Goal: Communication & Community: Answer question/provide support

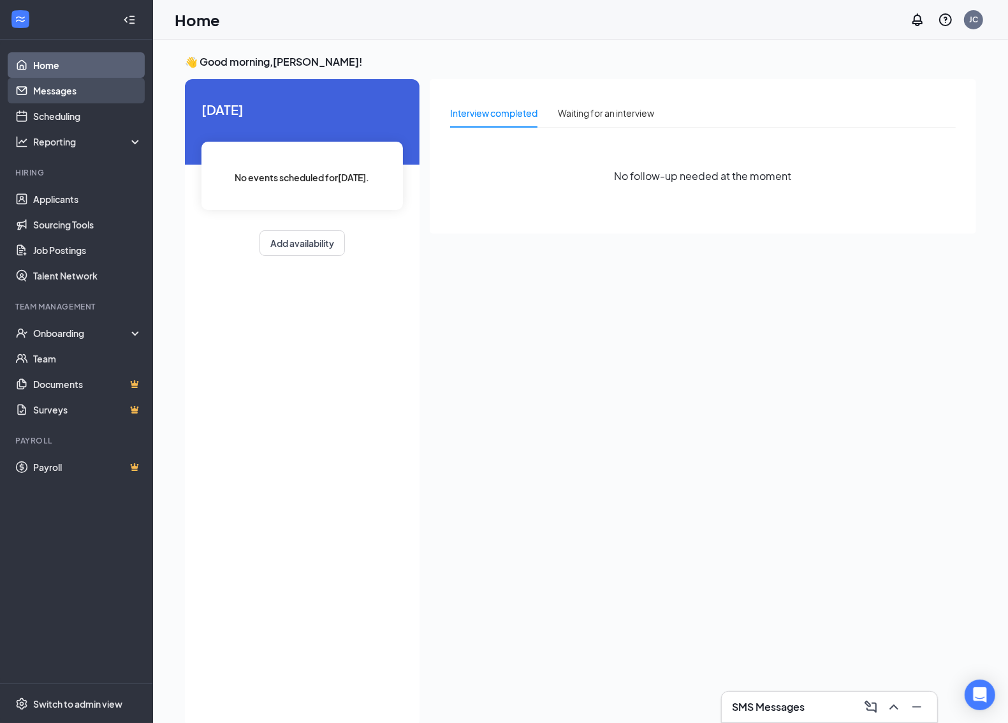
click at [72, 80] on link "Messages" at bounding box center [87, 91] width 109 height 26
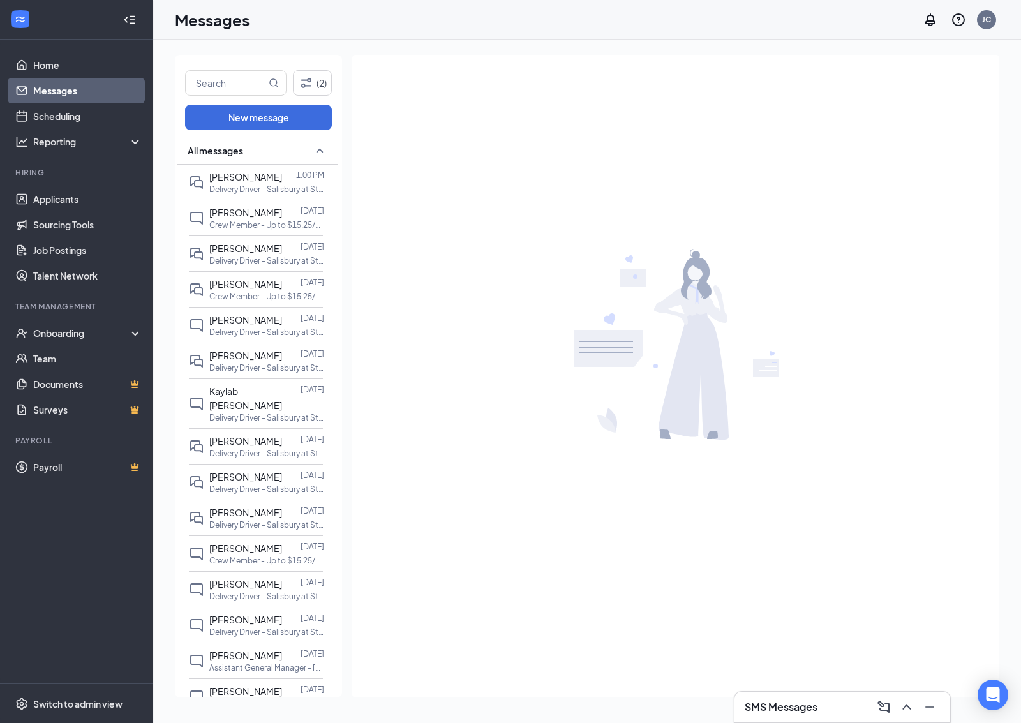
click at [297, 184] on p "Delivery Driver - Salisbury at Store [STREET_ADDRESS])" at bounding box center [266, 189] width 115 height 11
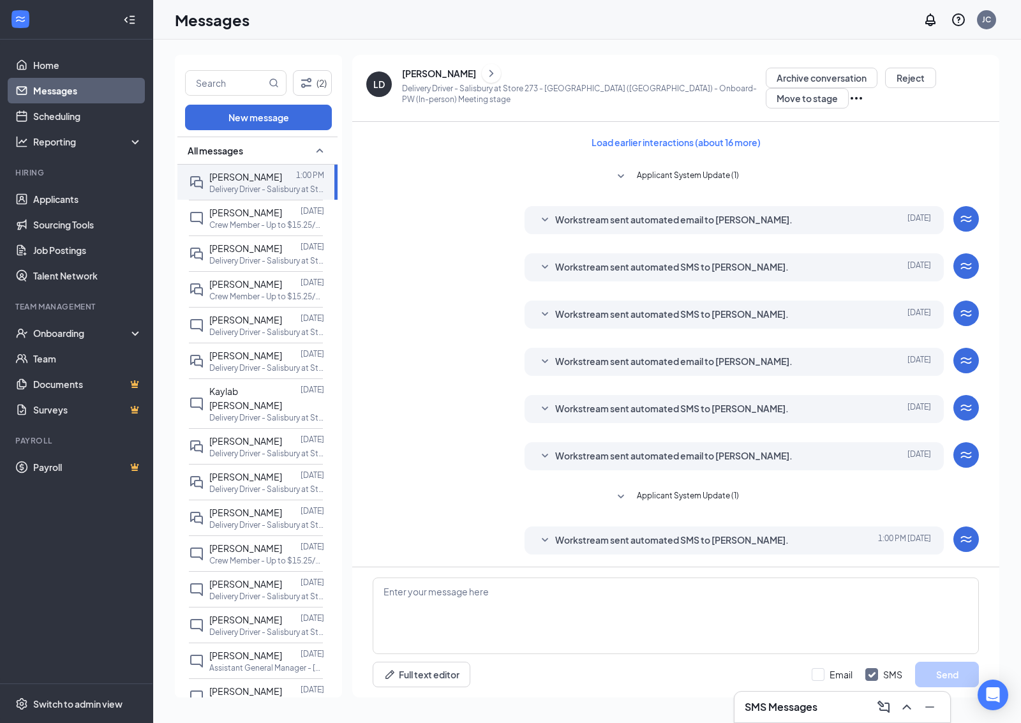
scroll to position [47, 0]
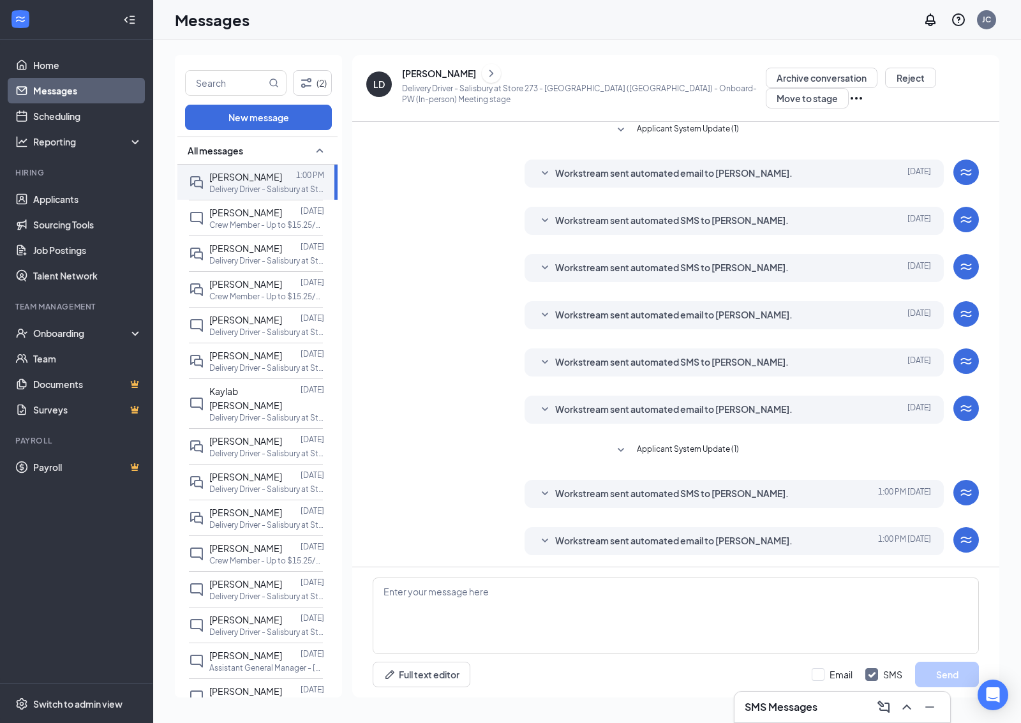
click at [690, 556] on div "Workstream sent automated email to Logan Dean. Today 1:00 PM Hi Logan Dean, Thi…" at bounding box center [676, 544] width 606 height 34
click at [690, 550] on div "Workstream sent automated email to Logan Dean. Today 1:00 PM Hi Logan Dean, Thi…" at bounding box center [734, 541] width 420 height 28
click at [690, 540] on span "Workstream sent automated email to Logan Dean." at bounding box center [673, 540] width 237 height 15
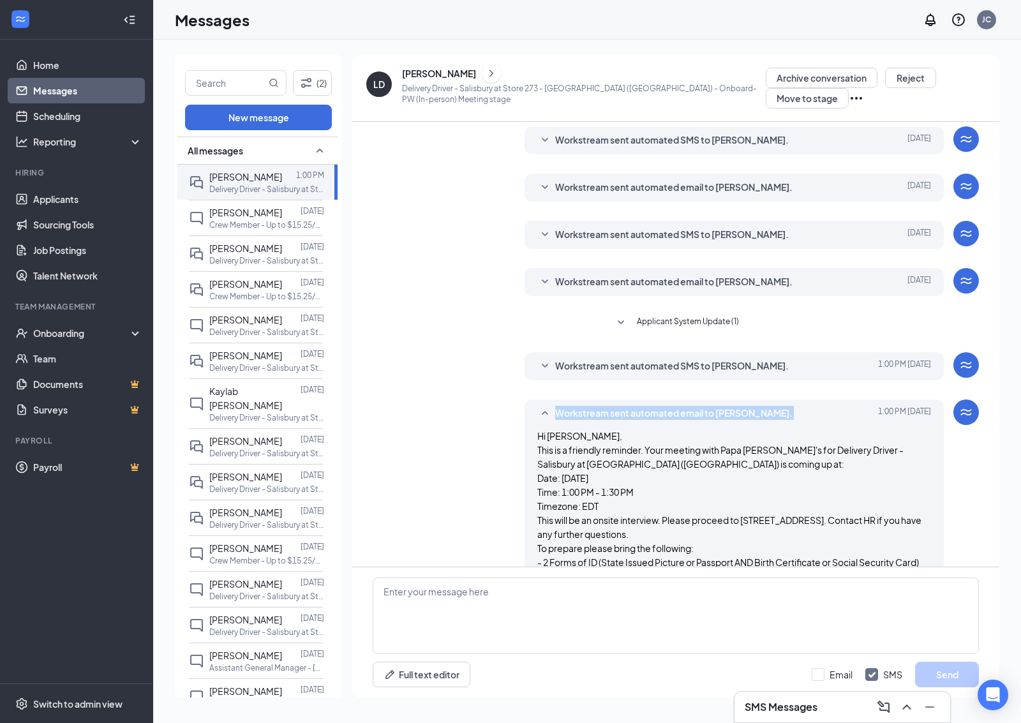
scroll to position [279, 0]
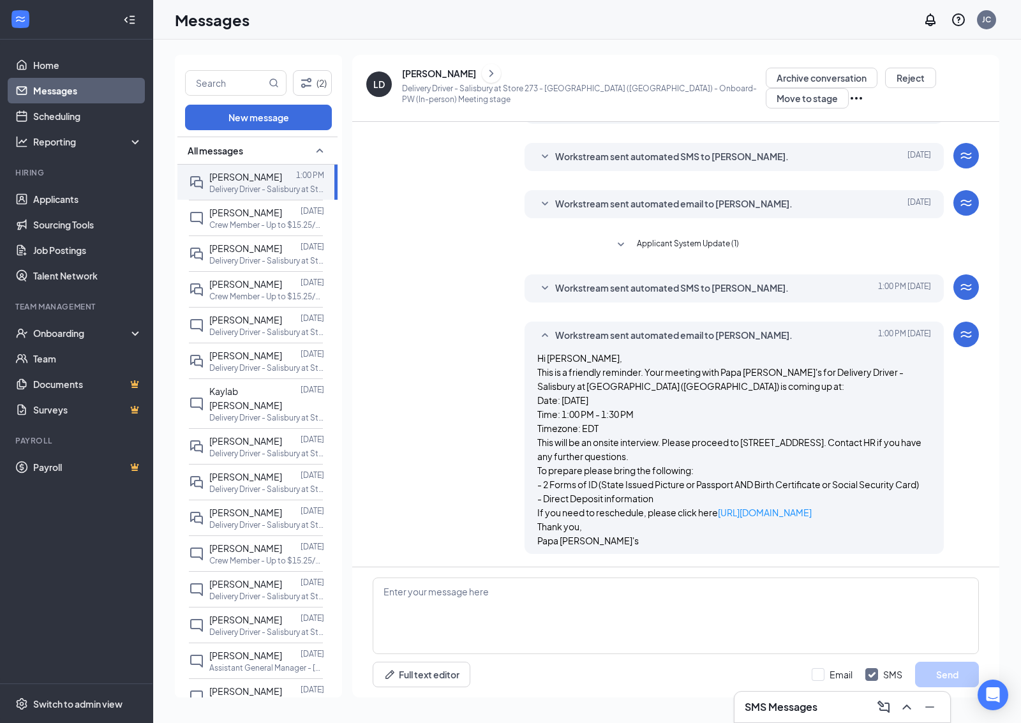
click at [681, 435] on p "This will be an onsite interview. Please proceed to 14209 Midlothian Tpke, Midl…" at bounding box center [734, 449] width 394 height 28
click at [63, 21] on div "October 12, 2025 7:20 AM" at bounding box center [31, 10] width 63 height 21
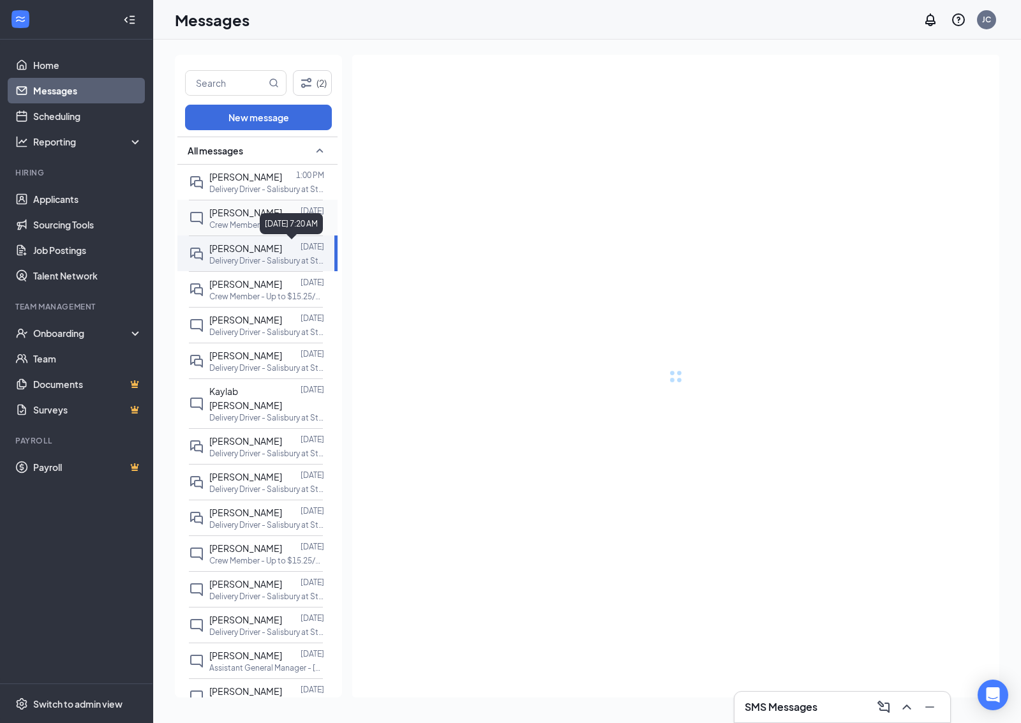
click at [224, 212] on span "[PERSON_NAME]" at bounding box center [245, 212] width 73 height 11
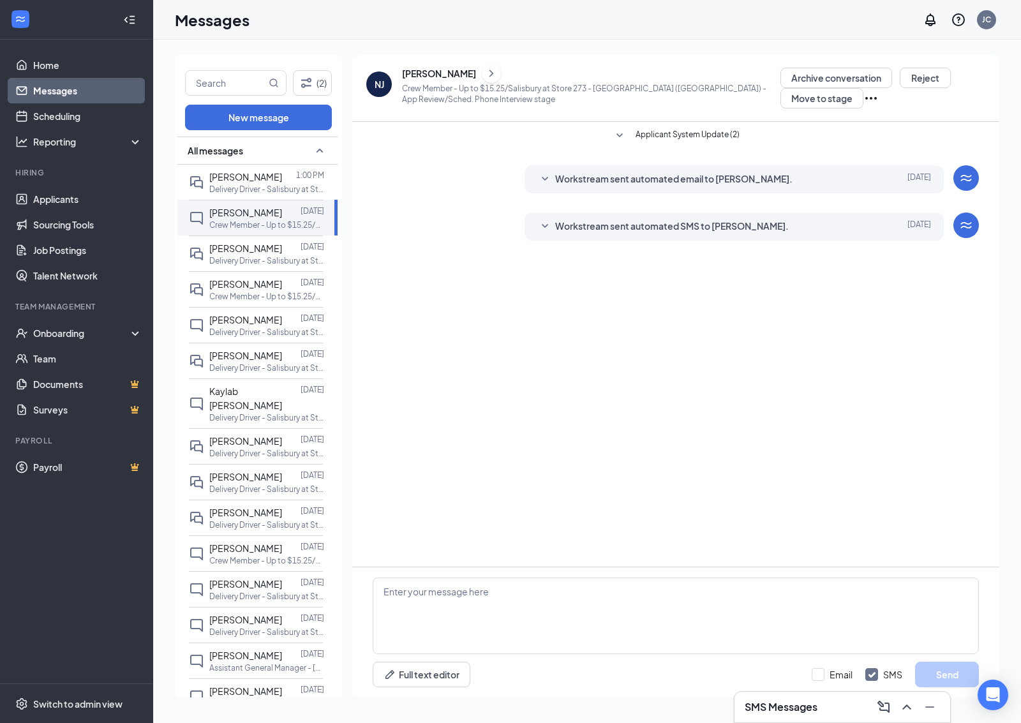
click at [485, 72] on icon "ChevronRight" at bounding box center [491, 73] width 13 height 15
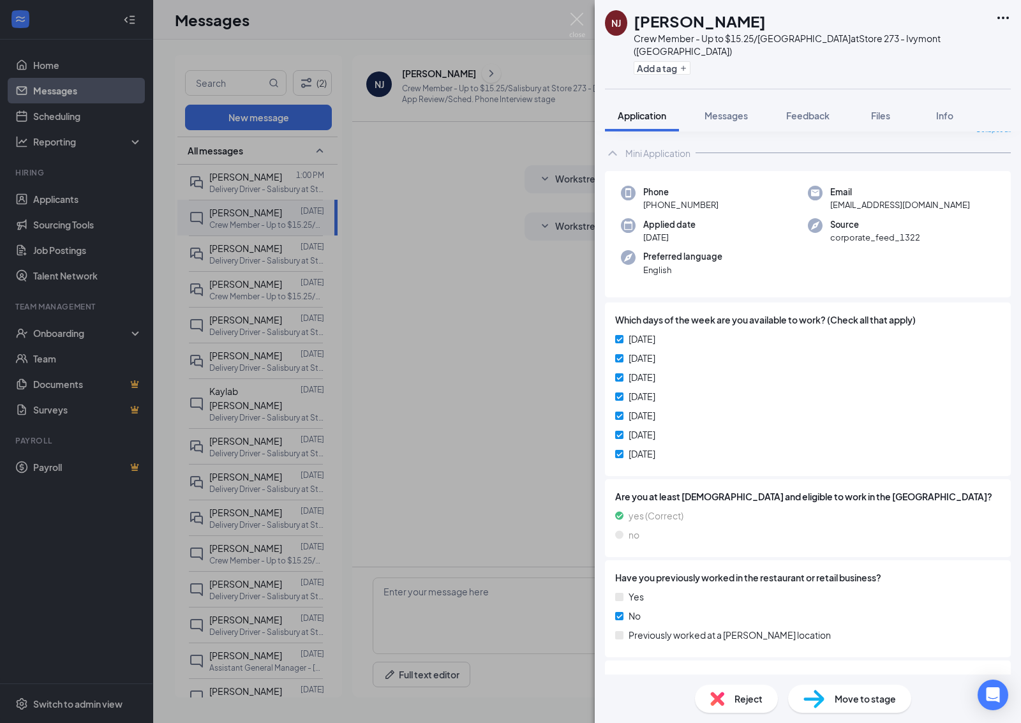
scroll to position [80, 0]
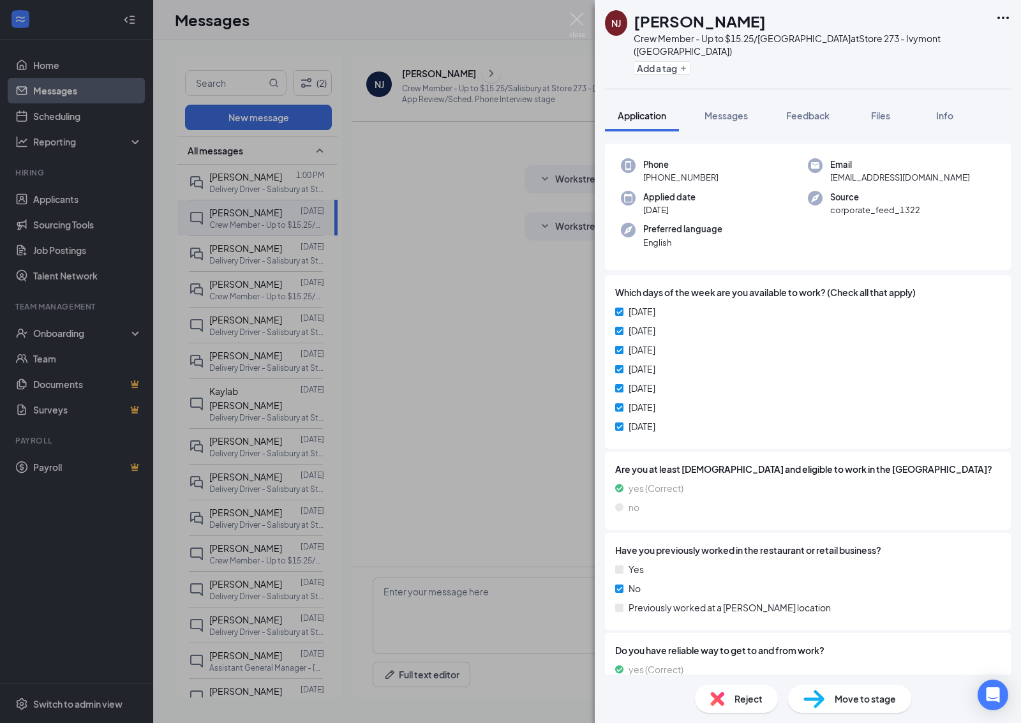
click at [531, 413] on div "NJ Noah Jordan Crew Member - Up to $15.25/Salisbury at Store 273 - Ivymont (Mid…" at bounding box center [510, 361] width 1021 height 723
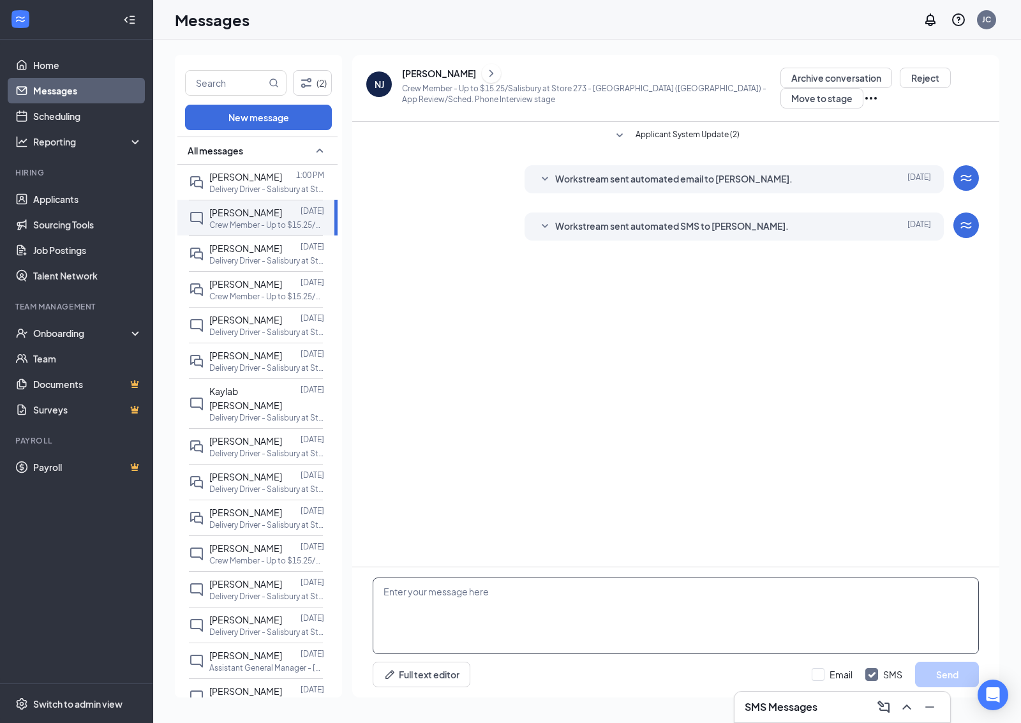
click at [410, 609] on textarea at bounding box center [676, 615] width 606 height 77
click at [590, 584] on div "Hey Noah, is your availability gay Full text editor Email SMS Send" at bounding box center [675, 632] width 647 height 130
drag, startPoint x: 572, startPoint y: 586, endPoint x: 697, endPoint y: 600, distance: 125.8
click at [364, 585] on div "Hey Noah, is your availability gay Full text editor Email SMS Send" at bounding box center [675, 632] width 647 height 130
drag, startPoint x: 697, startPoint y: 600, endPoint x: 697, endPoint y: 558, distance: 41.5
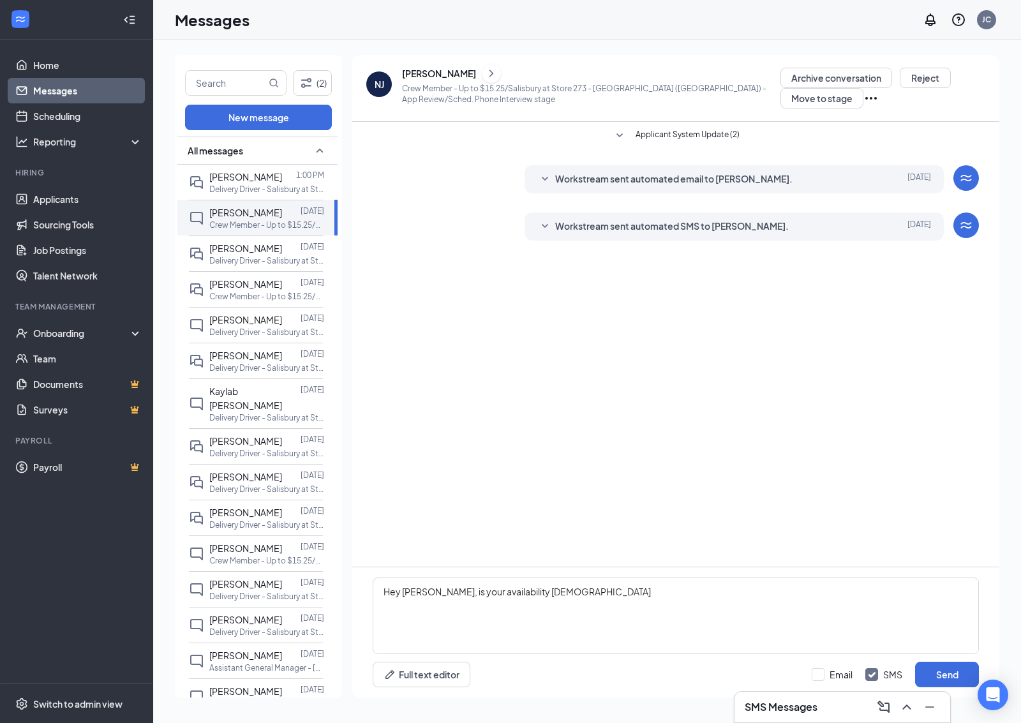
click at [510, 600] on div "Hey Noah, is your availability gay Full text editor Email SMS Send" at bounding box center [675, 632] width 647 height 130
drag, startPoint x: 697, startPoint y: 558, endPoint x: 749, endPoint y: 562, distance: 52.4
click at [749, 562] on div "Applicant System Update (2) Workstream sent automated email to Noah Jordan. Oct…" at bounding box center [675, 344] width 647 height 445
click at [557, 584] on div "Hey Noah, is your availability gay Full text editor Email SMS Send" at bounding box center [675, 632] width 647 height 130
click at [561, 604] on textarea "Hey Noah, is your availability gay" at bounding box center [676, 615] width 606 height 77
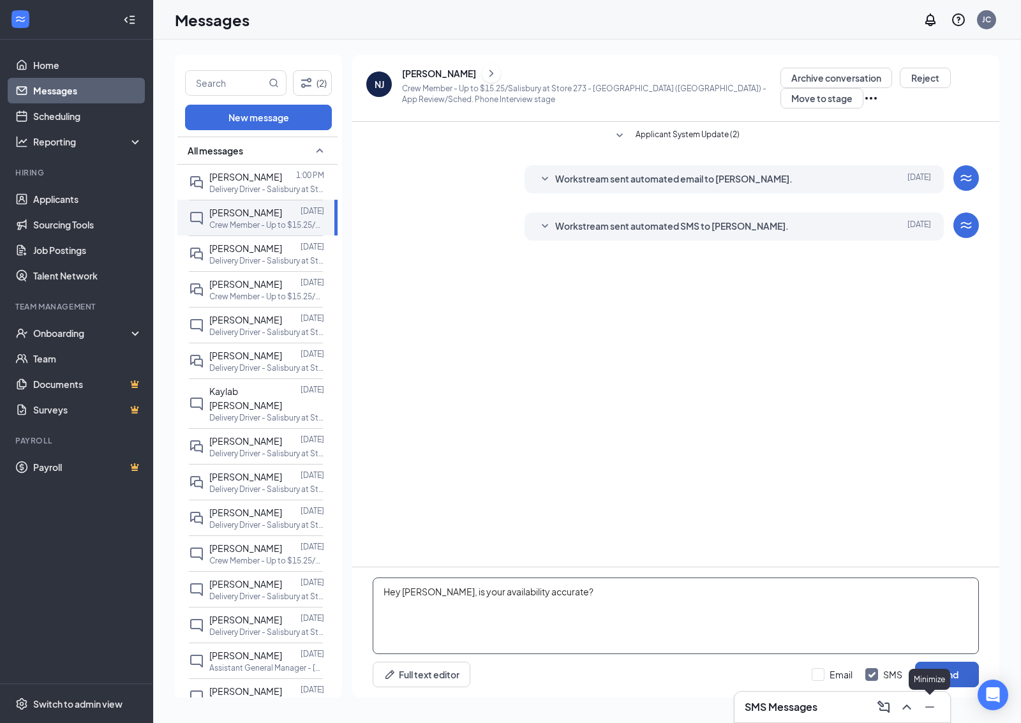
type textarea "Hey [PERSON_NAME], is your availability accurate?"
click at [960, 670] on button "Send" at bounding box center [947, 674] width 64 height 26
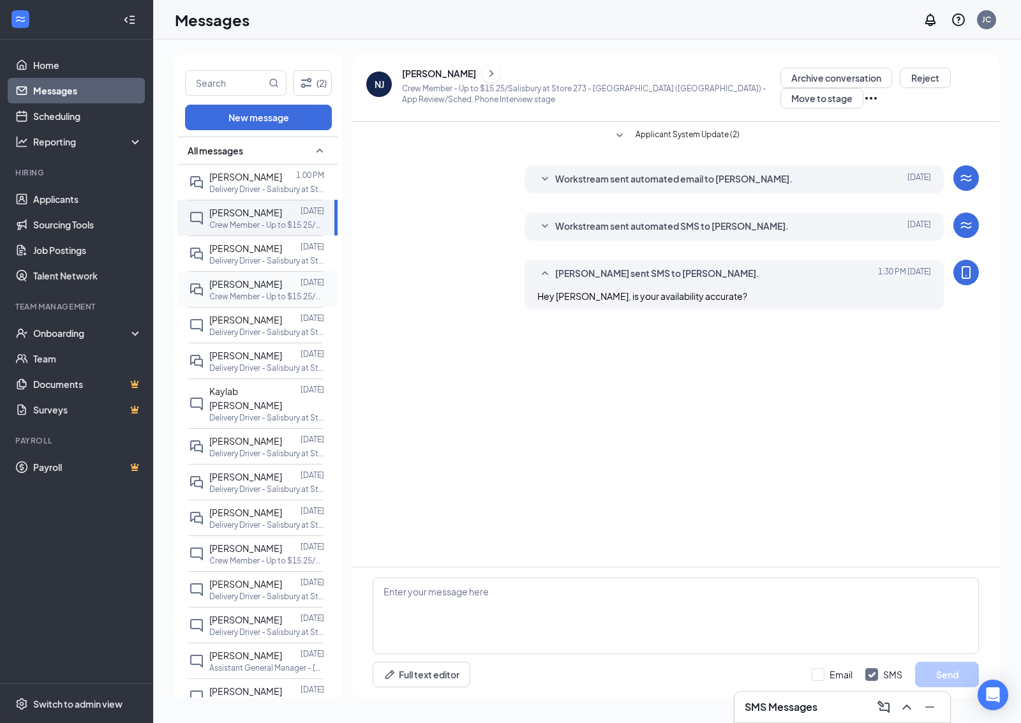
click at [281, 257] on p "Delivery Driver - Salisbury at Store [STREET_ADDRESS])" at bounding box center [266, 260] width 115 height 11
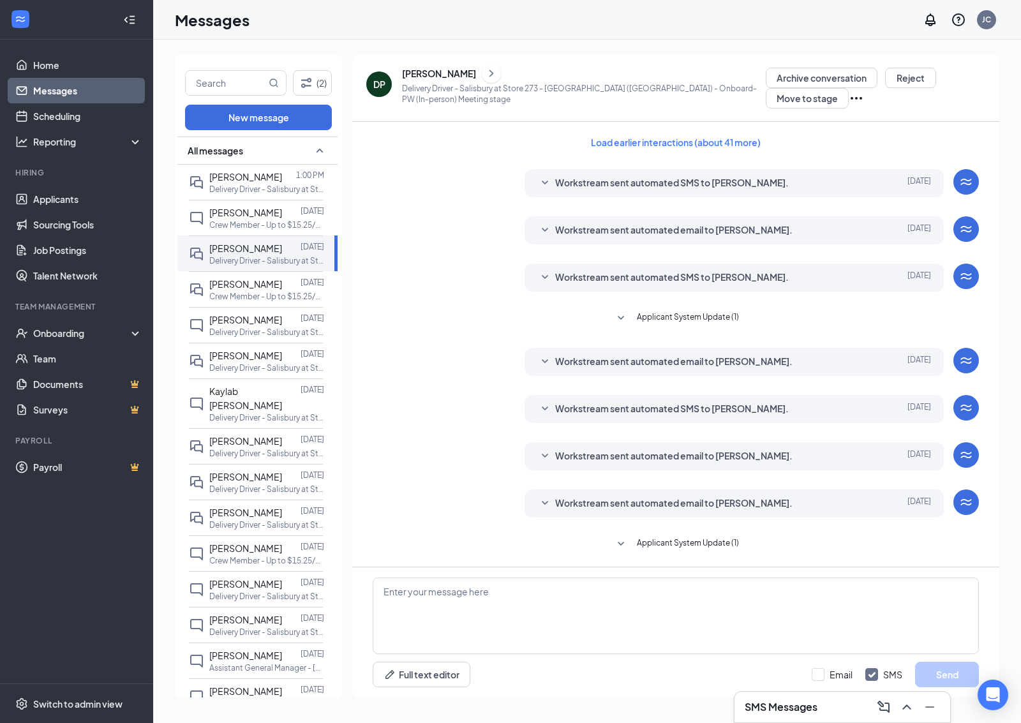
scroll to position [47, 0]
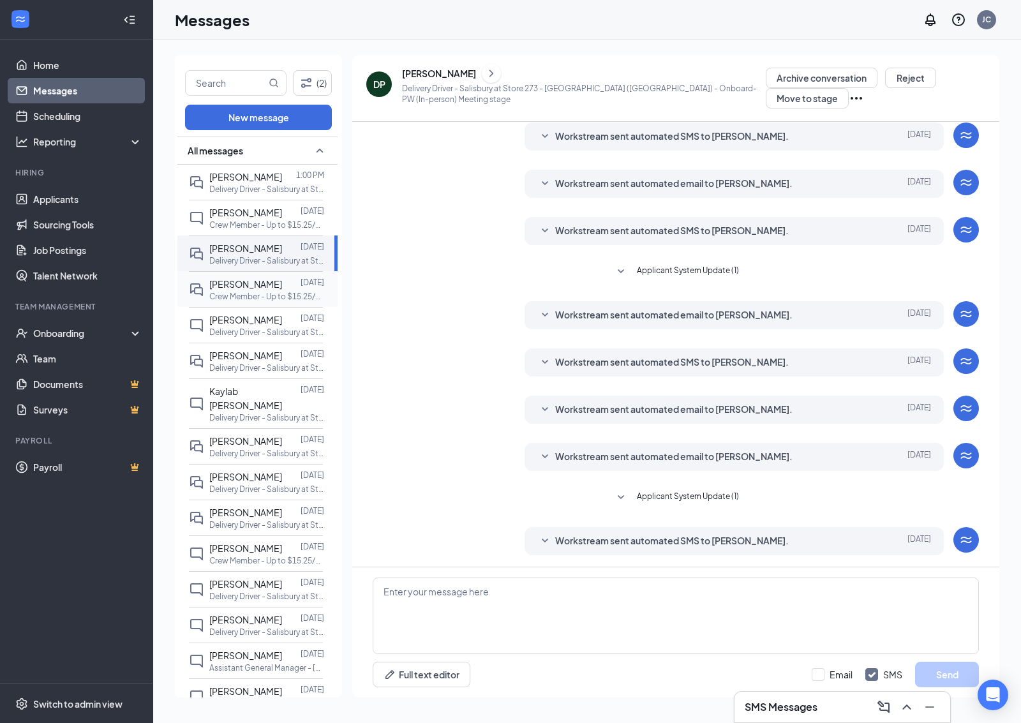
click at [282, 291] on div "[PERSON_NAME]" at bounding box center [245, 284] width 73 height 14
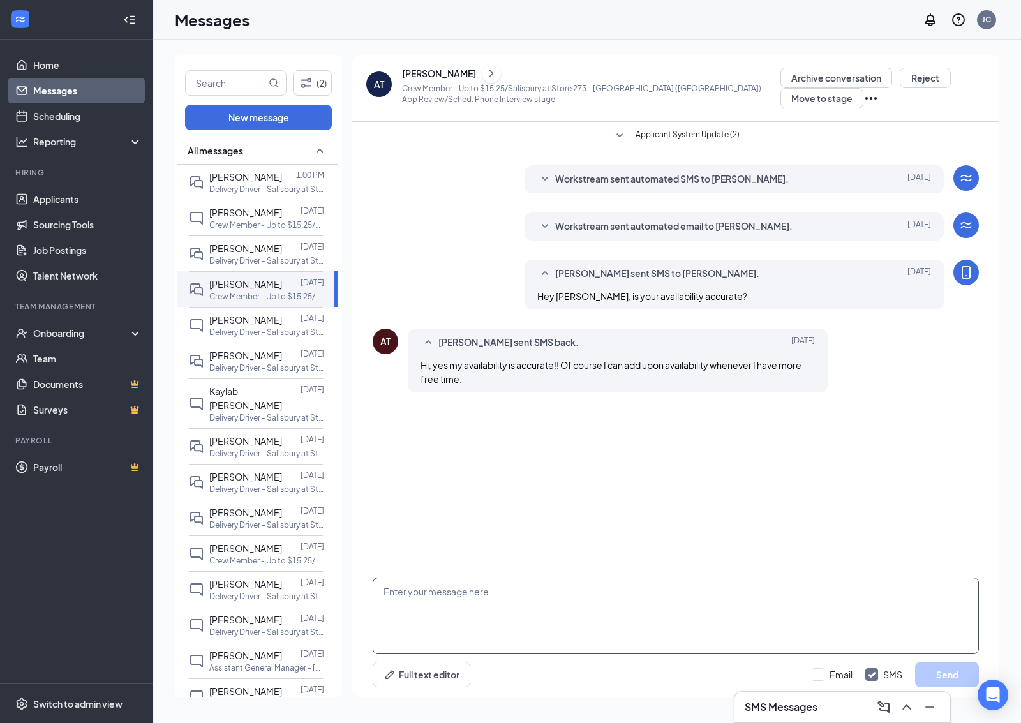
click at [616, 629] on textarea at bounding box center [676, 615] width 606 height 77
click at [498, 71] on div "[PERSON_NAME]" at bounding box center [591, 73] width 378 height 19
click at [493, 71] on icon "ChevronRight" at bounding box center [491, 73] width 4 height 7
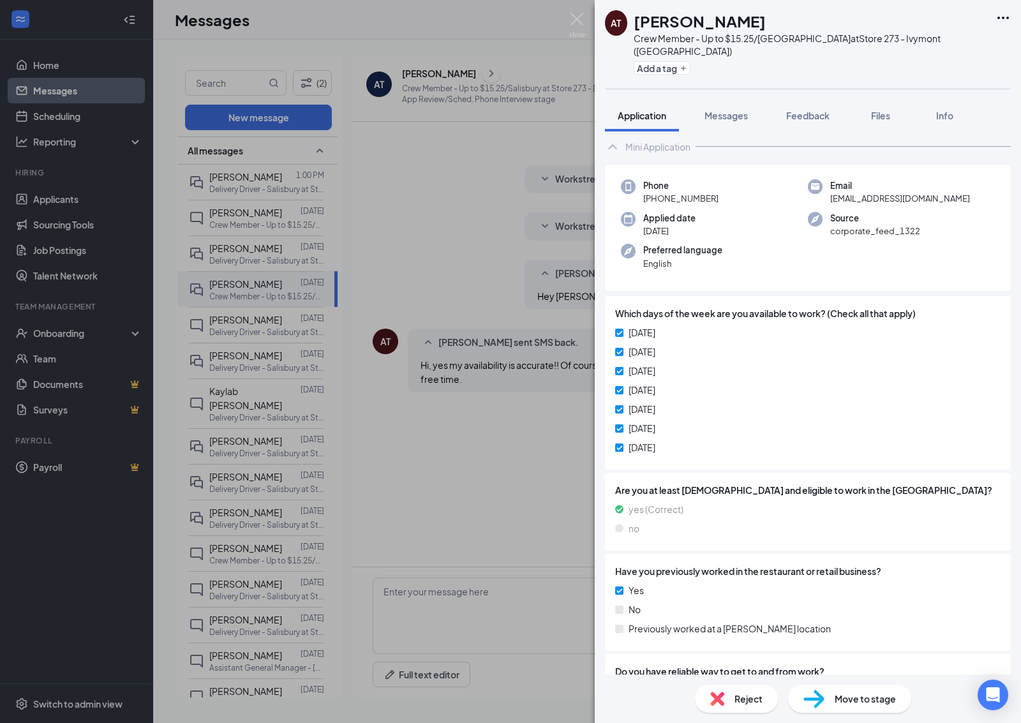
scroll to position [159, 0]
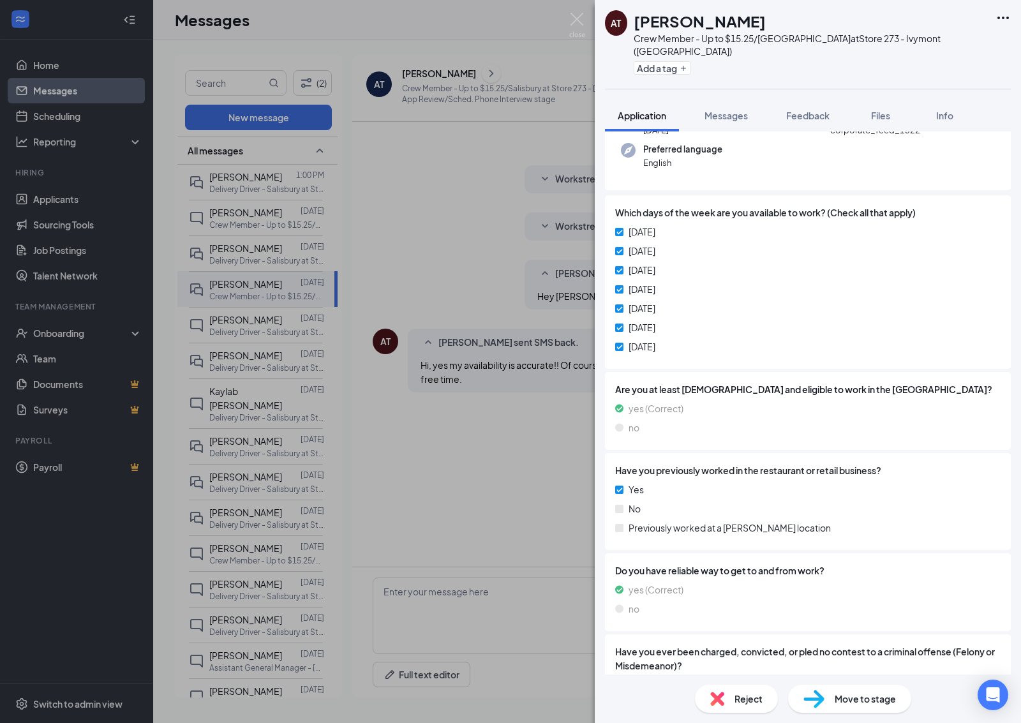
click at [525, 450] on div "AT Ashley Tabora Ortega Crew Member - Up to $15.25/Salisbury at Store 273 - Ivy…" at bounding box center [510, 361] width 1021 height 723
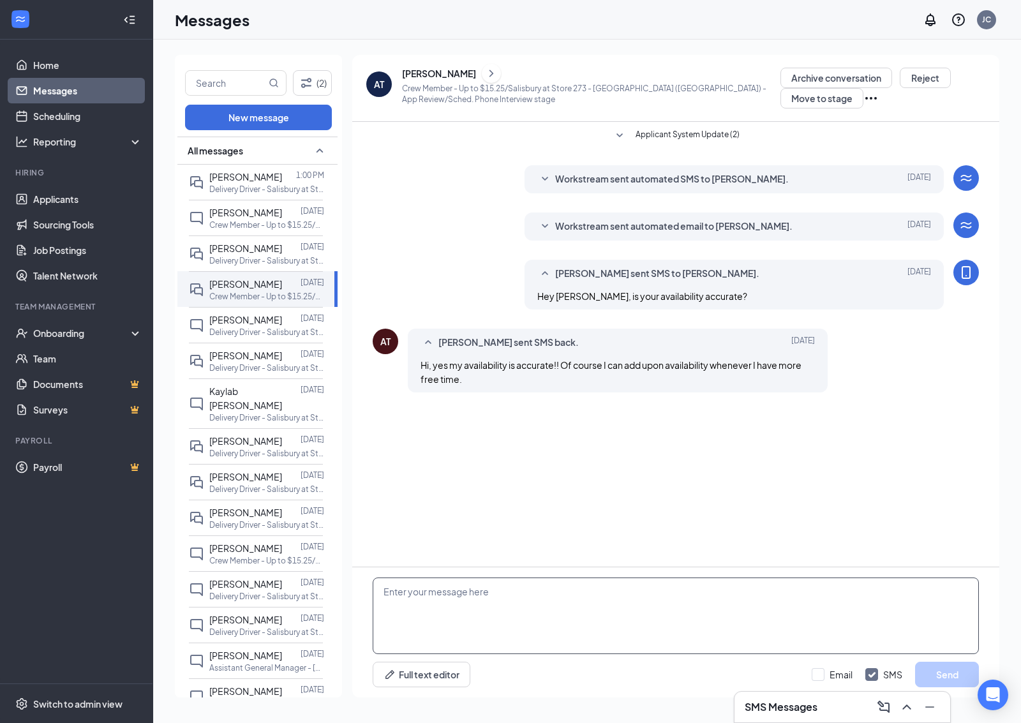
click at [492, 617] on textarea at bounding box center [676, 615] width 606 height 77
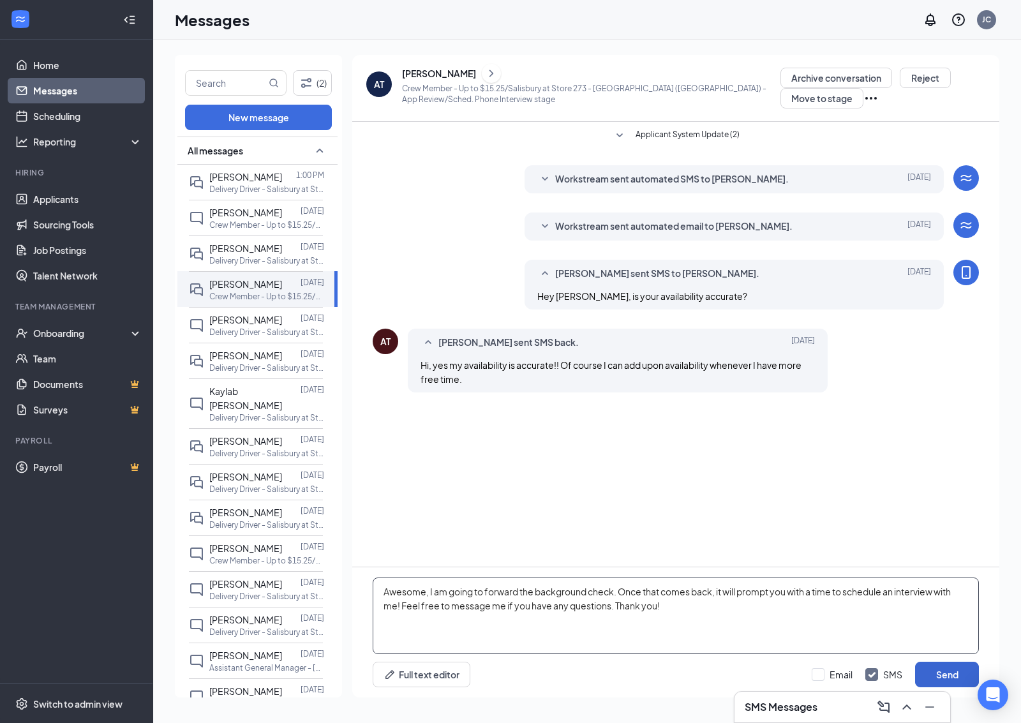
type textarea "Awesome, I am going to forward the background check. Once that comes back, it w…"
click at [933, 678] on button "Send" at bounding box center [947, 674] width 64 height 26
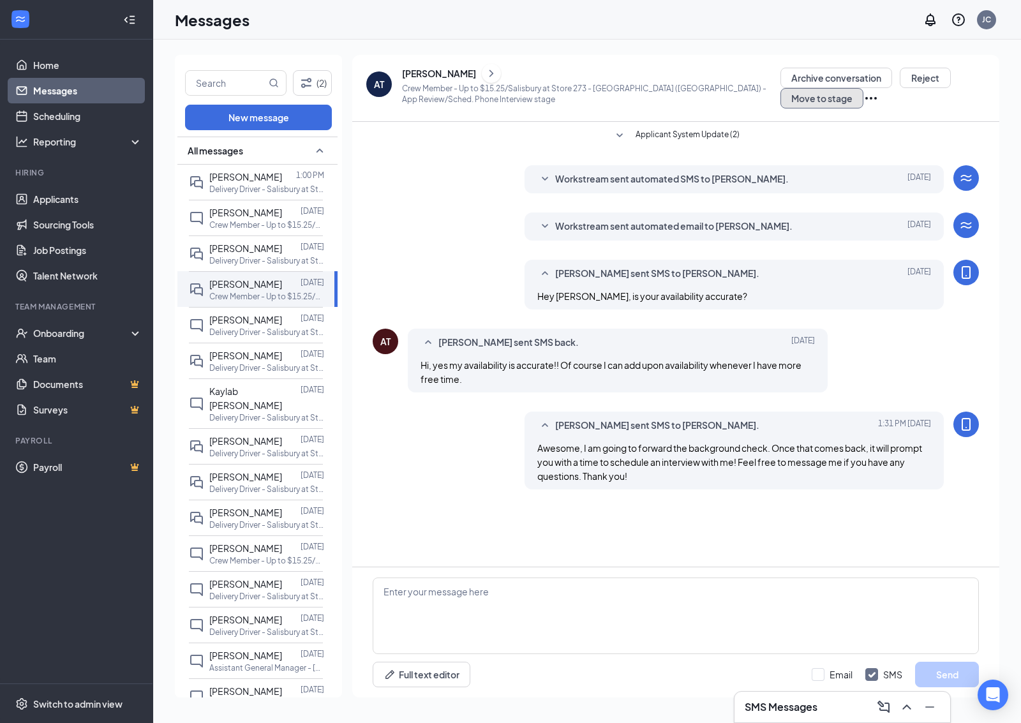
click at [829, 96] on button "Move to stage" at bounding box center [821, 98] width 83 height 20
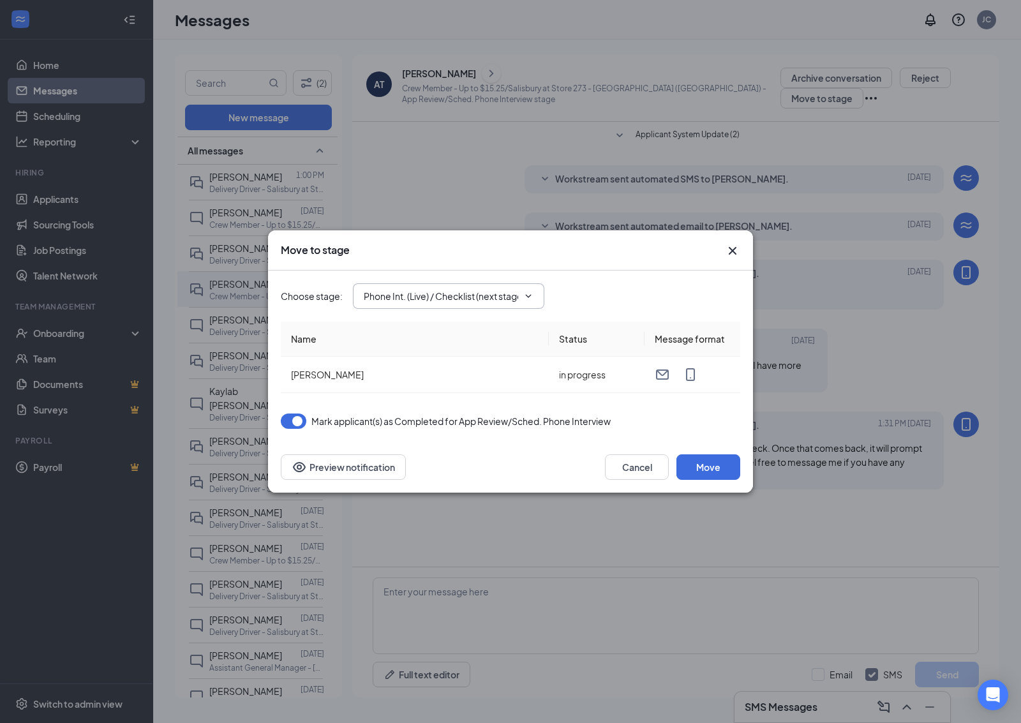
click at [508, 276] on div "Choose stage : Phone Int. (Live) / Checklist (next stage)" at bounding box center [510, 295] width 459 height 51
click at [501, 299] on input "Phone Int. (Live) / Checklist (next stage)" at bounding box center [441, 296] width 154 height 14
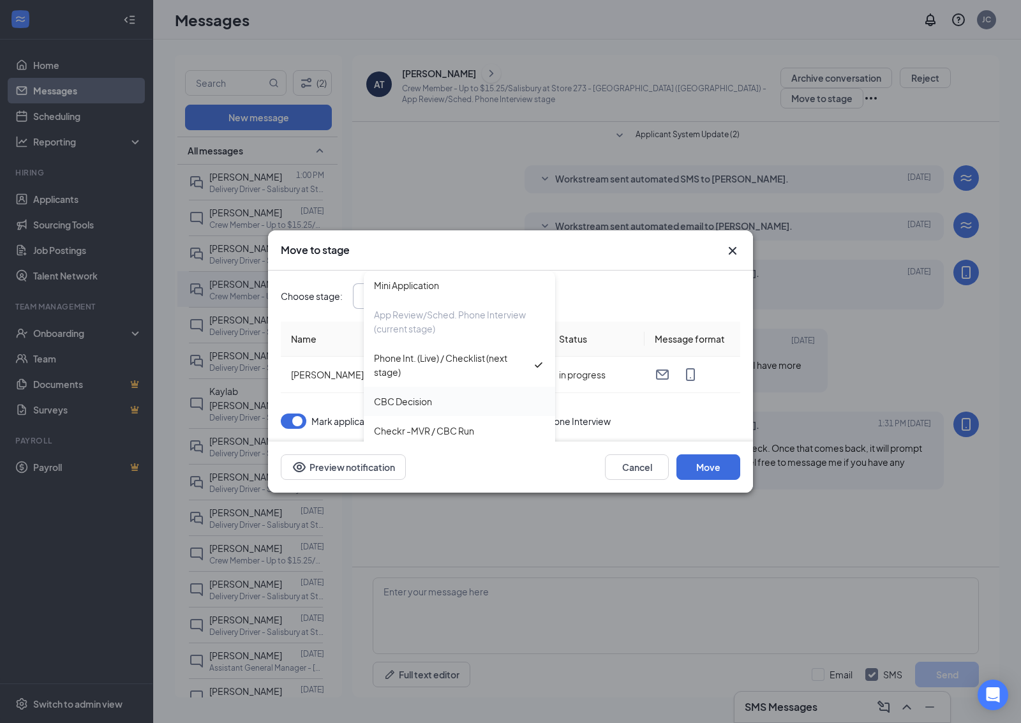
click at [452, 389] on div "CBC Decision" at bounding box center [459, 401] width 191 height 29
type input "CBC Decision"
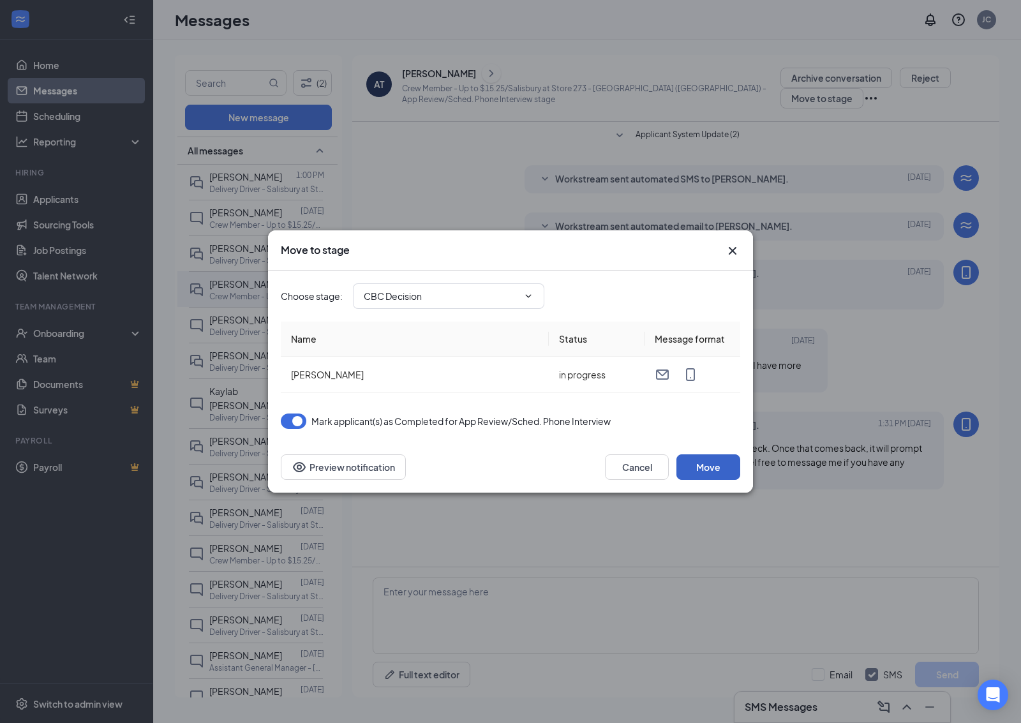
click at [700, 460] on button "Move" at bounding box center [708, 467] width 64 height 26
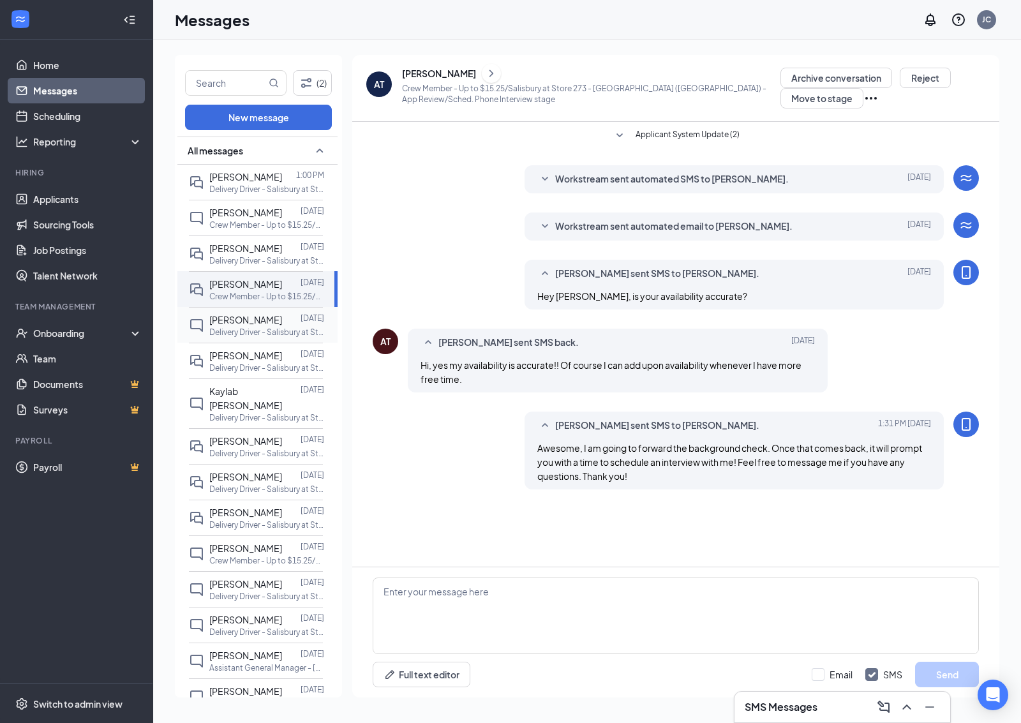
click at [288, 327] on div at bounding box center [291, 320] width 18 height 14
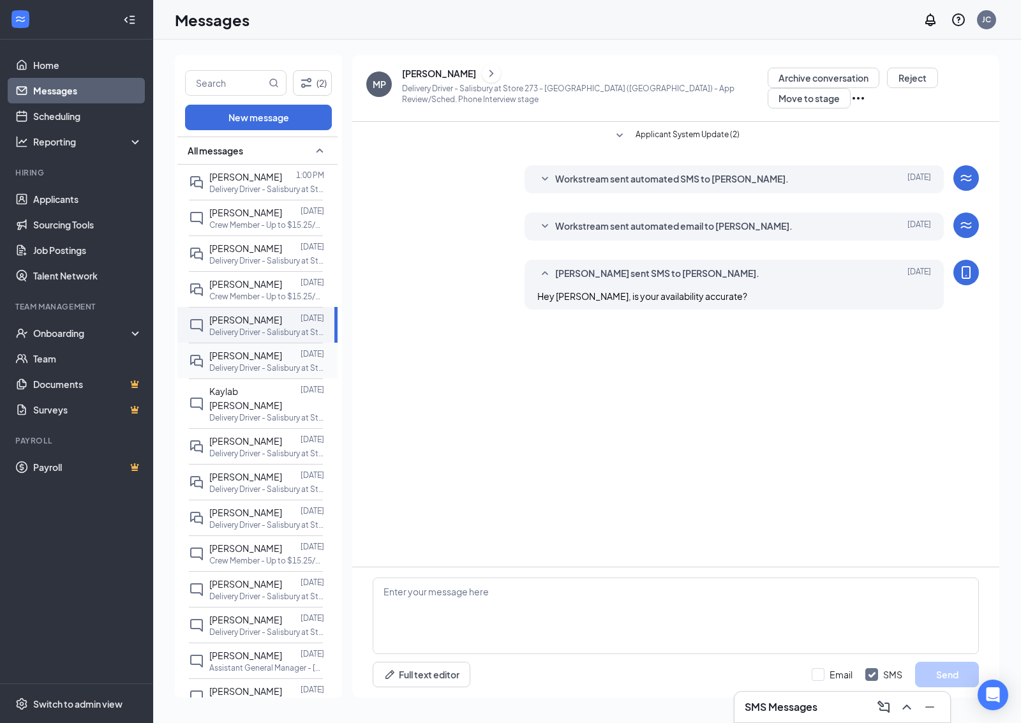
click at [259, 373] on p "Delivery Driver - Salisbury at Store [STREET_ADDRESS])" at bounding box center [266, 367] width 115 height 11
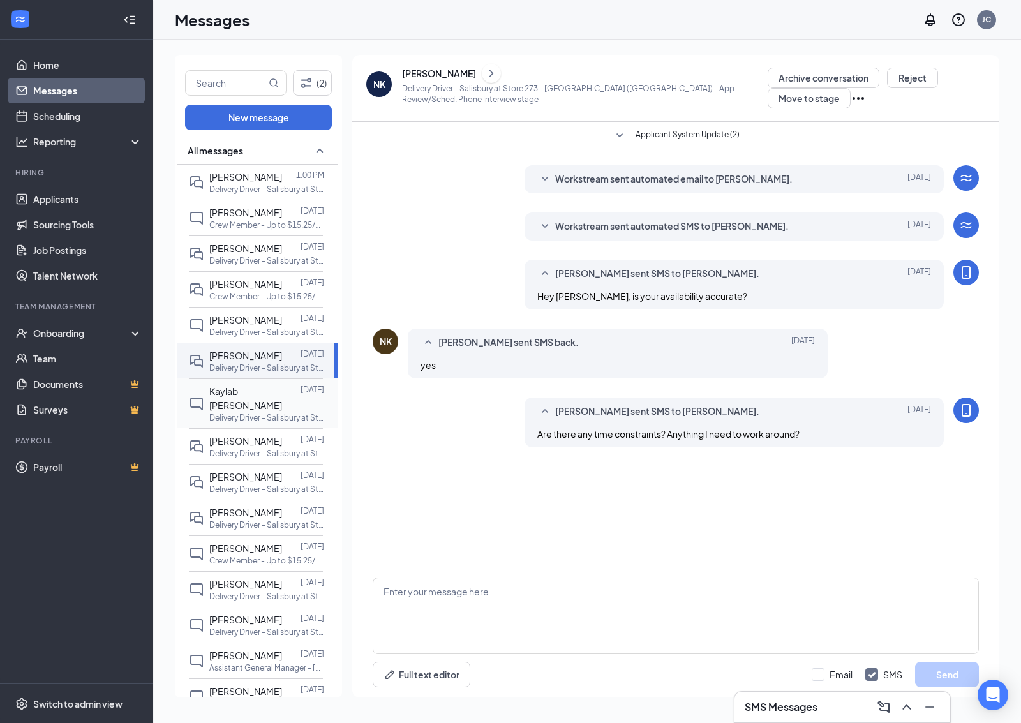
click at [294, 415] on p "Delivery Driver - Salisbury at Store [STREET_ADDRESS])" at bounding box center [266, 417] width 115 height 11
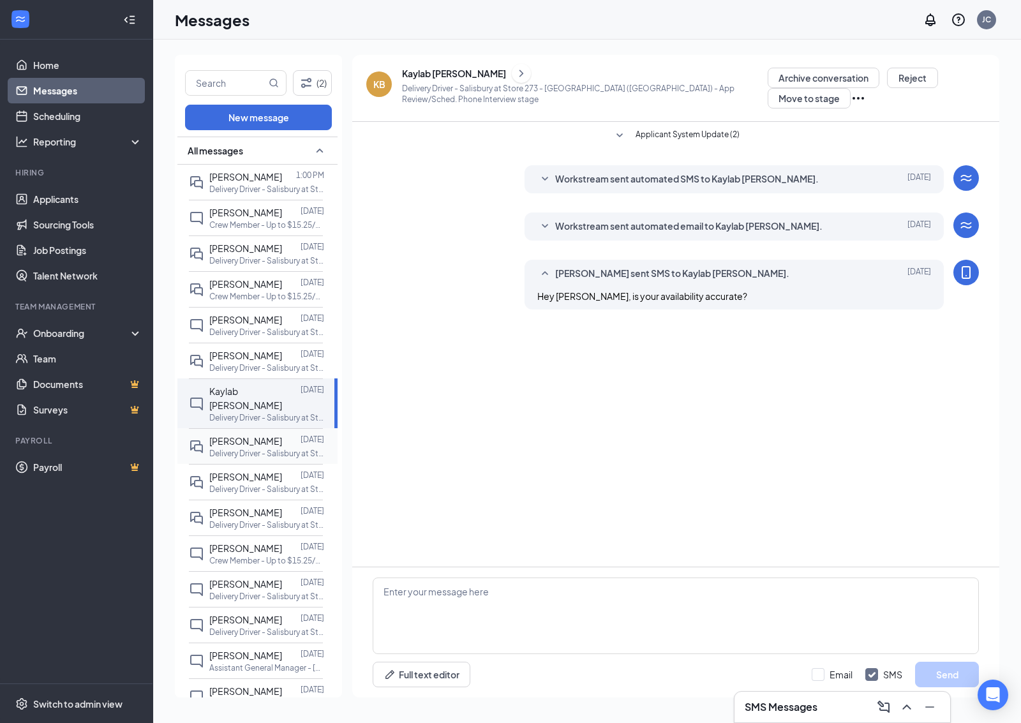
click at [292, 460] on div "Douglas Ford Oct 9 Delivery Driver - Salisbury at Store 273 - Ivymont (Midlothi…" at bounding box center [256, 446] width 134 height 36
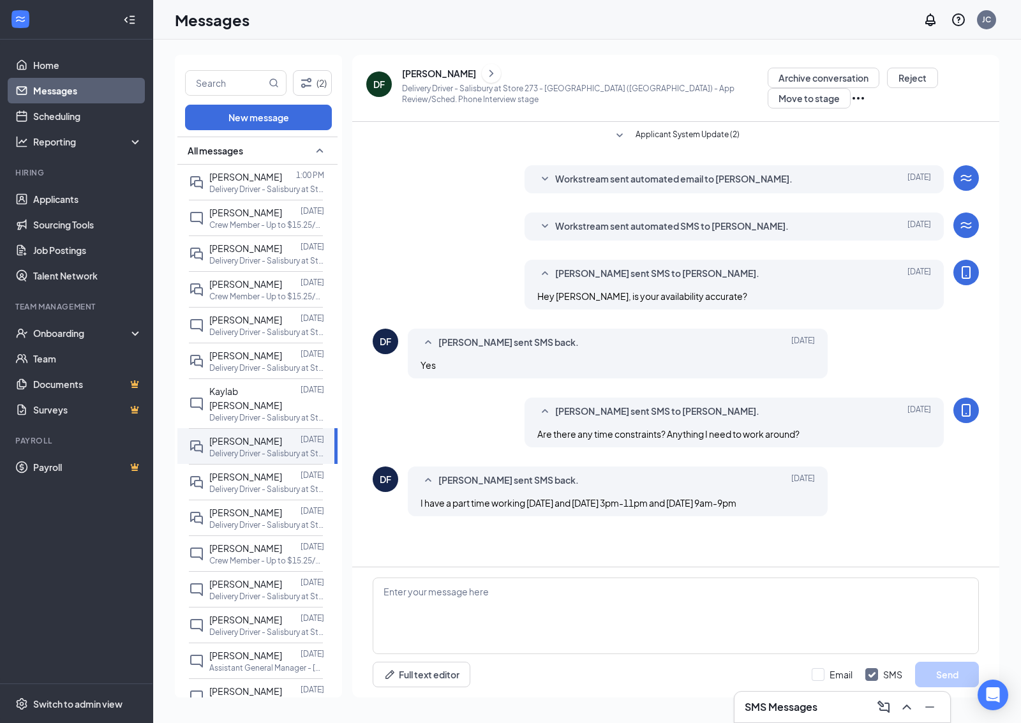
click at [482, 67] on button at bounding box center [491, 73] width 19 height 19
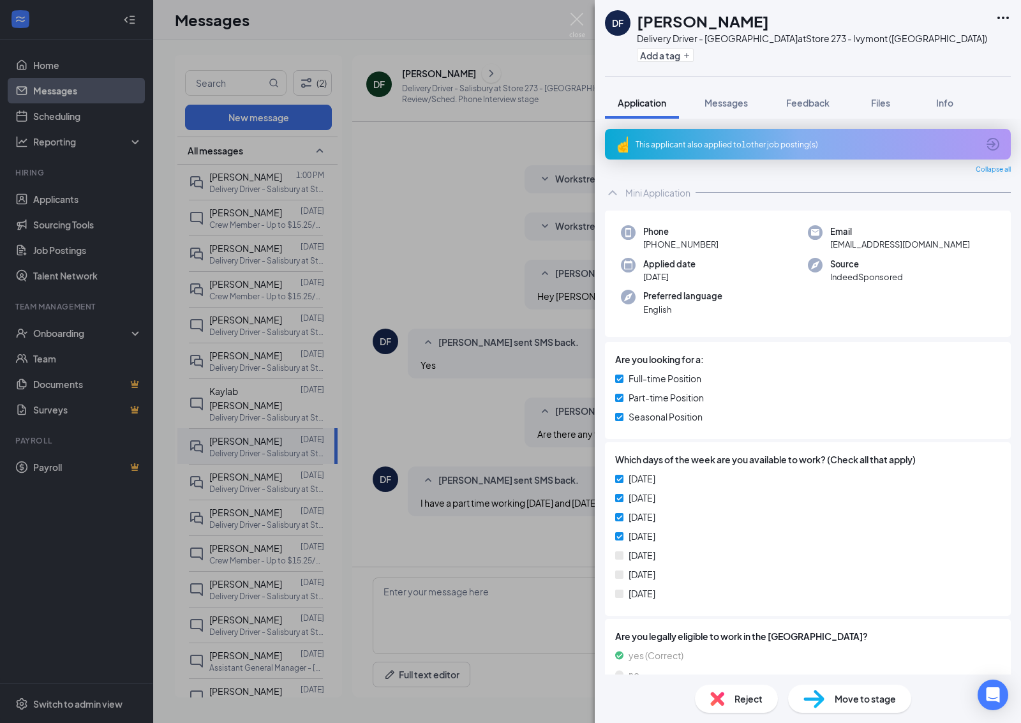
click at [522, 409] on div "DF Douglas Ford Delivery Driver - Salisbury at Store 273 - Ivymont (Midlothian …" at bounding box center [510, 361] width 1021 height 723
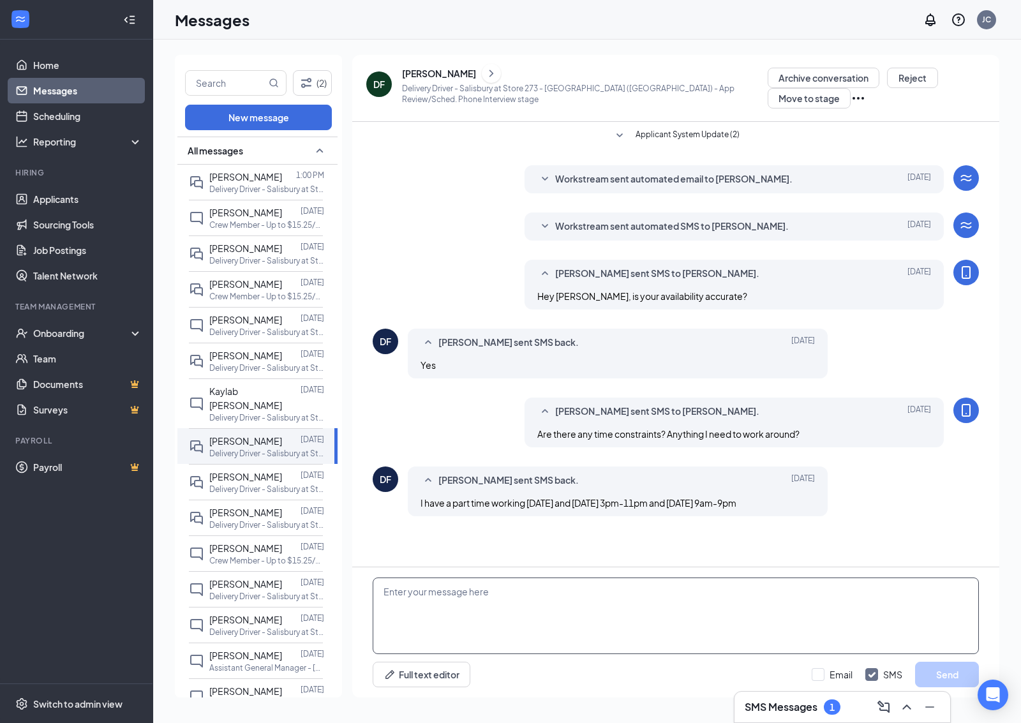
click at [690, 621] on textarea at bounding box center [676, 615] width 606 height 77
click at [498, 590] on textarea "Got it, what times are you availible on the days you are free?" at bounding box center [676, 615] width 606 height 77
type textarea "Got it, what times are you available on the days you are free?"
click at [936, 673] on button "Send" at bounding box center [947, 674] width 64 height 26
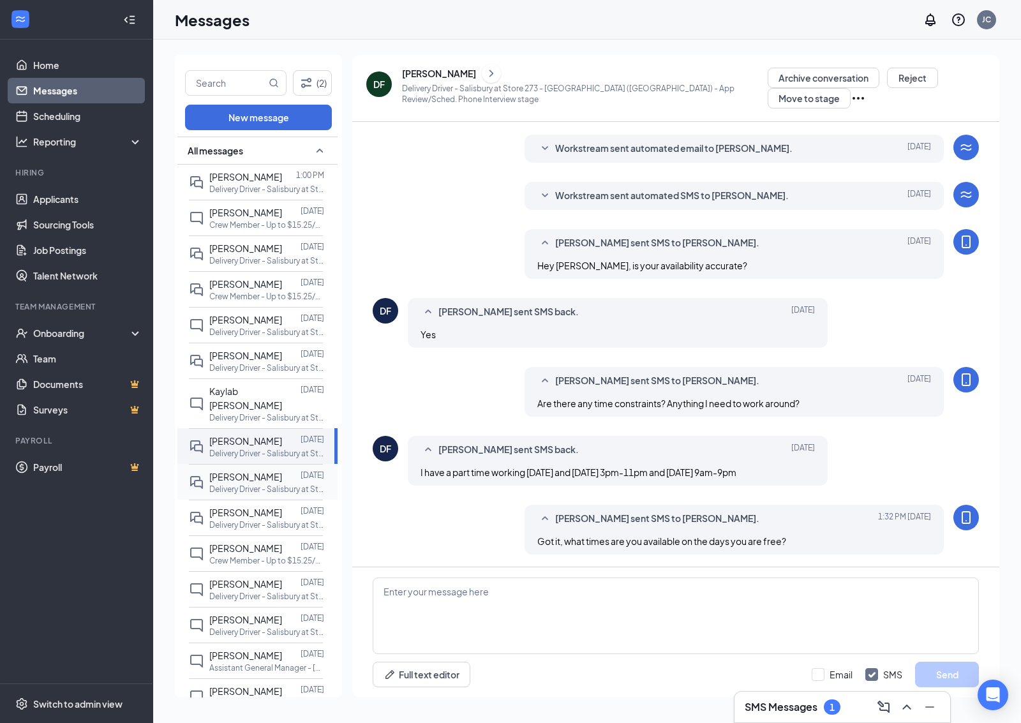
click at [295, 470] on div at bounding box center [291, 476] width 18 height 14
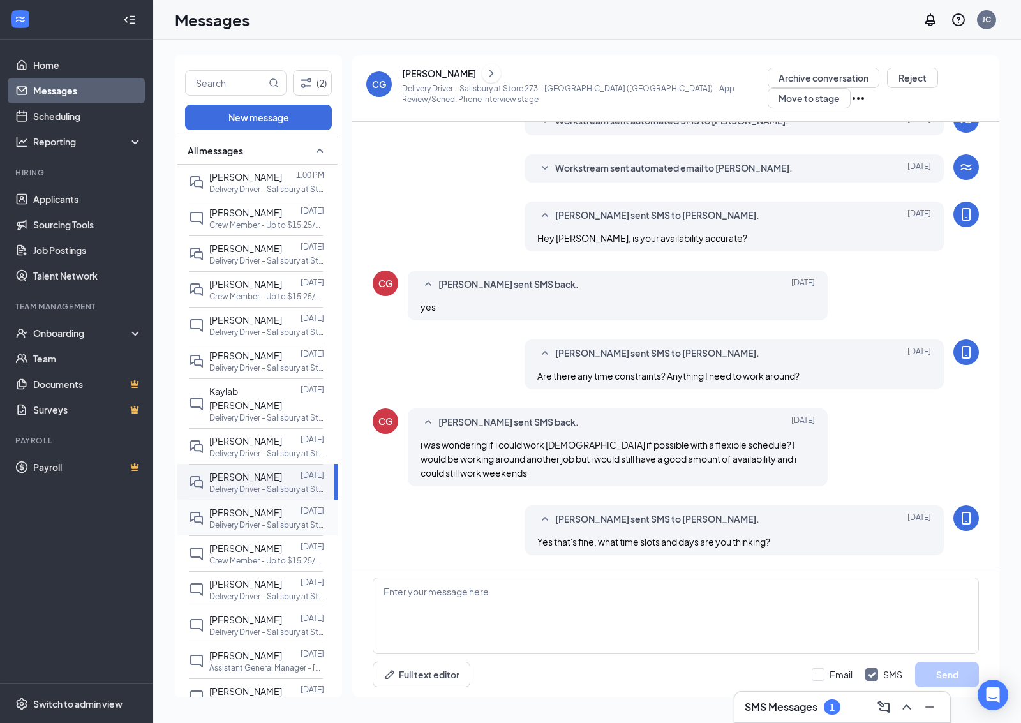
scroll to position [59, 0]
click at [291, 519] on div at bounding box center [291, 512] width 18 height 14
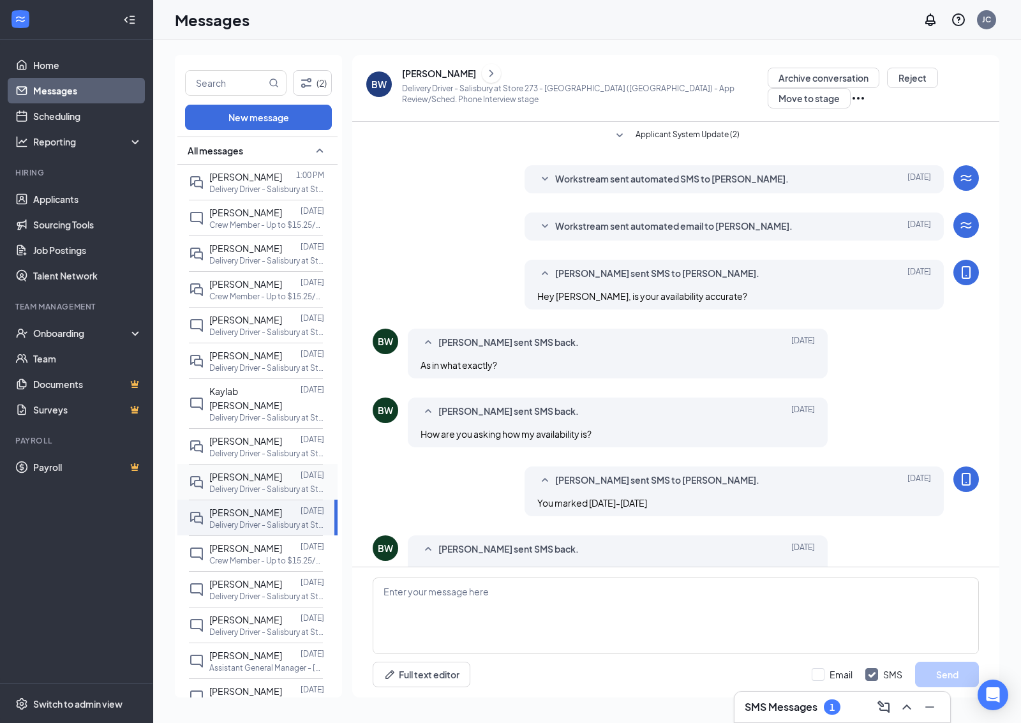
scroll to position [45, 0]
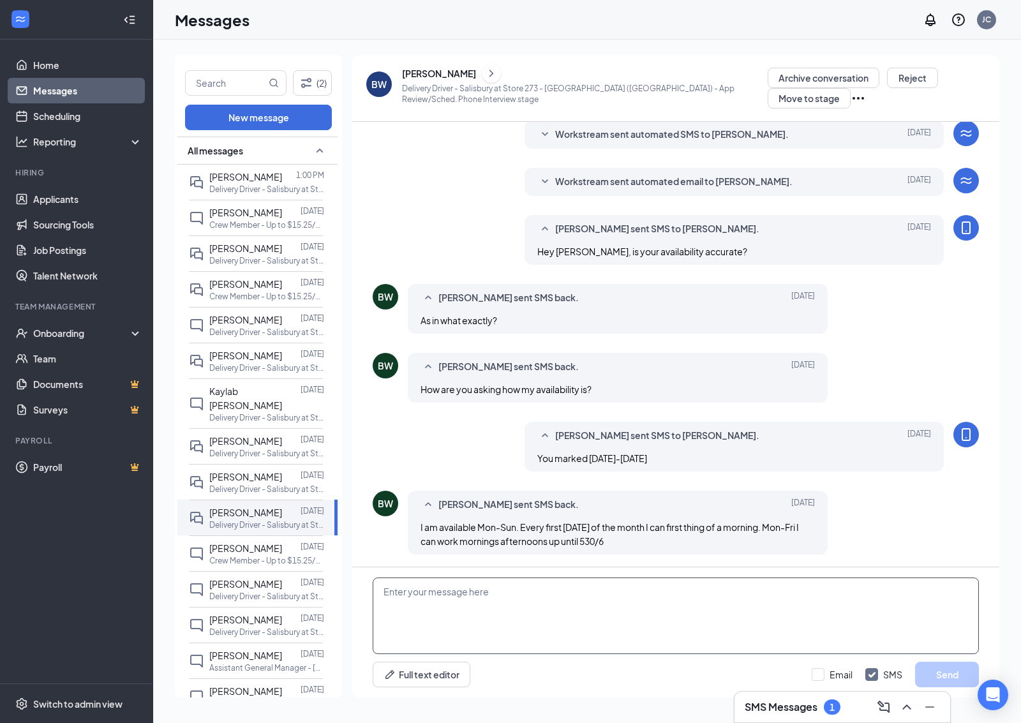
click at [561, 601] on textarea at bounding box center [676, 615] width 606 height 77
click at [794, 102] on button "Move to stage" at bounding box center [808, 98] width 83 height 20
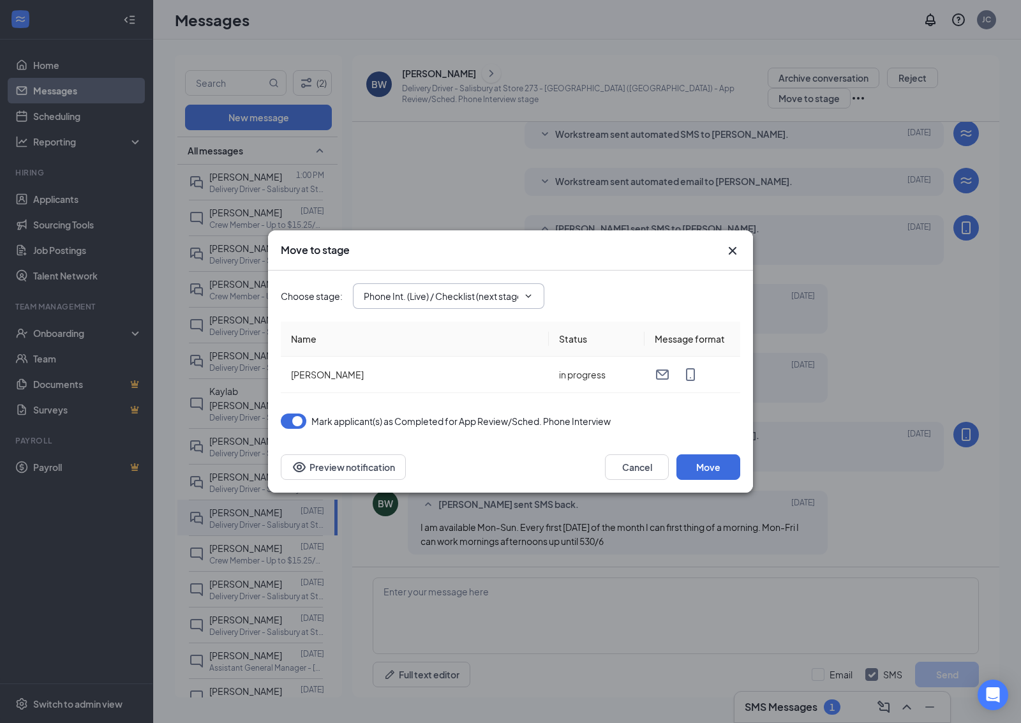
click at [501, 289] on input "Phone Int. (Live) / Checklist (next stage)" at bounding box center [441, 296] width 154 height 14
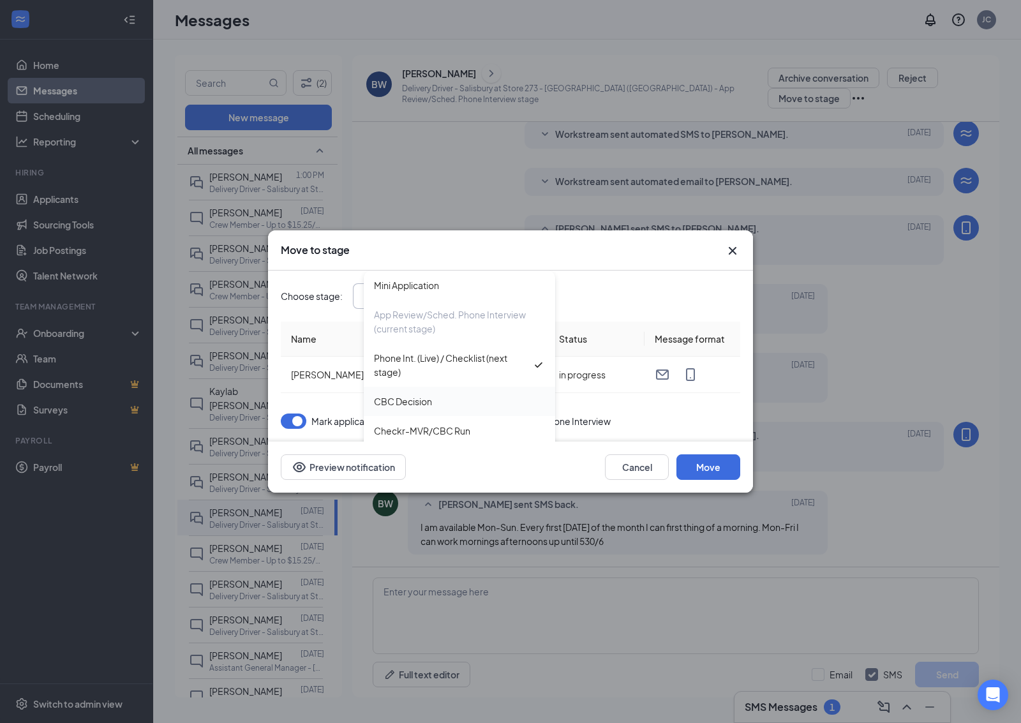
click at [480, 388] on div "CBC Decision" at bounding box center [459, 401] width 191 height 29
type input "CBC Decision"
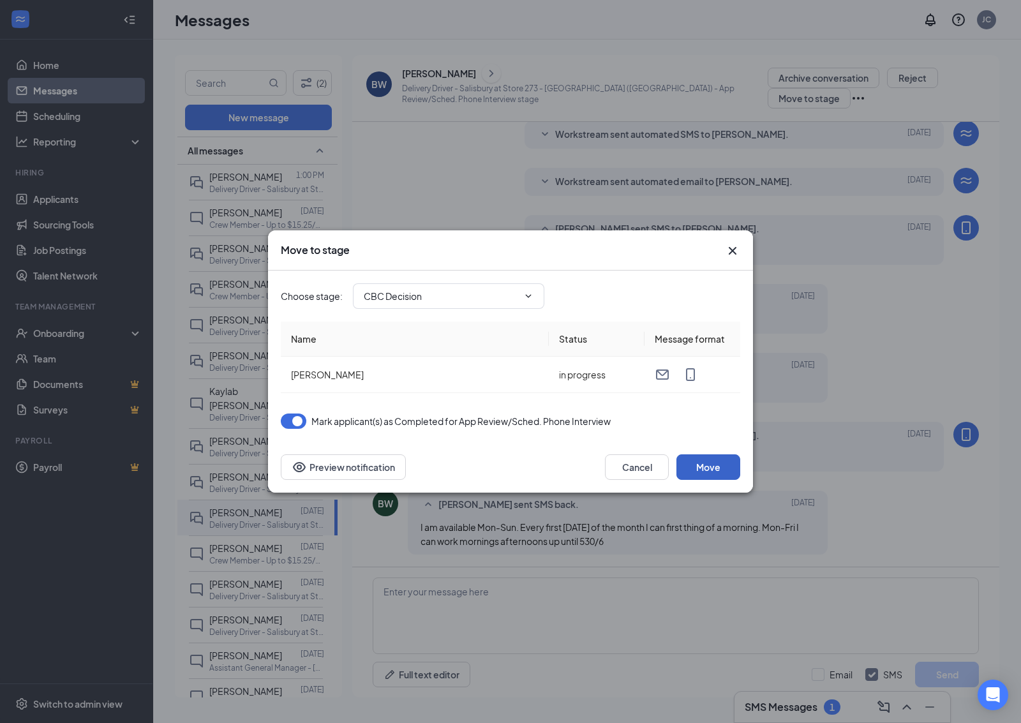
click at [734, 473] on button "Move" at bounding box center [708, 467] width 64 height 26
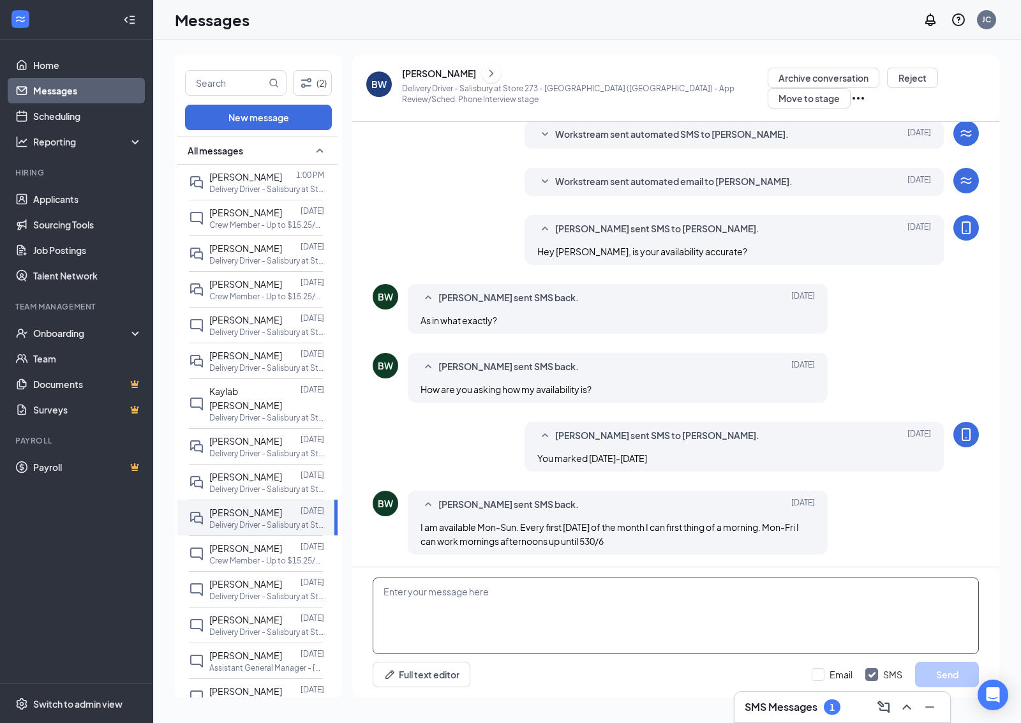
click at [571, 591] on textarea at bounding box center [676, 615] width 606 height 77
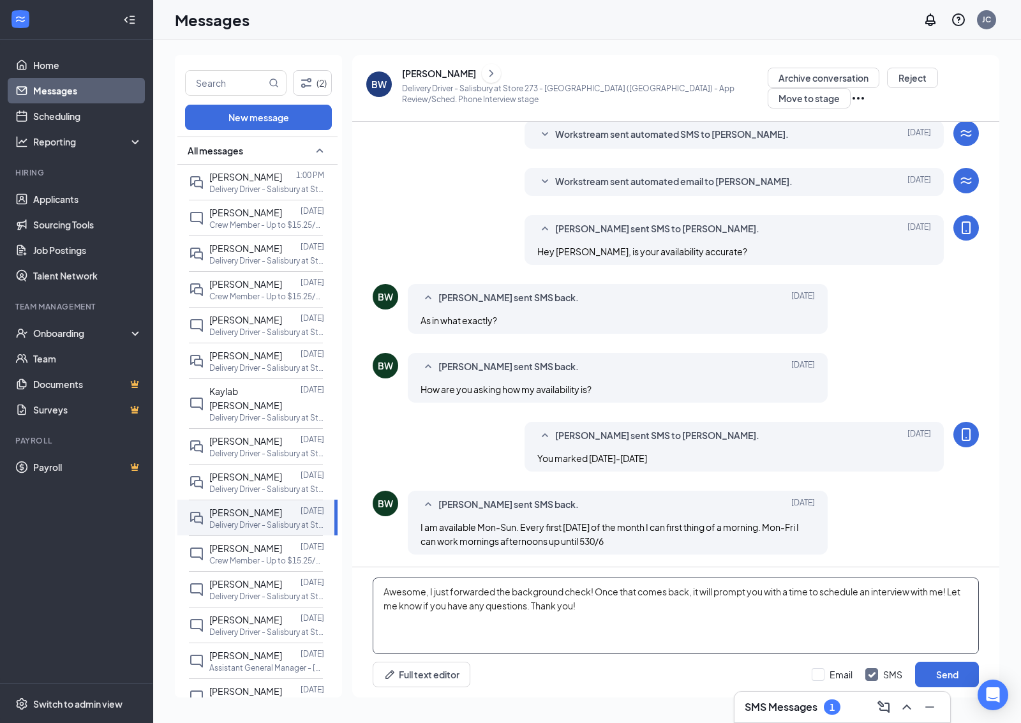
type textarea "Awesome, I just forwarded the background check! Once that comes back, it will p…"
click at [980, 661] on div "Awesome, I just forwarded the background check! Once that comes back, it will p…" at bounding box center [675, 632] width 647 height 130
click at [973, 667] on button "Send" at bounding box center [947, 674] width 64 height 26
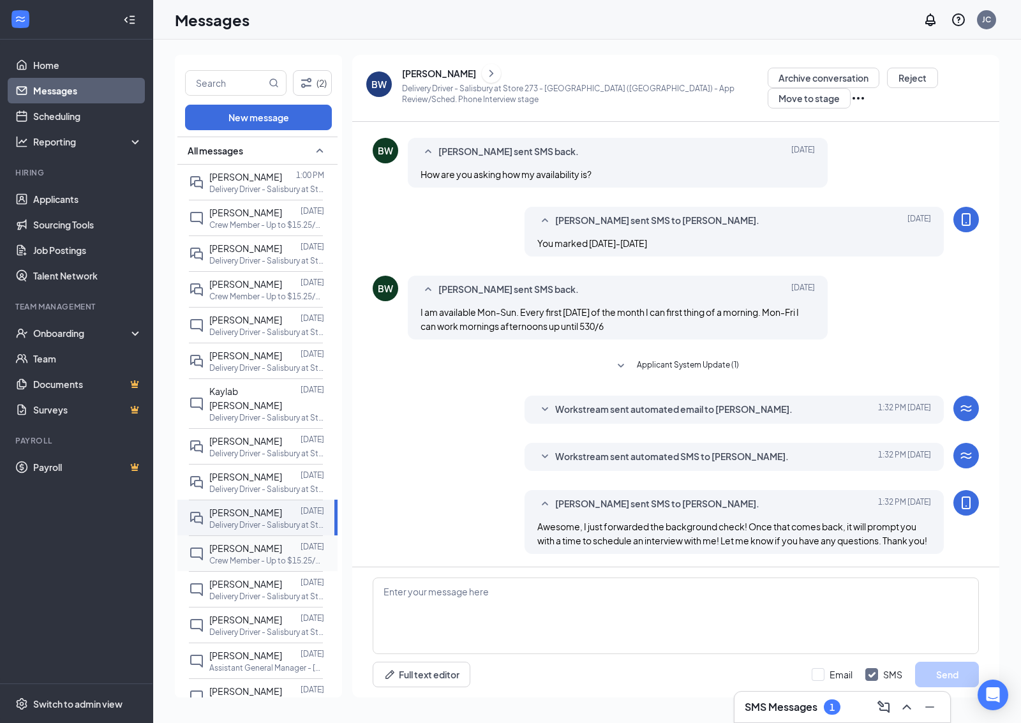
scroll to position [273, 0]
click at [282, 544] on div at bounding box center [291, 548] width 18 height 14
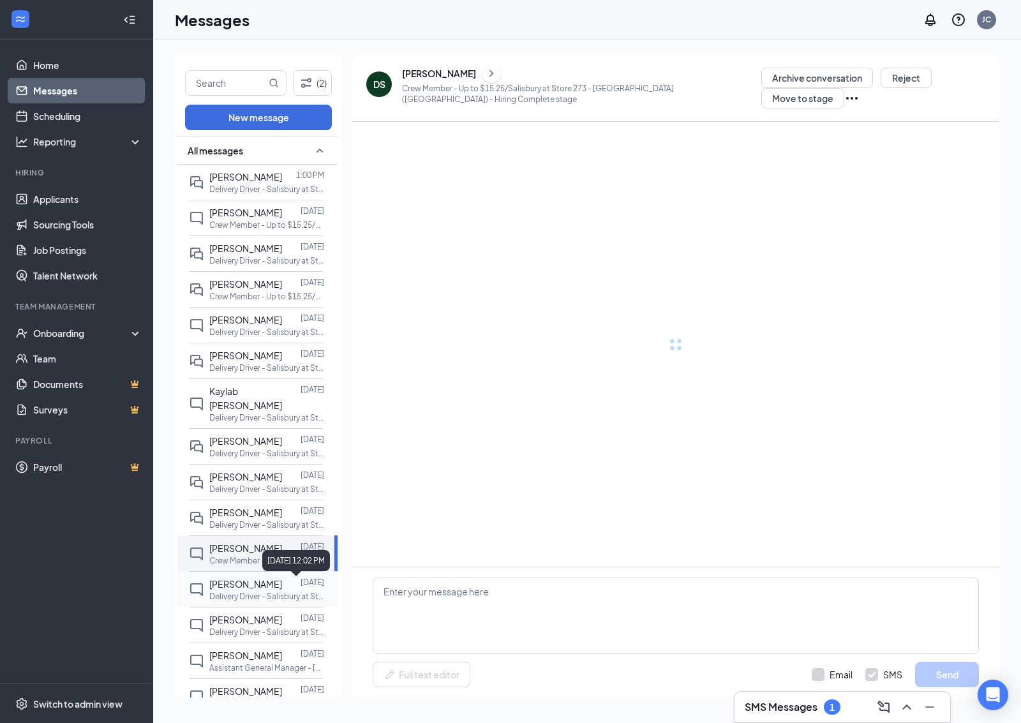
click at [307, 586] on p "[DATE]" at bounding box center [312, 582] width 24 height 11
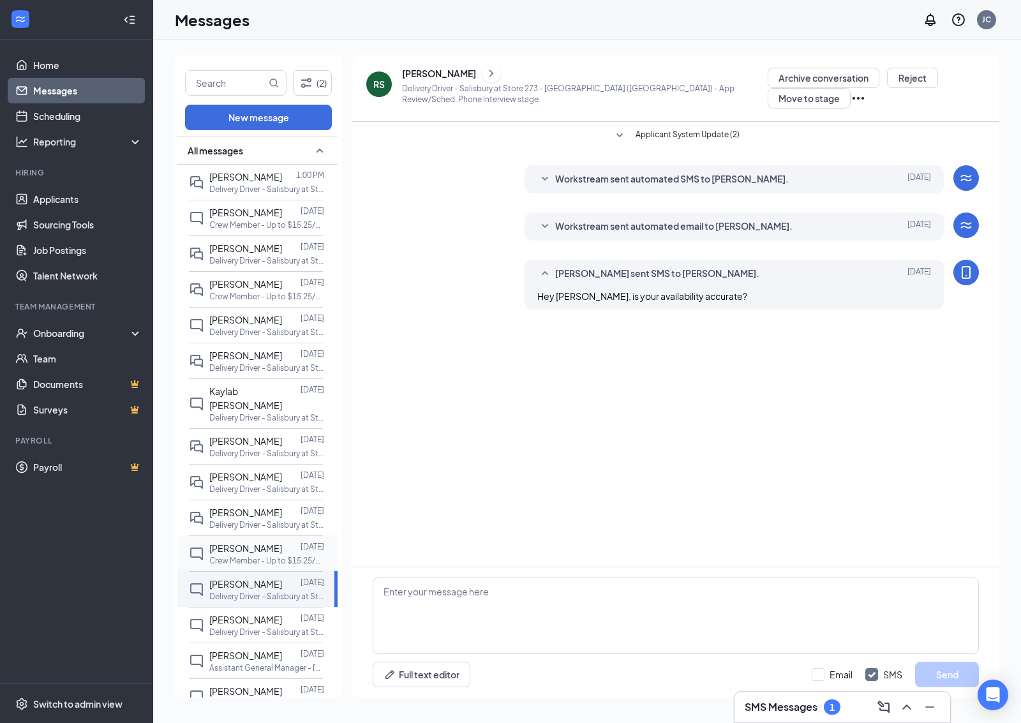
click at [253, 563] on p "Crew Member - Up to $15.25/Salisbury at Store 273 - [GEOGRAPHIC_DATA] ([GEOGRAP…" at bounding box center [266, 560] width 115 height 11
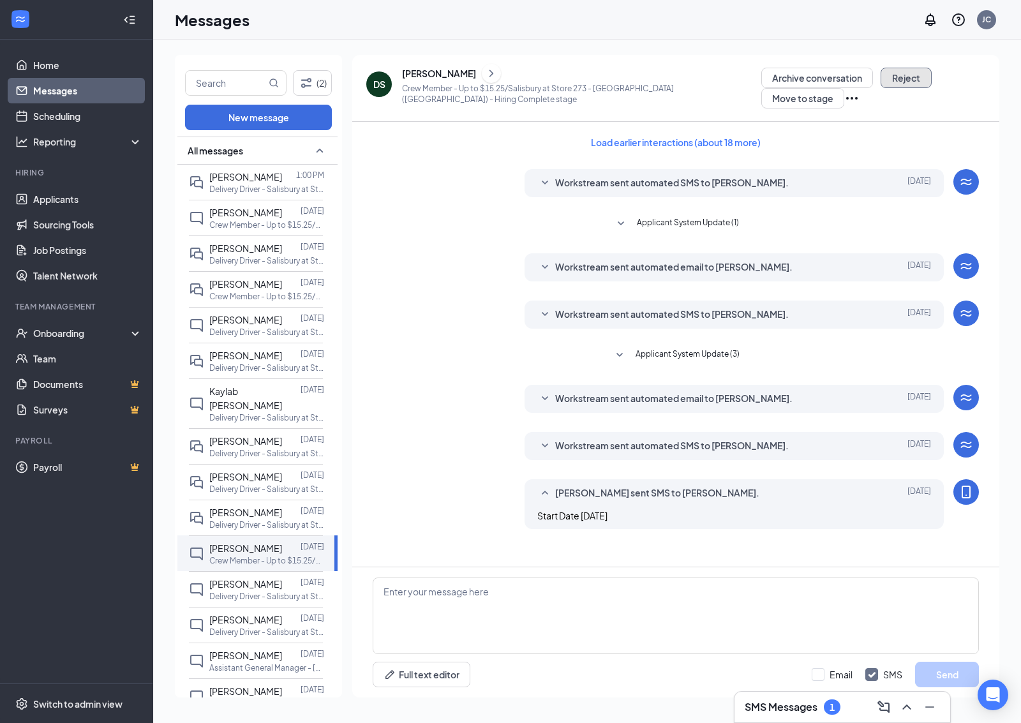
click at [893, 77] on button "Reject" at bounding box center [905, 78] width 51 height 20
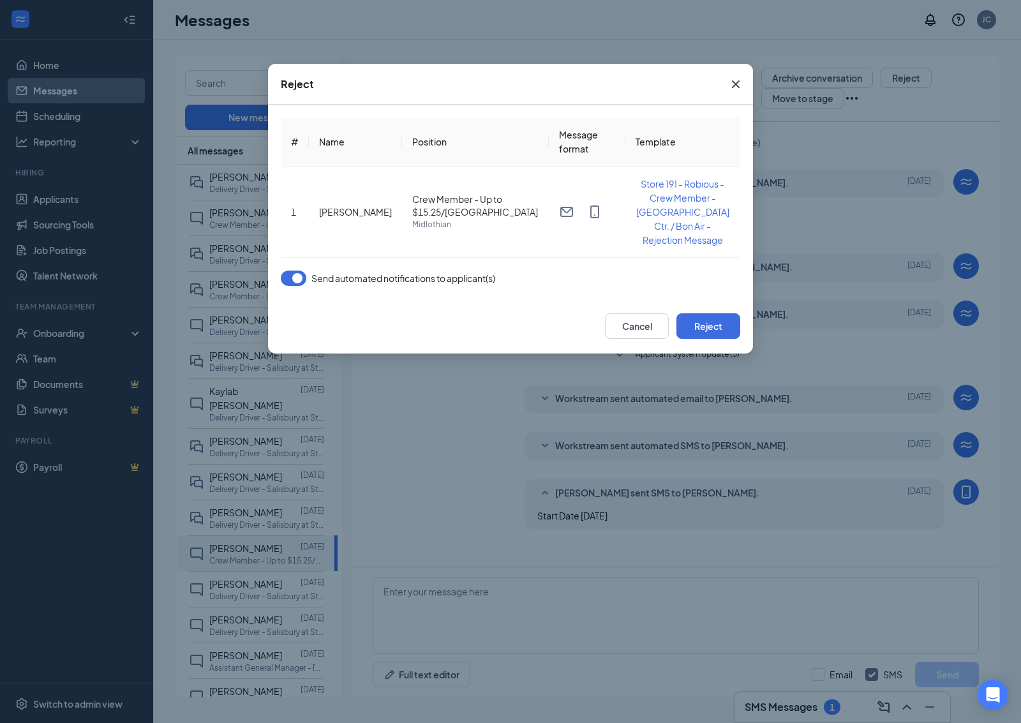
click at [294, 270] on button "button" at bounding box center [294, 277] width 26 height 15
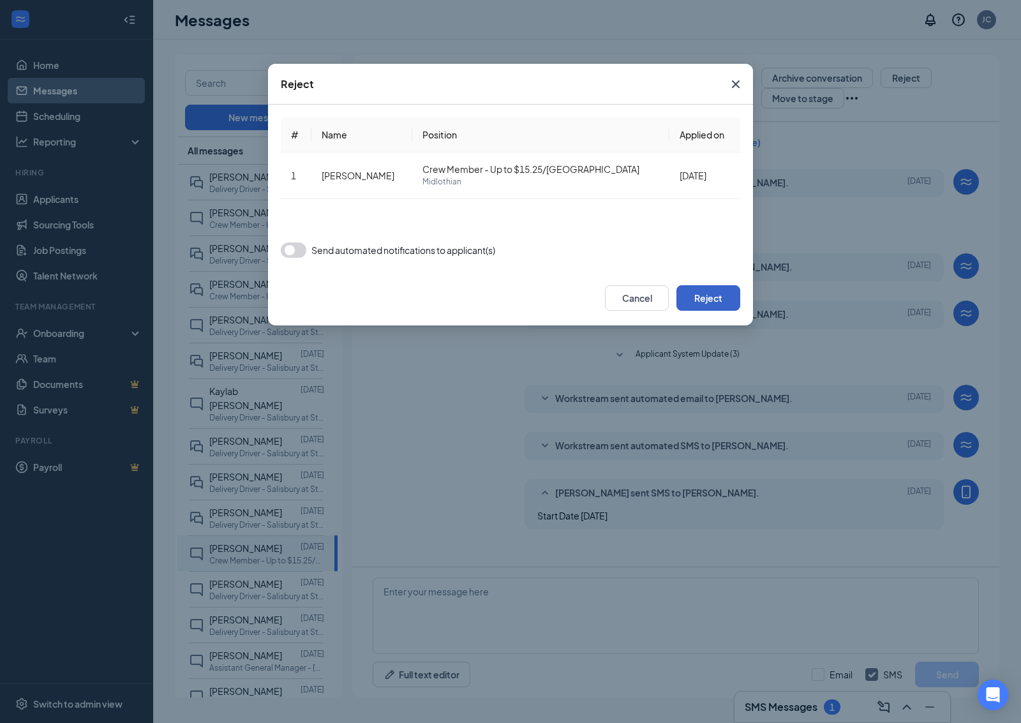
click at [686, 294] on button "Reject" at bounding box center [708, 298] width 64 height 26
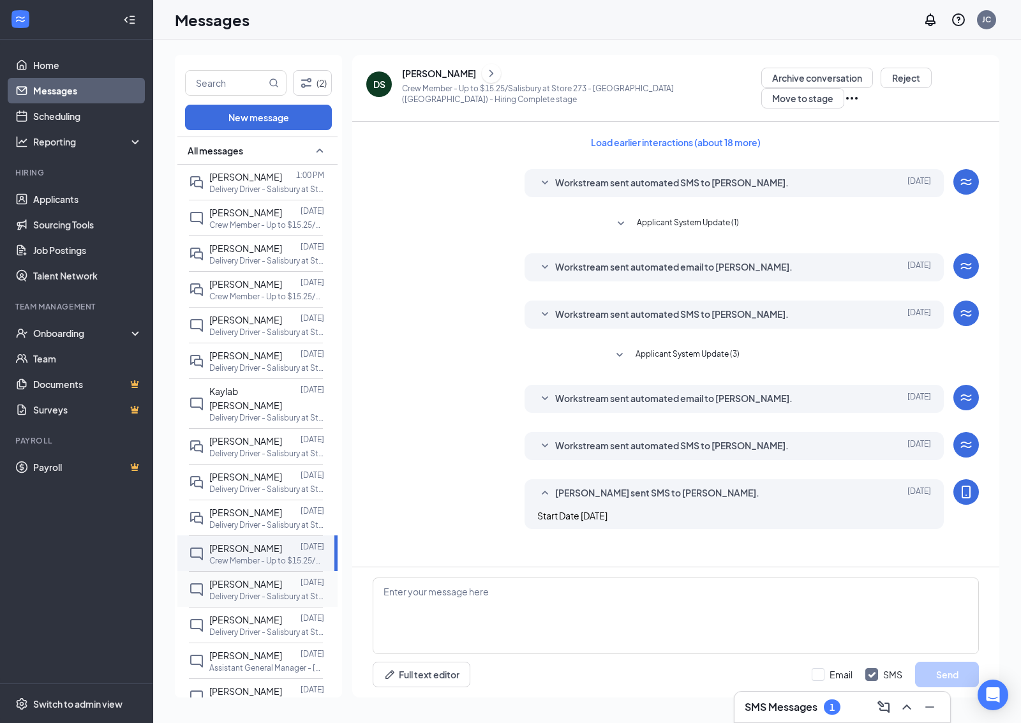
click at [272, 600] on p "Delivery Driver - Salisbury at Store [STREET_ADDRESS])" at bounding box center [266, 596] width 115 height 11
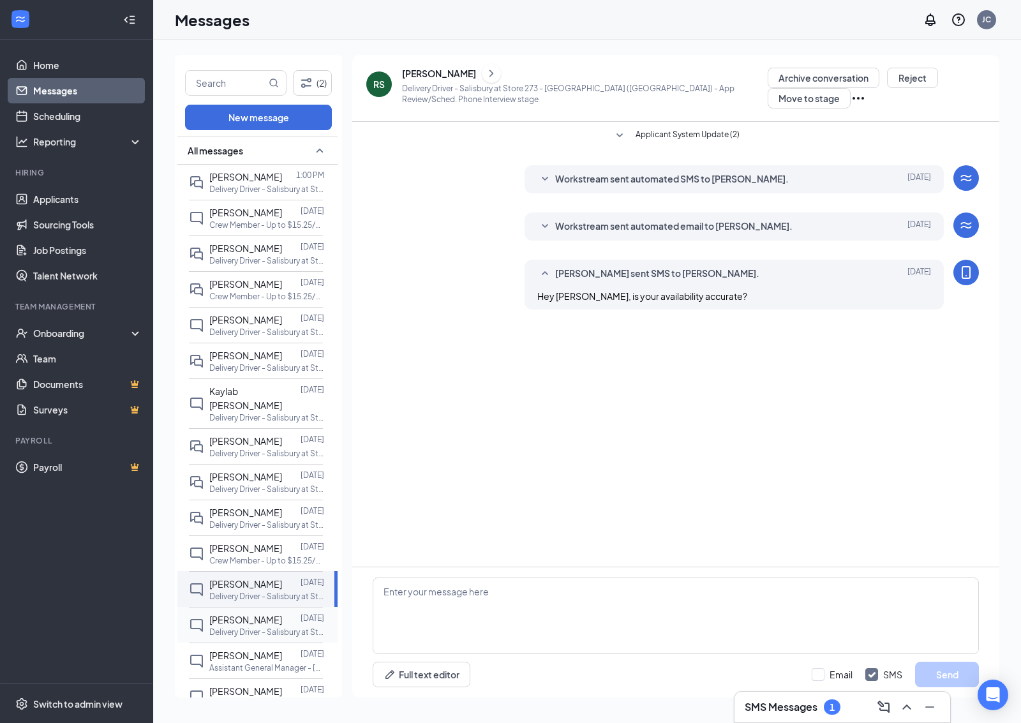
click at [258, 630] on p "Delivery Driver - Salisbury at Store [STREET_ADDRESS])" at bounding box center [266, 631] width 115 height 11
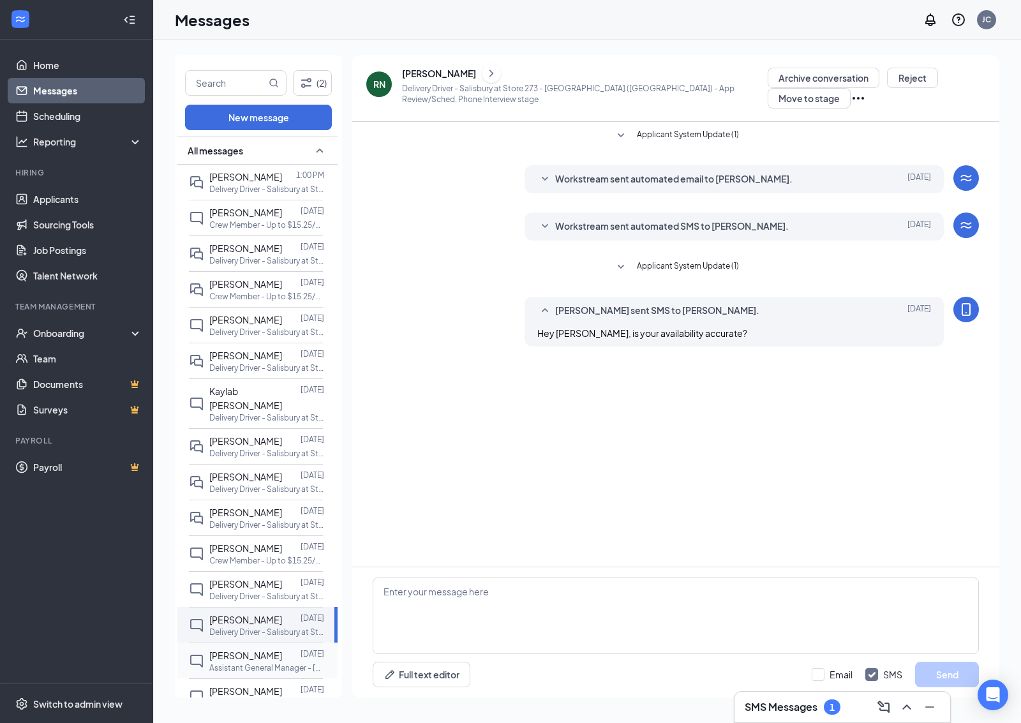
click at [300, 645] on div "Kevin Gravitt Oct 7 Assistant General Manager - Salisbury at Store 273 - Ivymon…" at bounding box center [256, 660] width 134 height 36
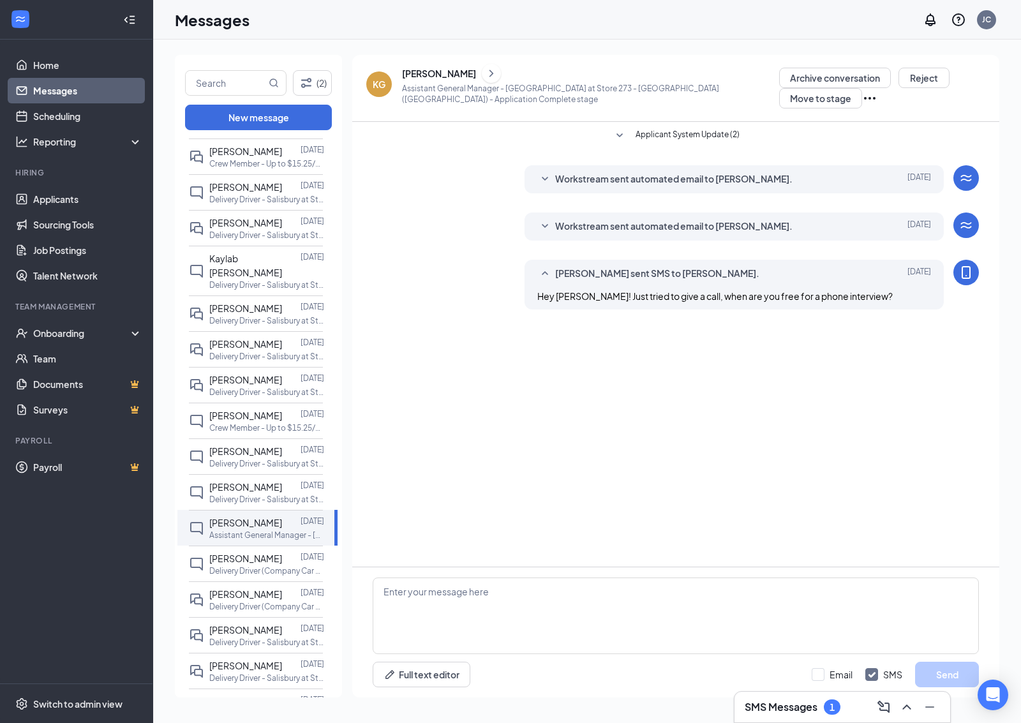
scroll to position [138, 0]
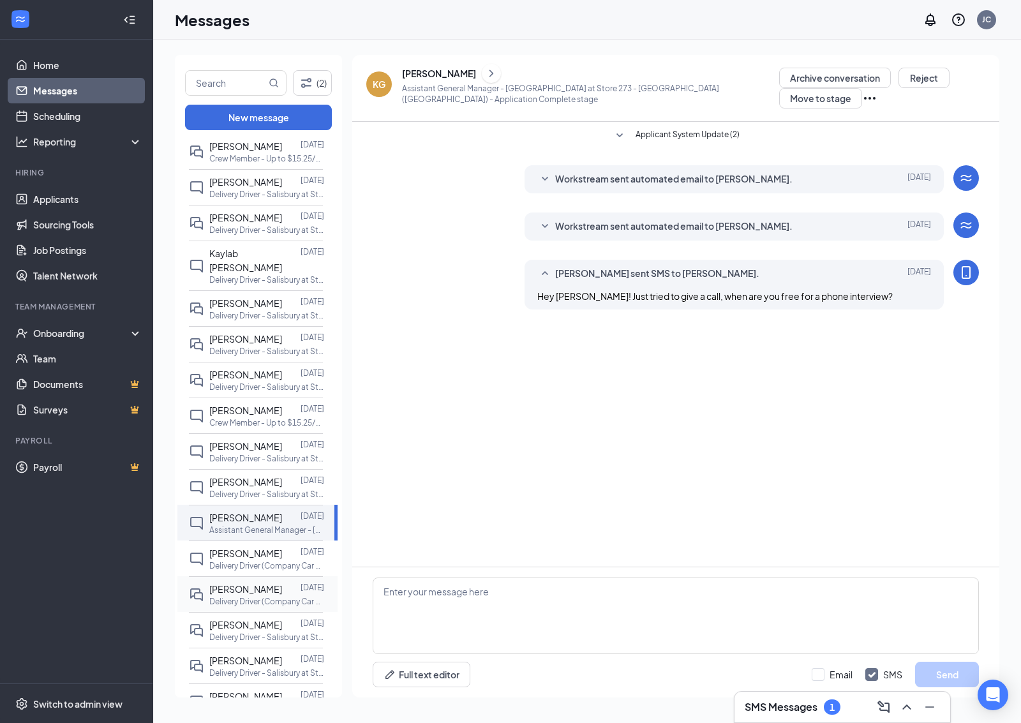
click at [275, 598] on p "Delivery Driver (Company Car Provided) * DAY SHIFTS - [GEOGRAPHIC_DATA] at Stor…" at bounding box center [266, 601] width 115 height 11
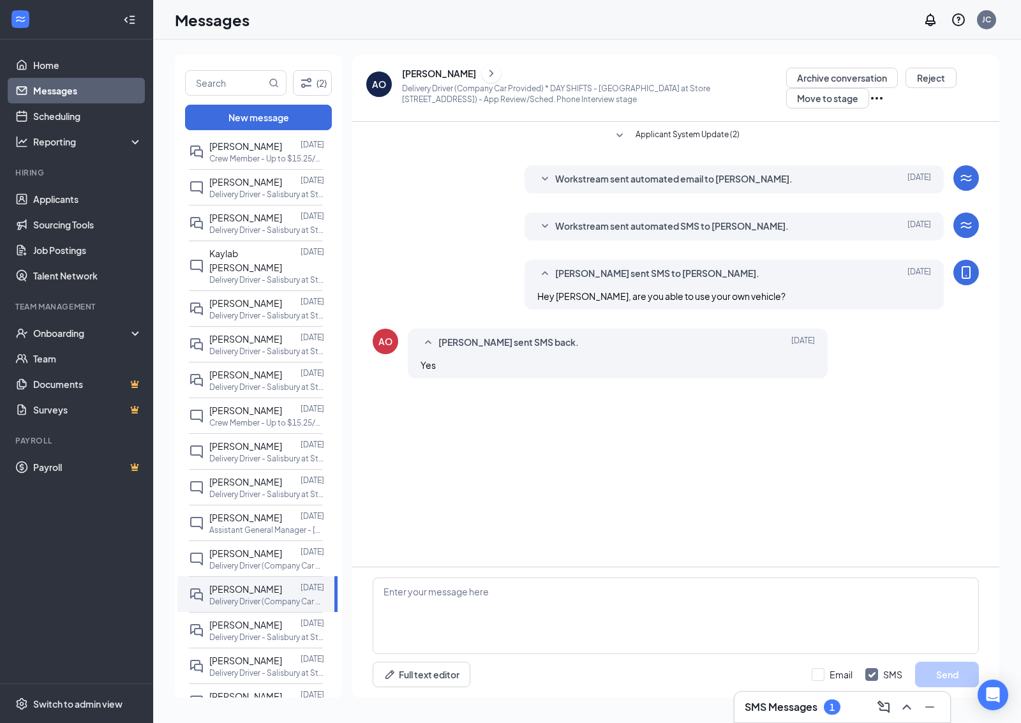
click at [485, 77] on icon "ChevronRight" at bounding box center [491, 73] width 13 height 15
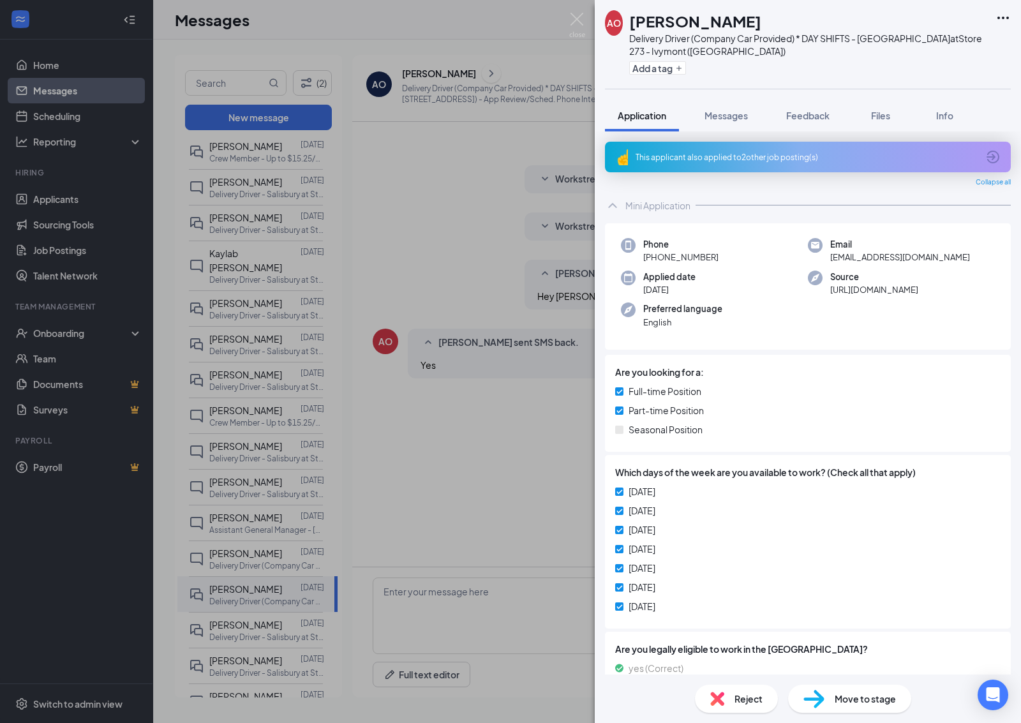
click at [482, 328] on div "AO Ali ouerhani Delivery Driver (Company Car Provided) * DAY SHIFTS - Salisbury…" at bounding box center [510, 361] width 1021 height 723
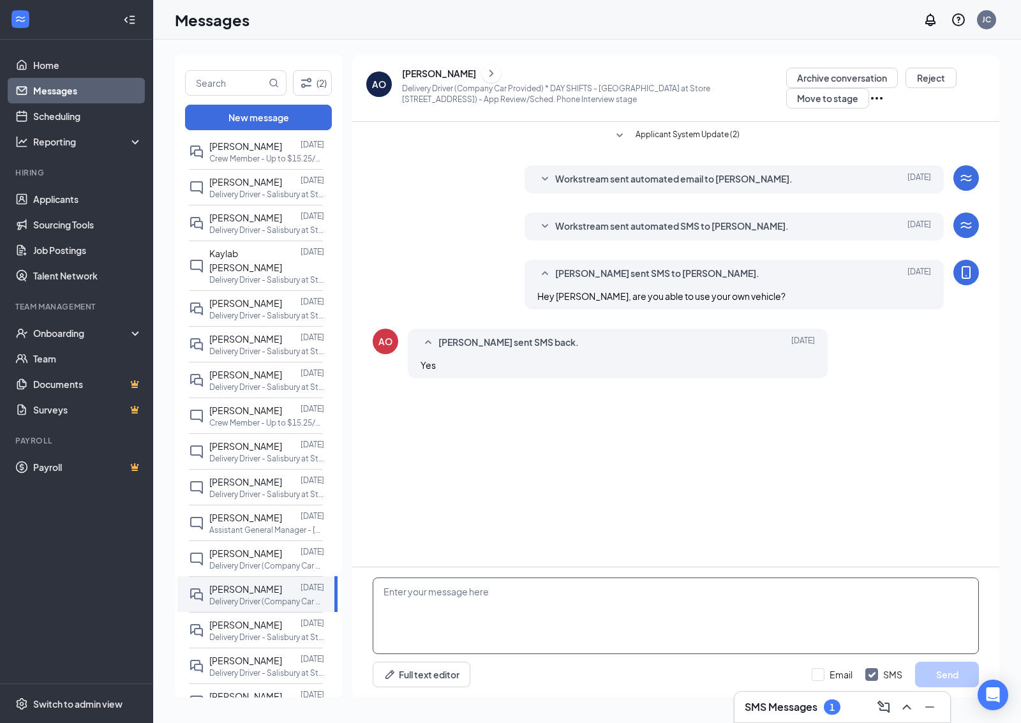
click at [525, 607] on textarea at bounding box center [676, 615] width 606 height 77
paste textarea "Awesome, I just forwarded the background check! Once that comes back, it will p…"
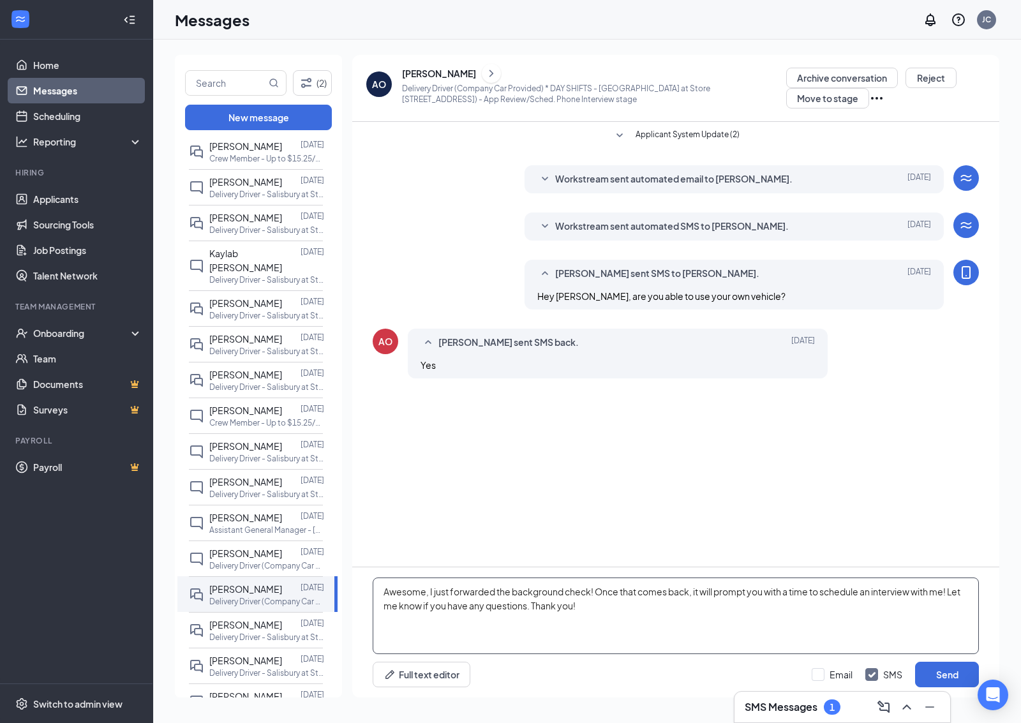
type textarea "Awesome, I just forwarded the background check! Once that comes back, it will p…"
click at [485, 68] on icon "ChevronRight" at bounding box center [491, 73] width 13 height 15
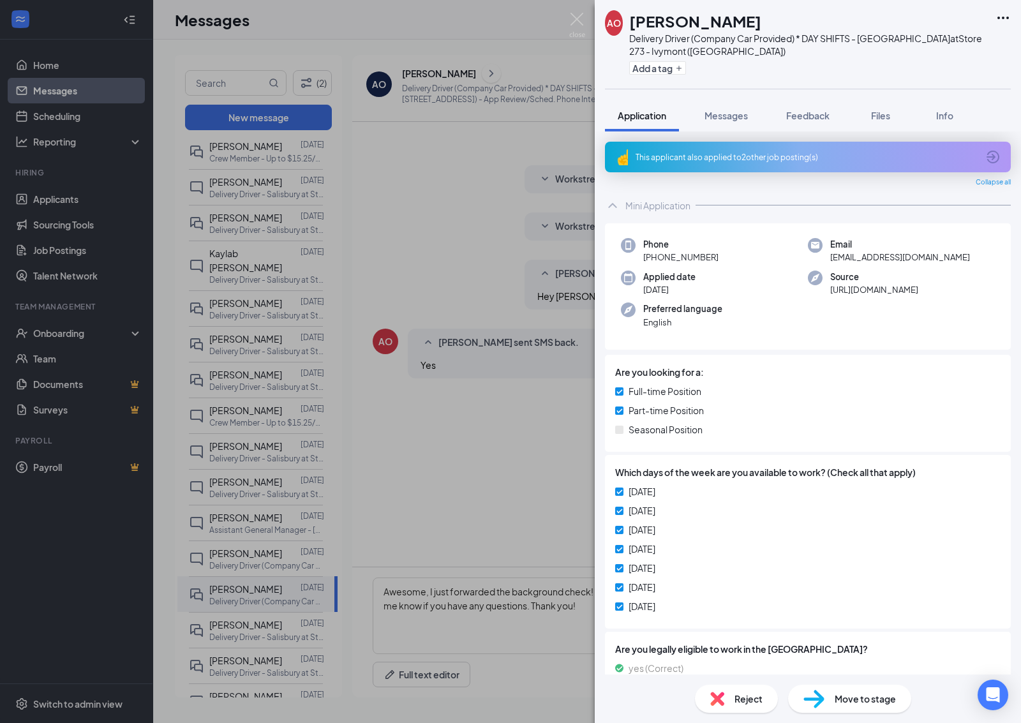
click at [997, 13] on icon "Ellipses" at bounding box center [1002, 17] width 15 height 15
click at [1005, 14] on icon "Ellipses" at bounding box center [1002, 17] width 15 height 15
click at [822, 156] on div "This applicant also applied to 2 other job posting(s)" at bounding box center [806, 157] width 342 height 11
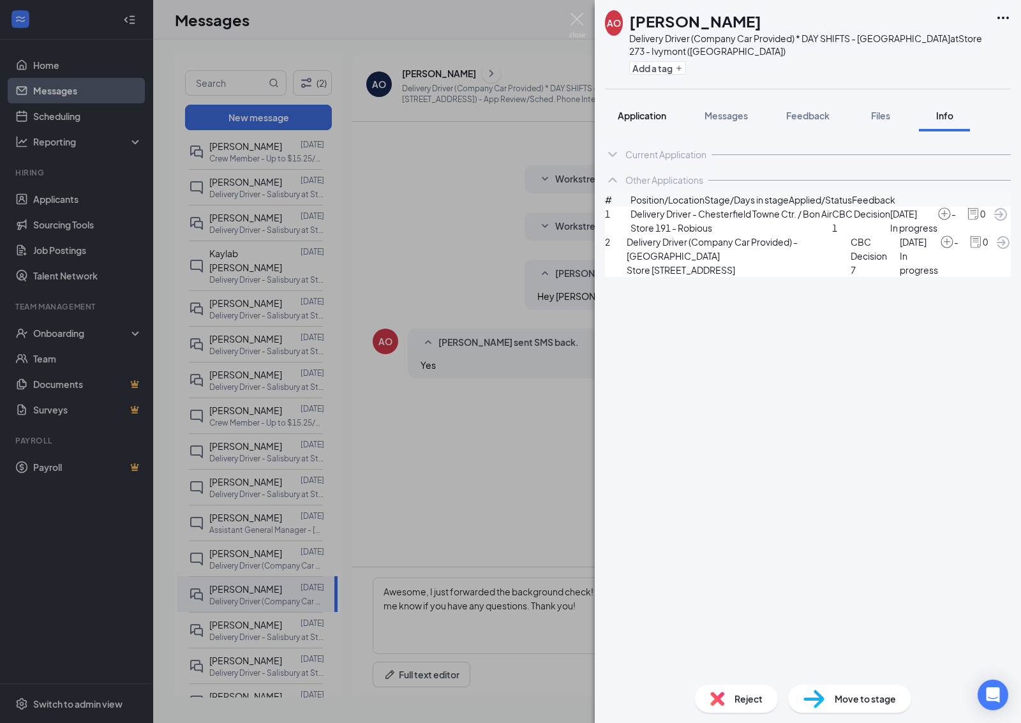
click at [657, 113] on span "Application" at bounding box center [641, 115] width 48 height 11
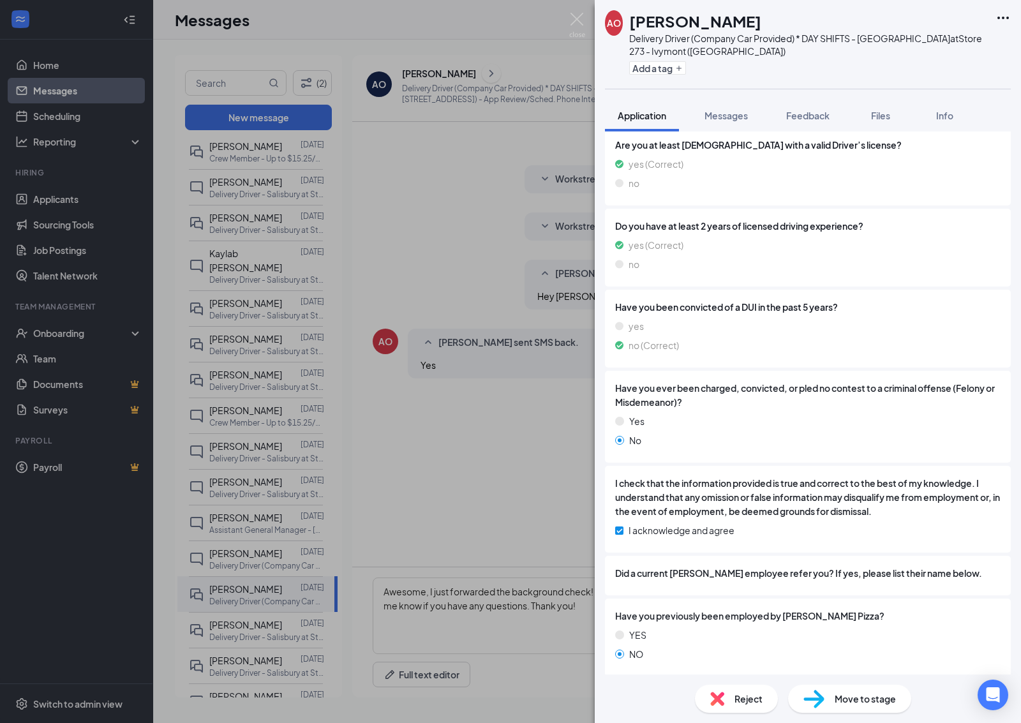
scroll to position [586, 0]
click at [841, 705] on span "Move to stage" at bounding box center [864, 698] width 61 height 14
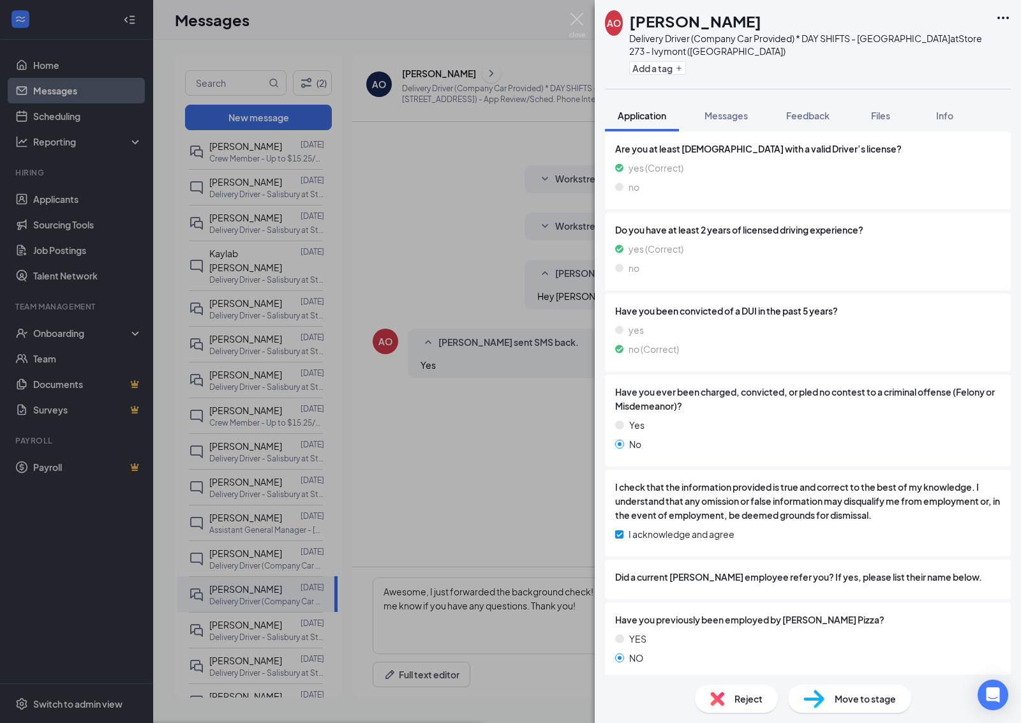
type input "Phone Int. (Live) / Checklist (next stage)"
click at [502, 432] on div "AO Ali ouerhani Delivery Driver (Company Car Provided) * DAY SHIFTS - Salisbury…" at bounding box center [510, 361] width 1021 height 723
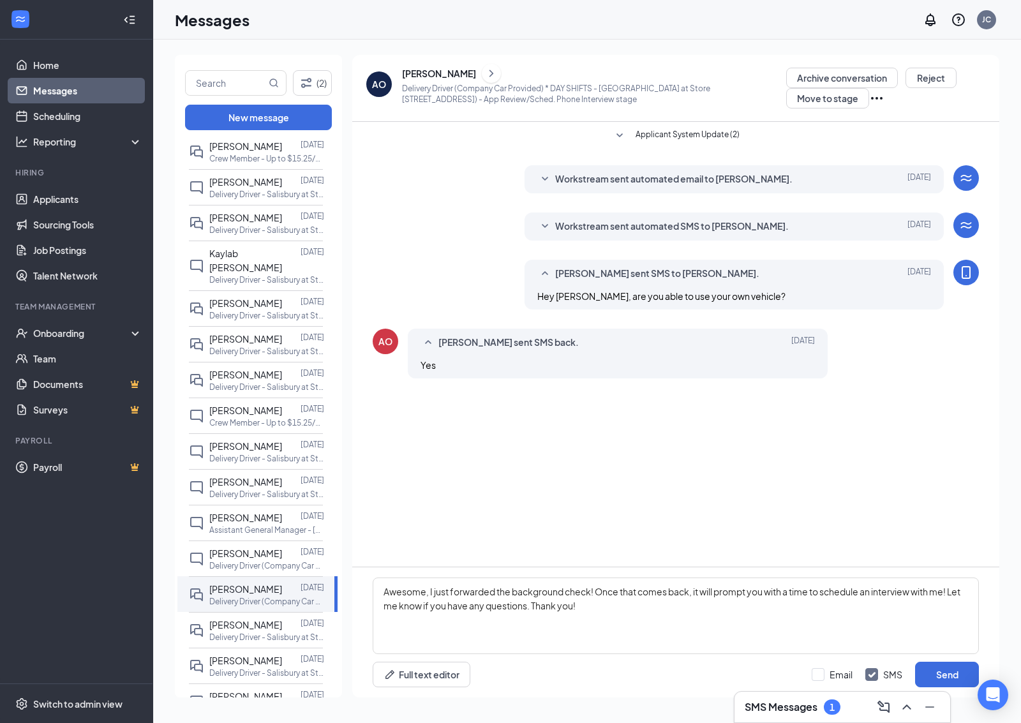
click at [878, 98] on icon "Ellipses" at bounding box center [876, 98] width 15 height 15
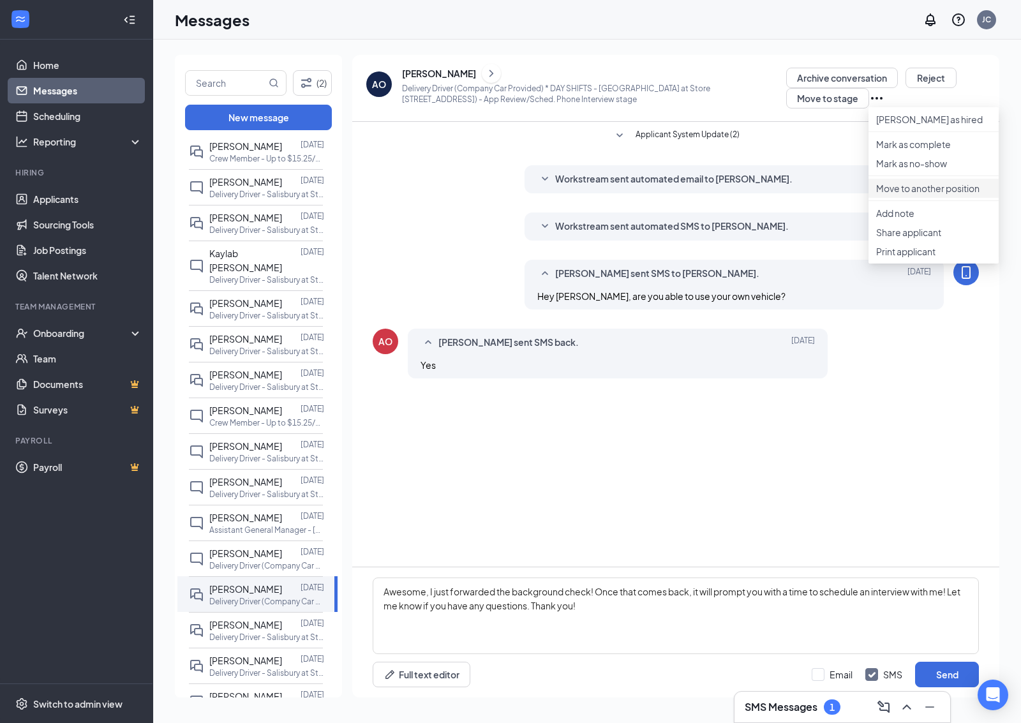
click at [945, 195] on p "Move to another position" at bounding box center [933, 188] width 115 height 13
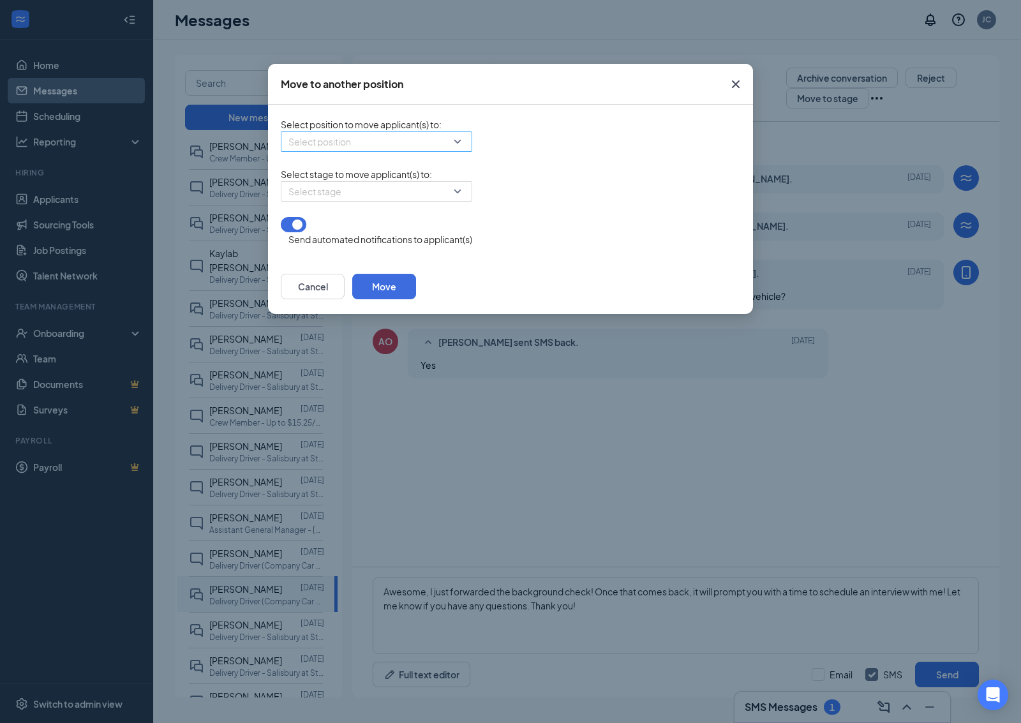
click at [429, 135] on input "search" at bounding box center [371, 141] width 167 height 19
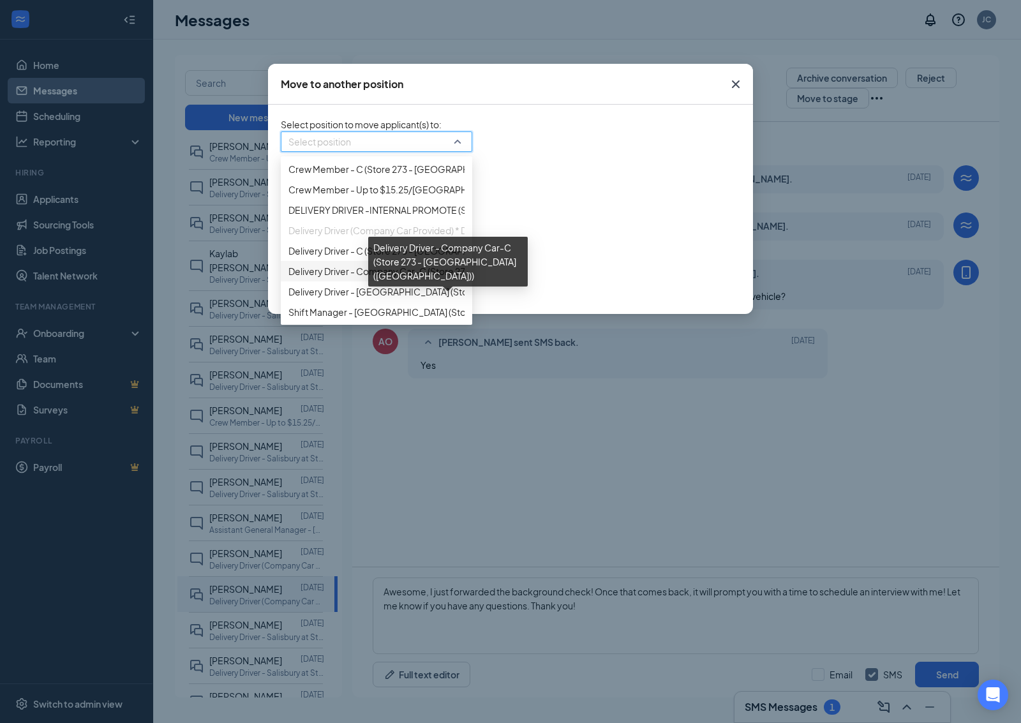
scroll to position [129, 0]
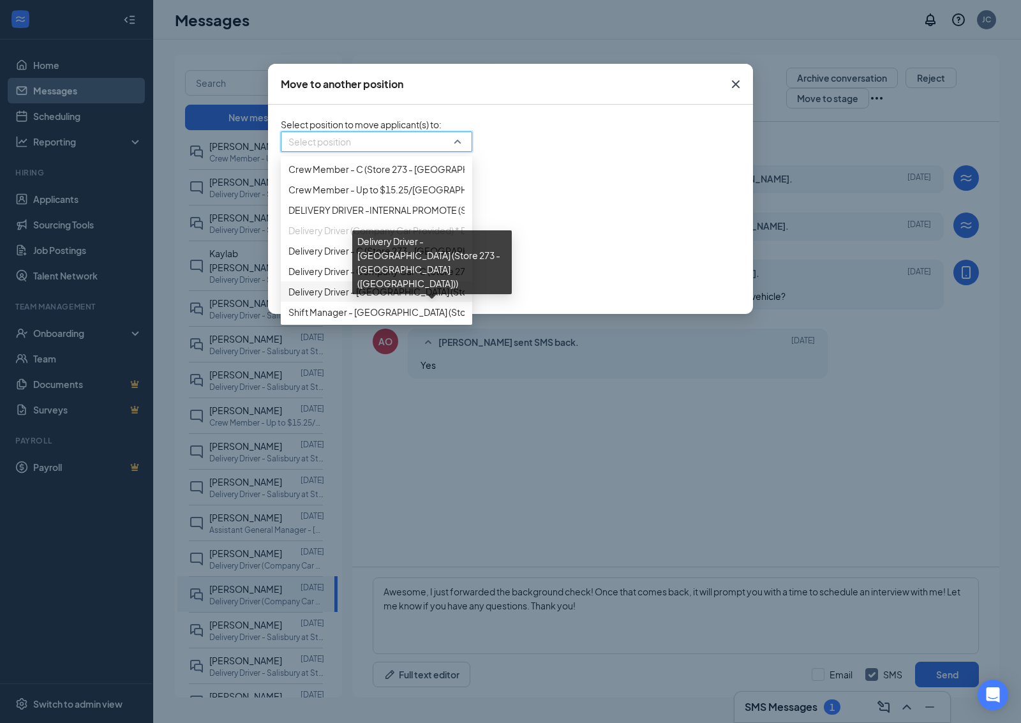
click at [408, 284] on span "Delivery Driver - Salisbury (Store 273 - Ivymont (Midlothian Turnpike))" at bounding box center [491, 291] width 407 height 14
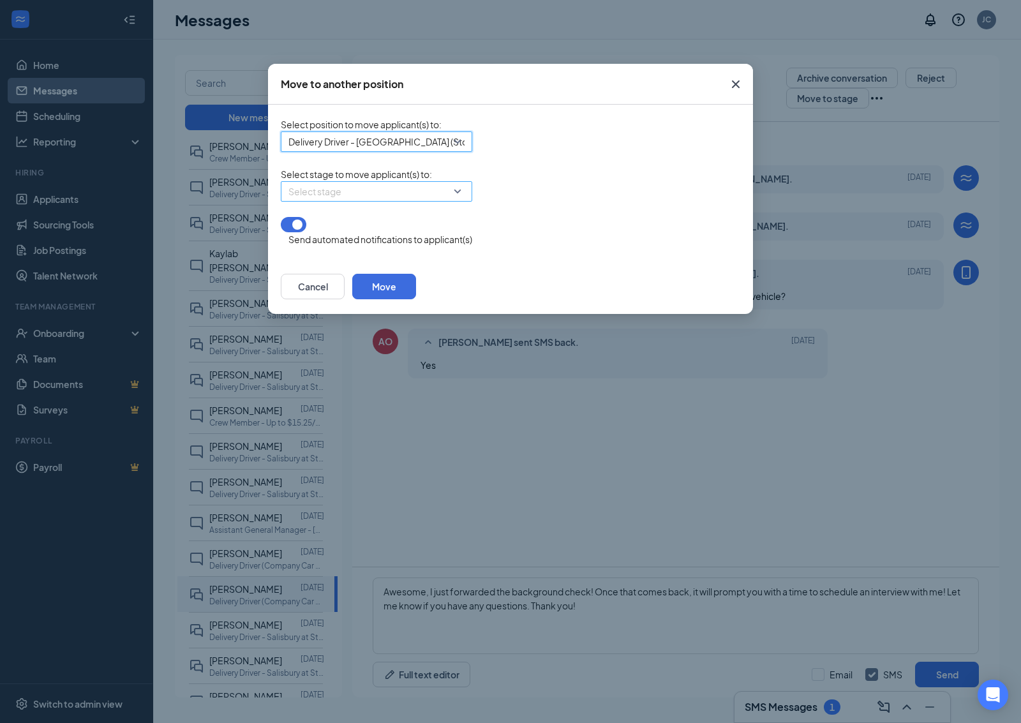
click at [415, 201] on input "search" at bounding box center [371, 191] width 167 height 19
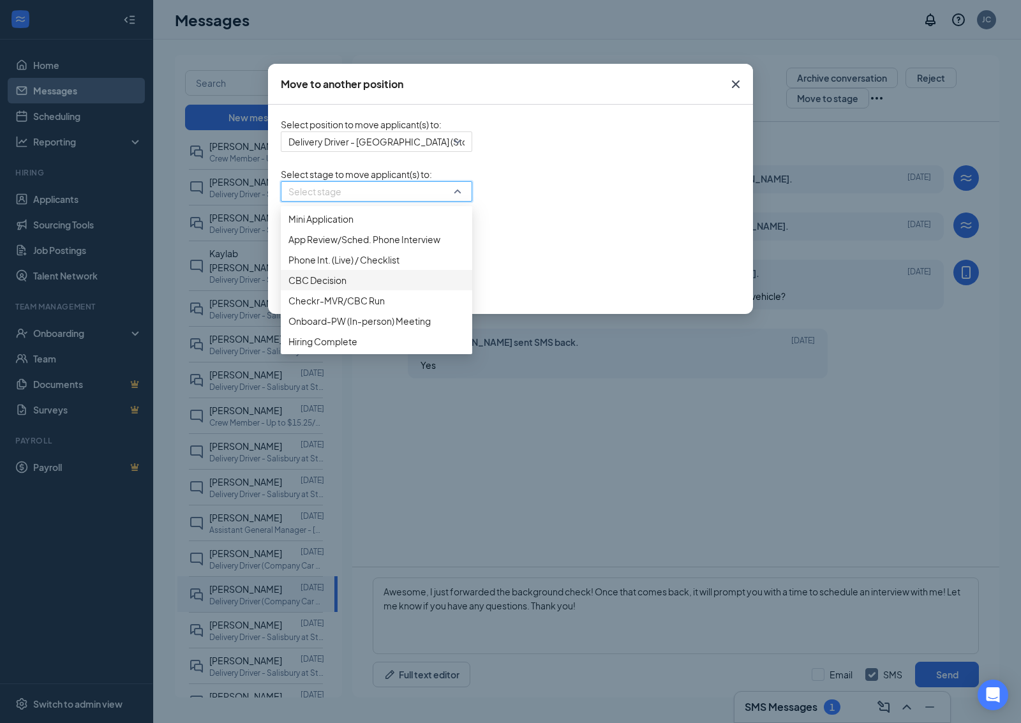
click at [402, 287] on span "CBC Decision" at bounding box center [376, 280] width 176 height 14
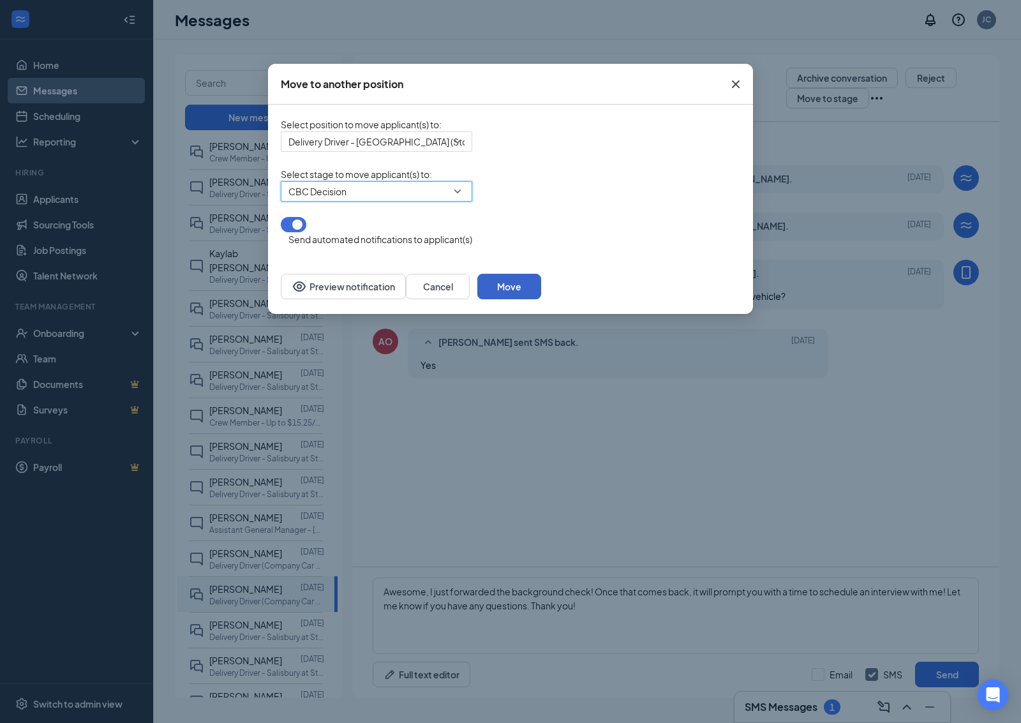
click at [541, 286] on button "Move" at bounding box center [509, 287] width 64 height 26
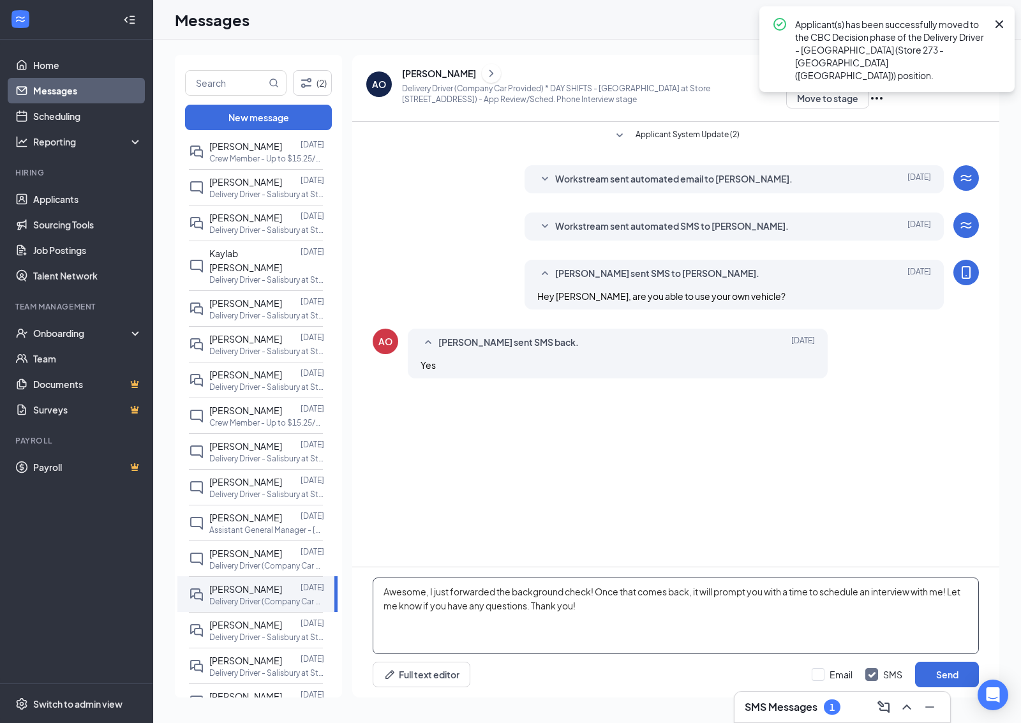
click at [806, 642] on textarea "Awesome, I just forwarded the background check! Once that comes back, it will p…" at bounding box center [676, 615] width 606 height 77
click at [929, 676] on button "Send" at bounding box center [947, 674] width 64 height 26
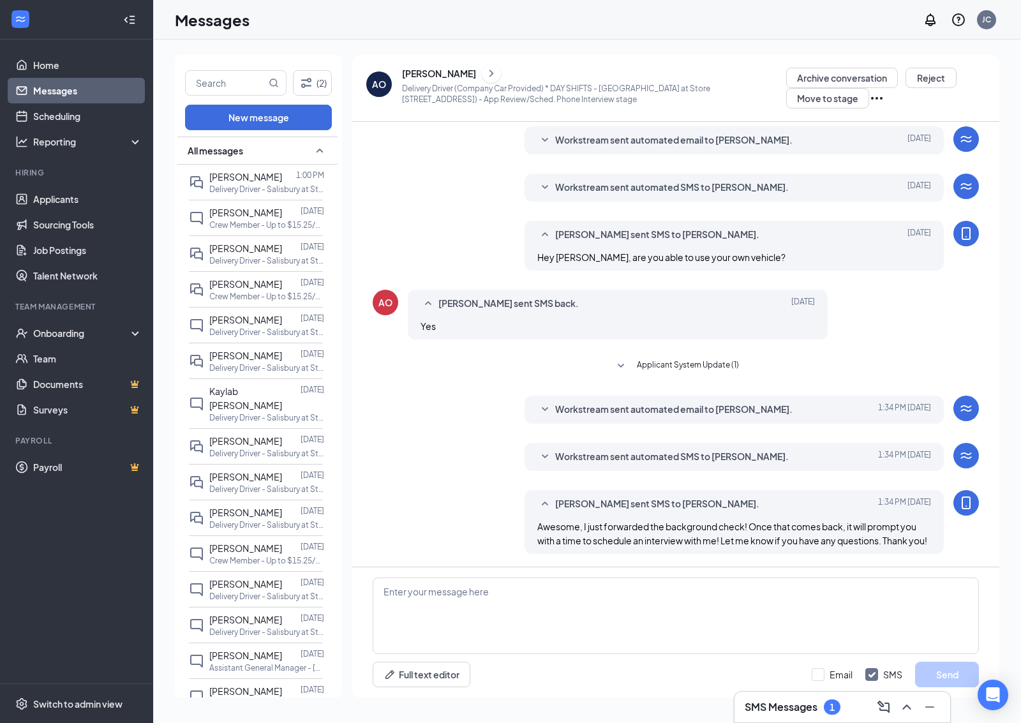
scroll to position [478, 0]
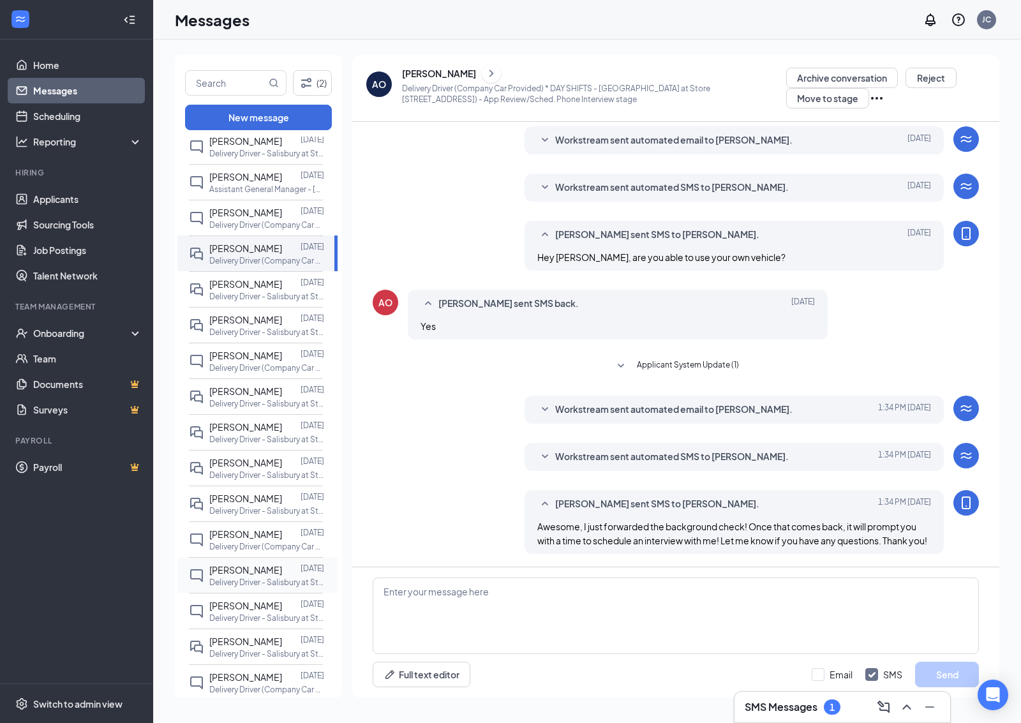
click at [294, 569] on div at bounding box center [291, 570] width 18 height 14
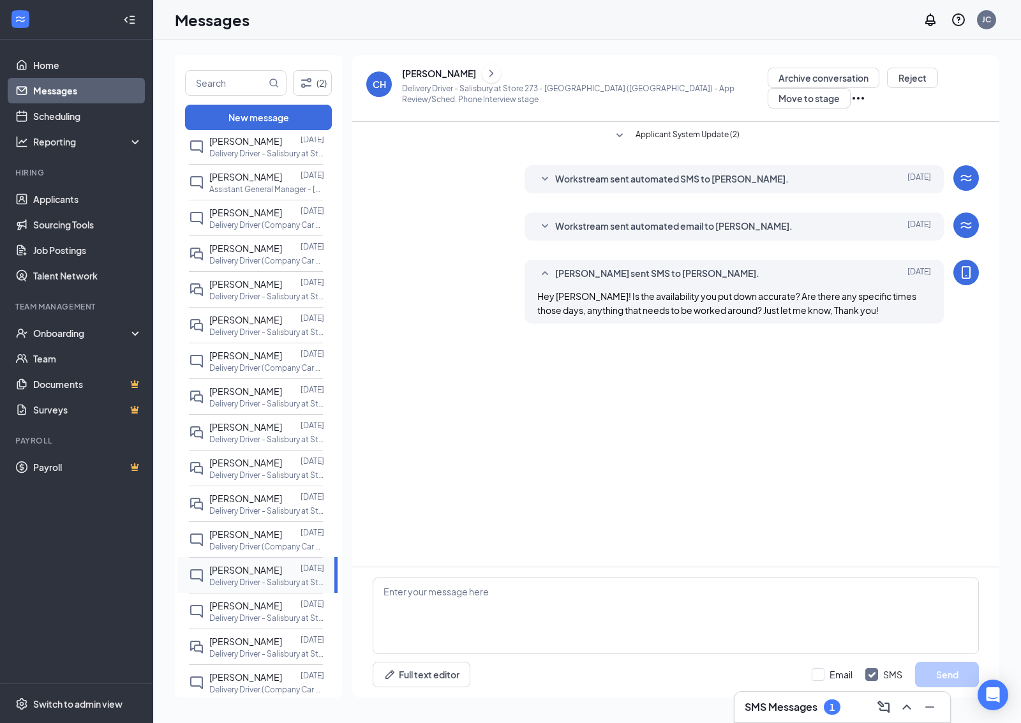
click at [292, 587] on p "Delivery Driver - Salisbury at Store [STREET_ADDRESS])" at bounding box center [266, 582] width 115 height 11
click at [291, 603] on div at bounding box center [291, 605] width 18 height 14
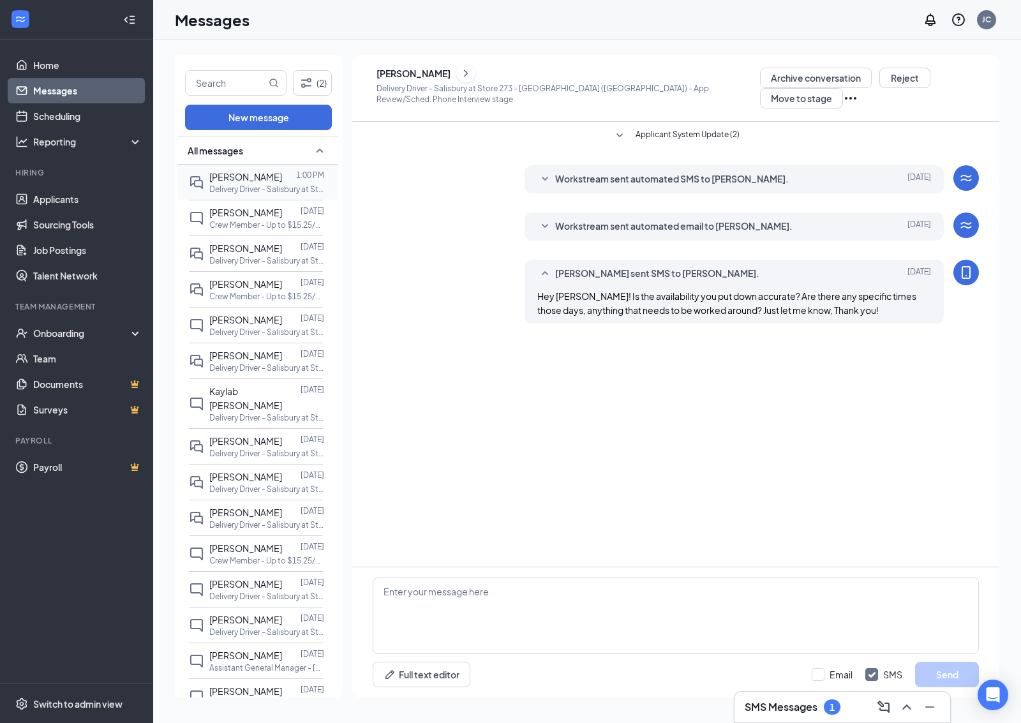
click at [267, 188] on p "Delivery Driver - Salisbury at Store [STREET_ADDRESS])" at bounding box center [266, 189] width 115 height 11
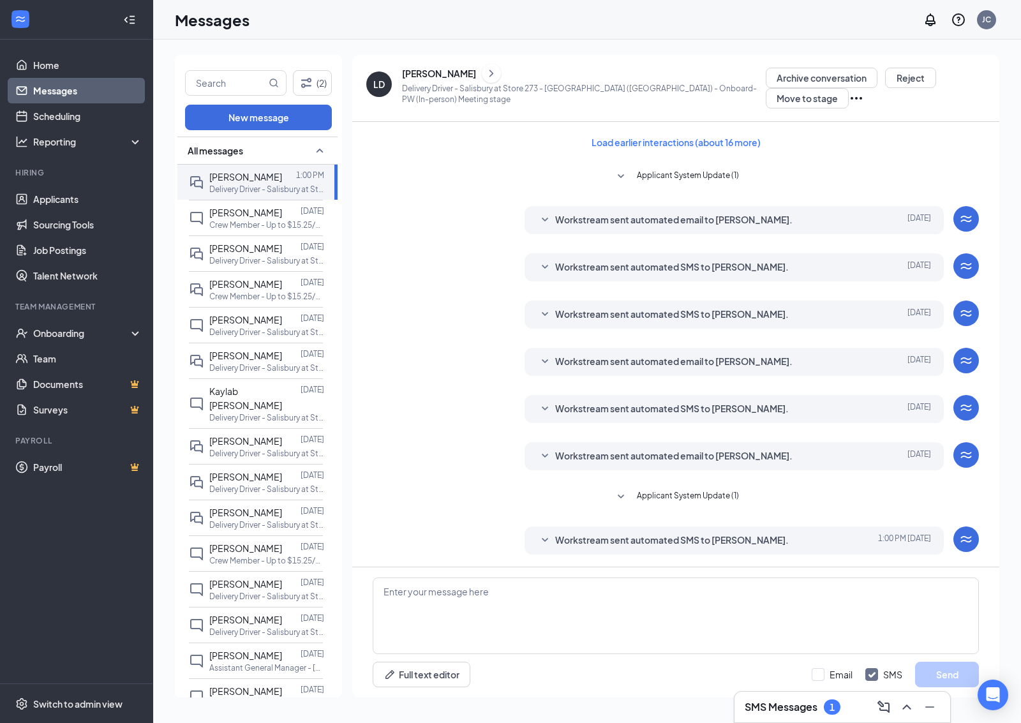
scroll to position [47, 0]
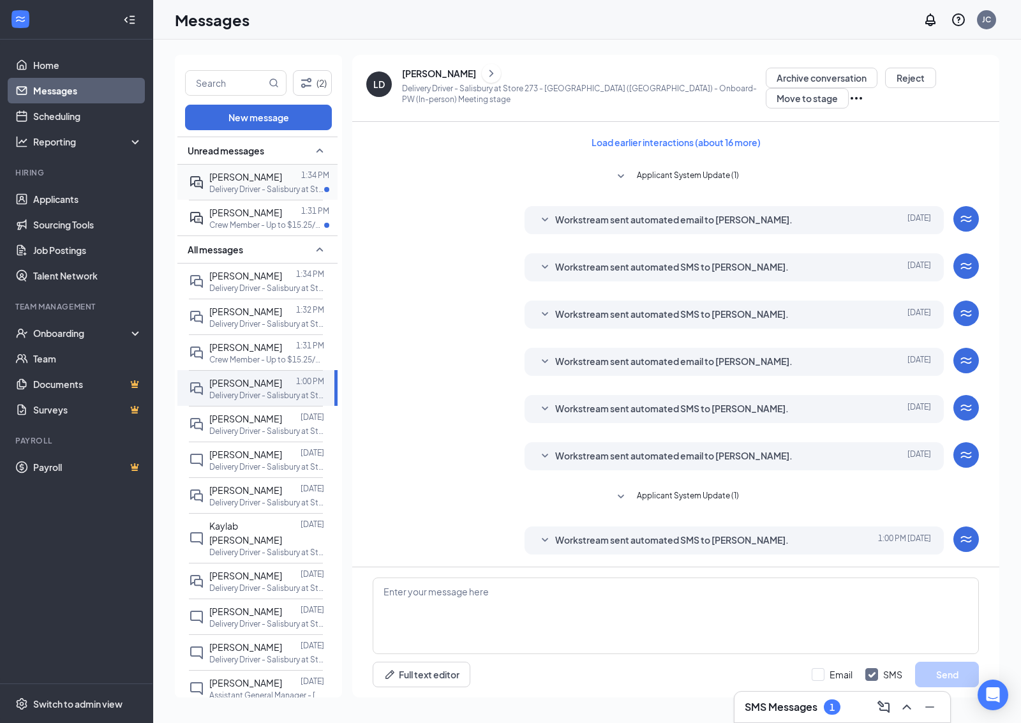
click at [269, 190] on p "Delivery Driver - Salisbury at Store [STREET_ADDRESS])" at bounding box center [266, 189] width 115 height 11
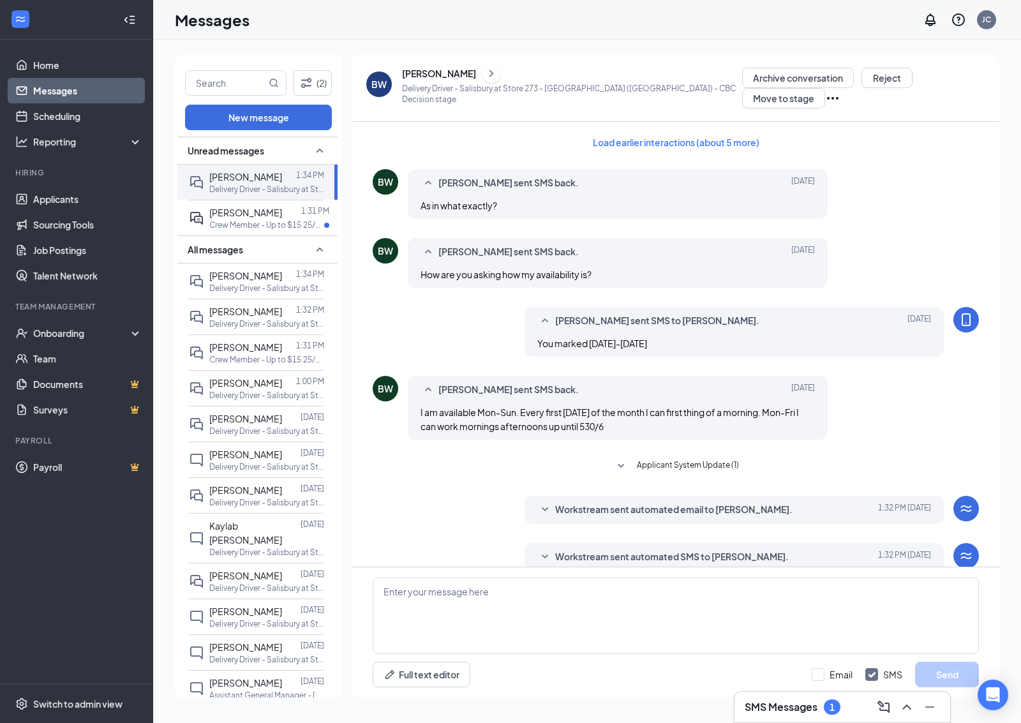
scroll to position [214, 0]
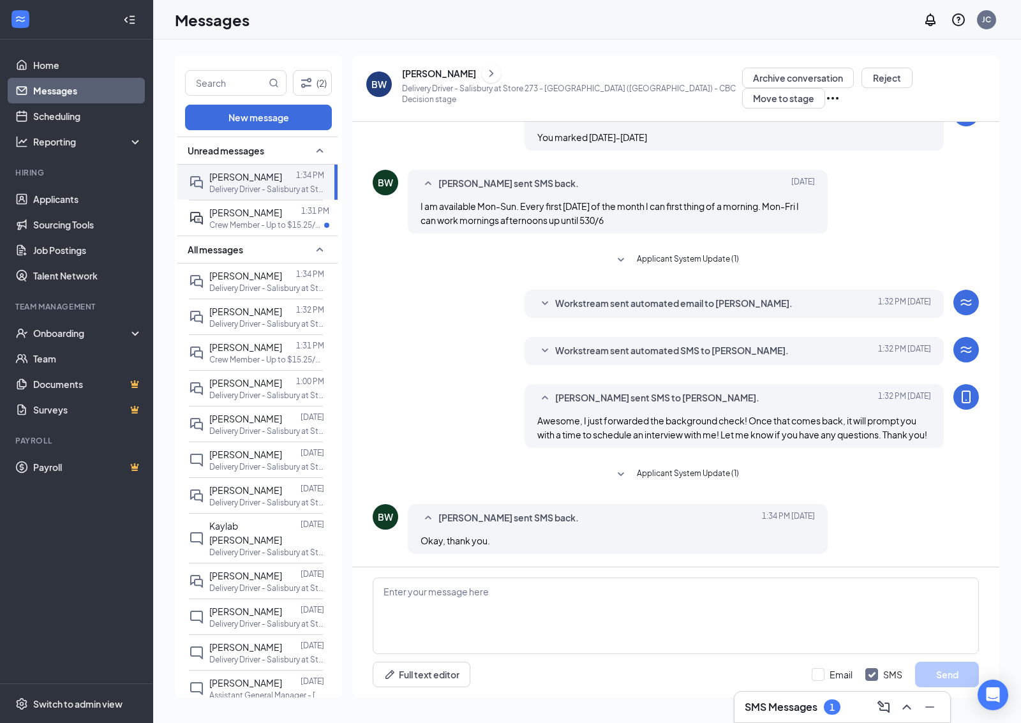
click at [686, 490] on div "Load earlier interactions (about 5 more) BW Brittany Worrell sent SMS back. Oct…" at bounding box center [676, 241] width 606 height 651
click at [686, 476] on span "Applicant System Update (1)" at bounding box center [688, 474] width 102 height 15
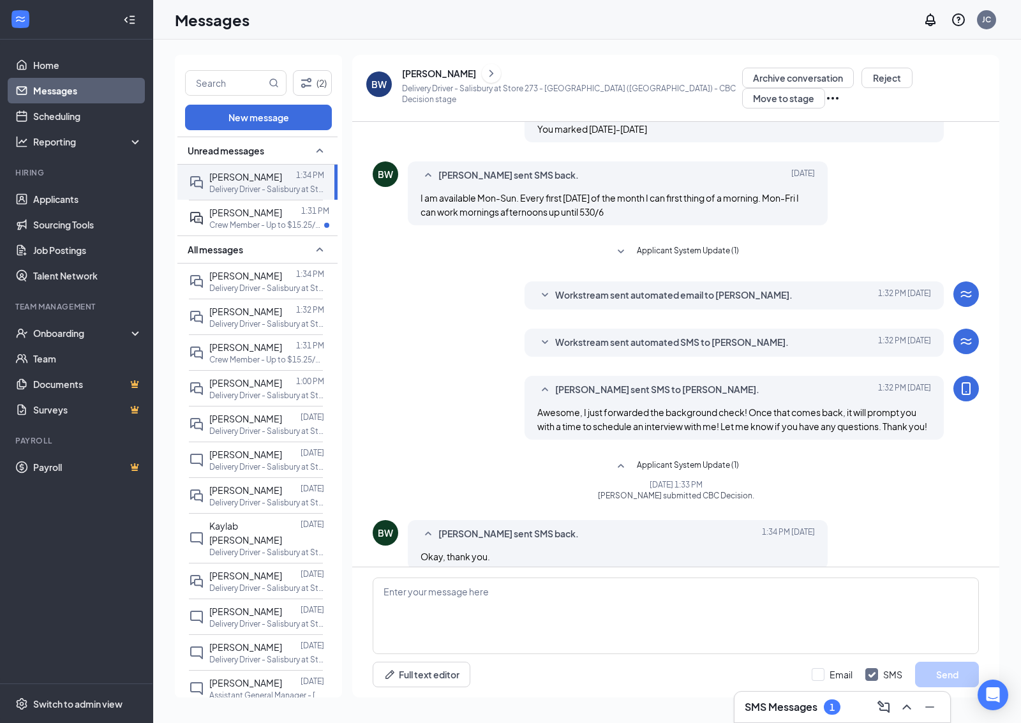
scroll to position [238, 0]
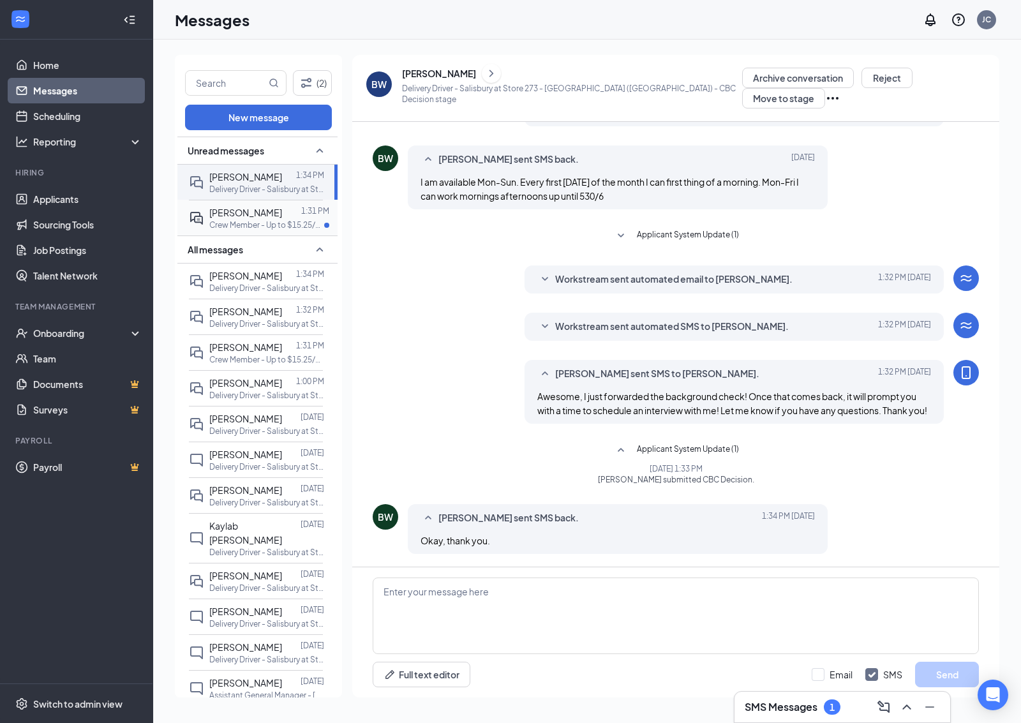
click at [270, 222] on p "Crew Member - Up to $15.25/Salisbury at Store 273 - [GEOGRAPHIC_DATA] ([GEOGRAP…" at bounding box center [266, 224] width 115 height 11
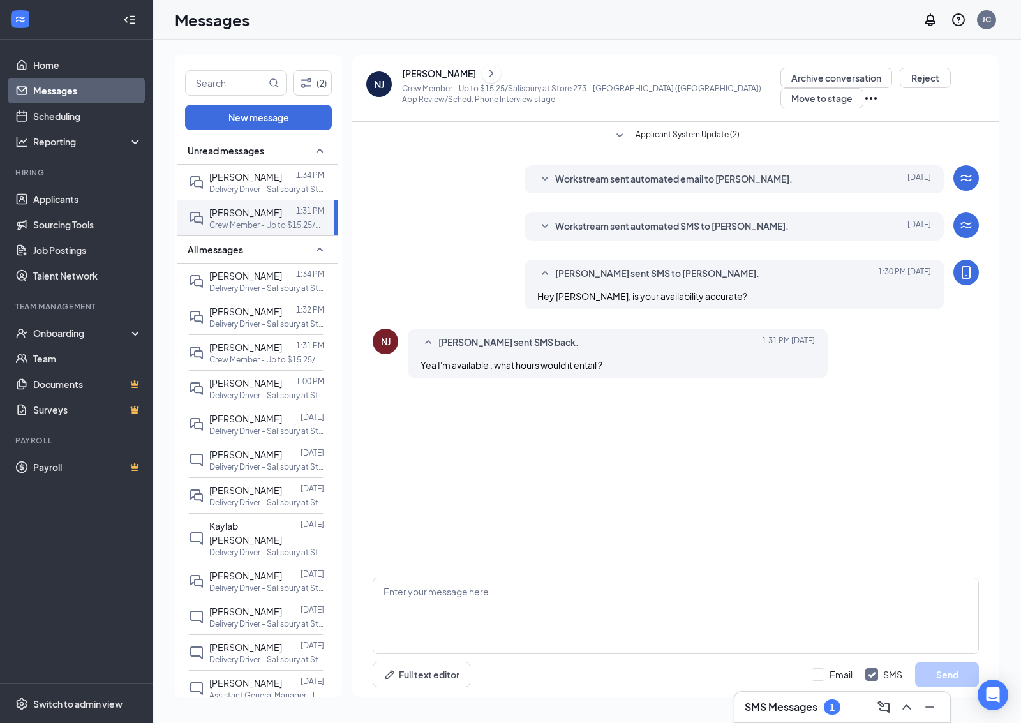
click at [482, 68] on button at bounding box center [491, 73] width 19 height 19
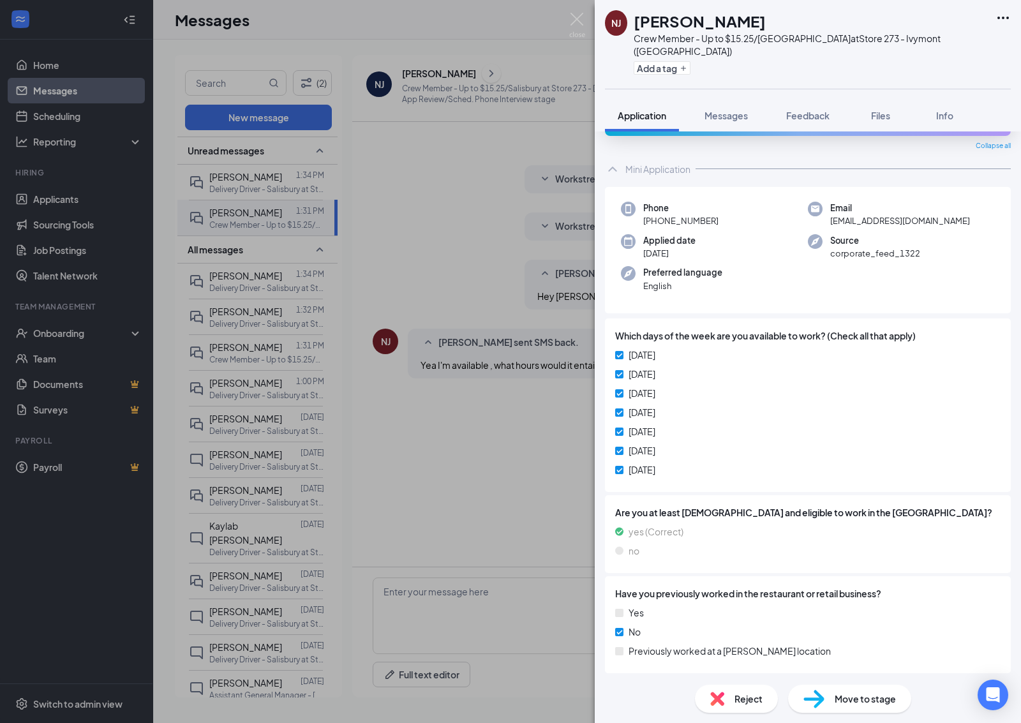
scroll to position [159, 0]
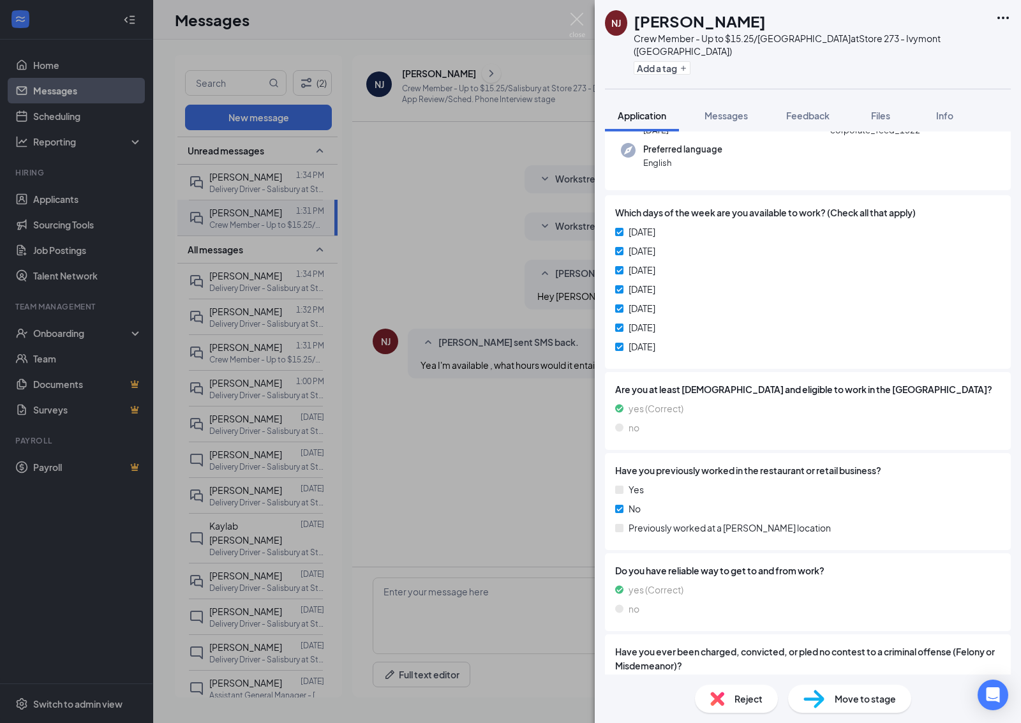
click at [536, 527] on div "NJ Noah Jordan Crew Member - Up to $15.25/Salisbury at Store 273 - Ivymont (Mid…" at bounding box center [510, 361] width 1021 height 723
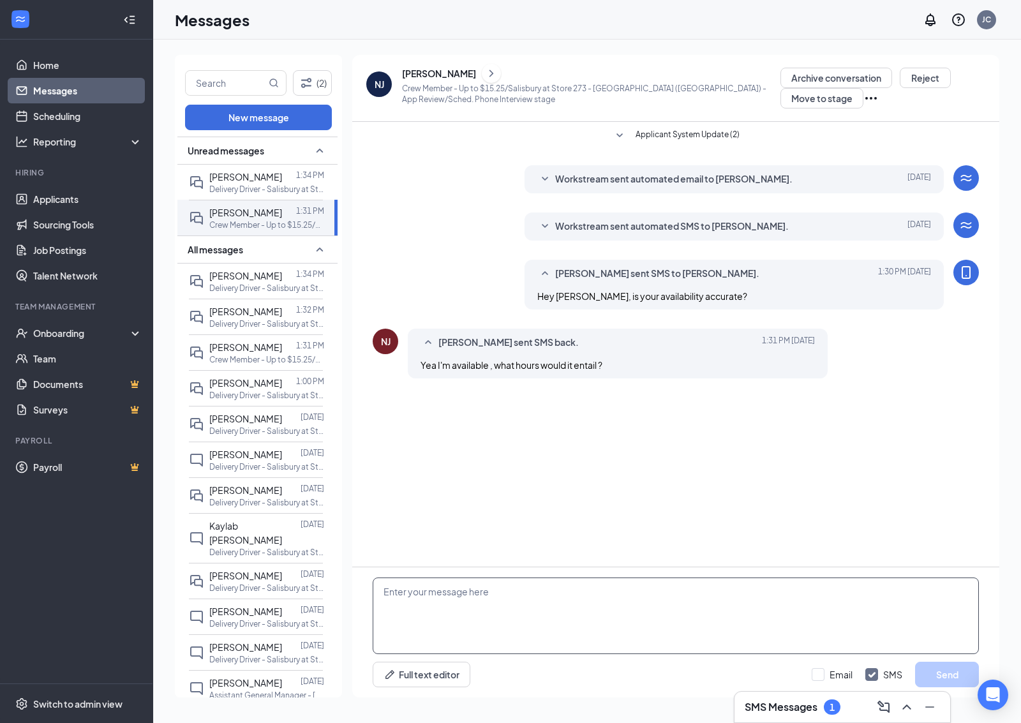
click at [542, 621] on textarea at bounding box center [676, 615] width 606 height 77
type textarea "Is there a certain amount you are looking for?"
click at [945, 677] on button "Send" at bounding box center [947, 674] width 64 height 26
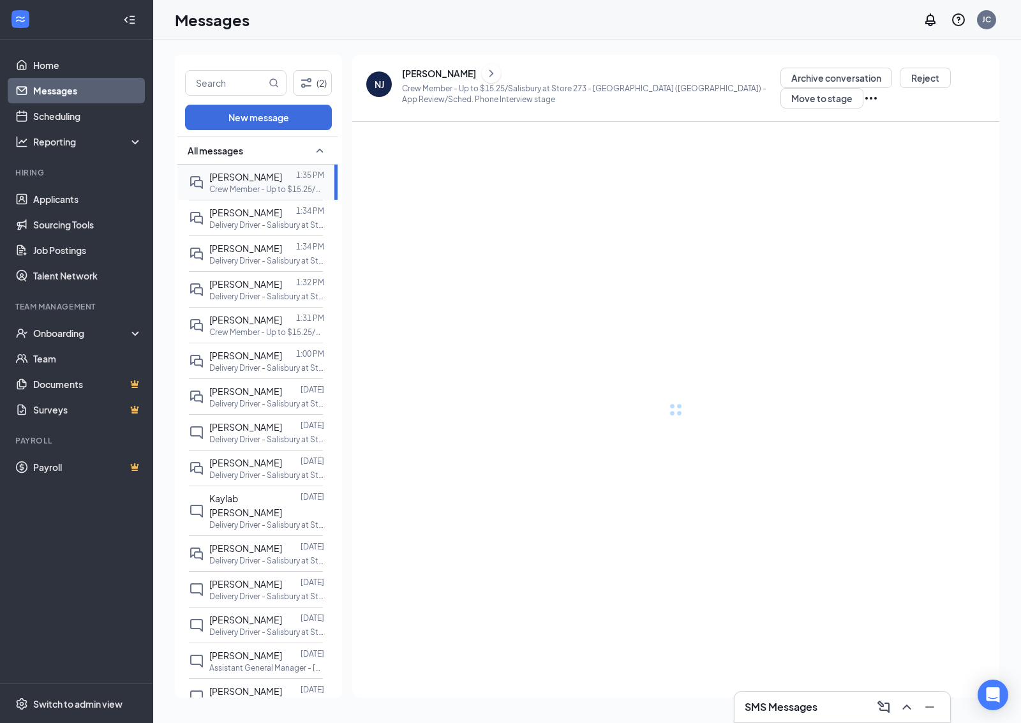
click at [290, 186] on p "Crew Member - Up to $15.25/Salisbury at Store 273 - [GEOGRAPHIC_DATA] ([GEOGRAP…" at bounding box center [266, 189] width 115 height 11
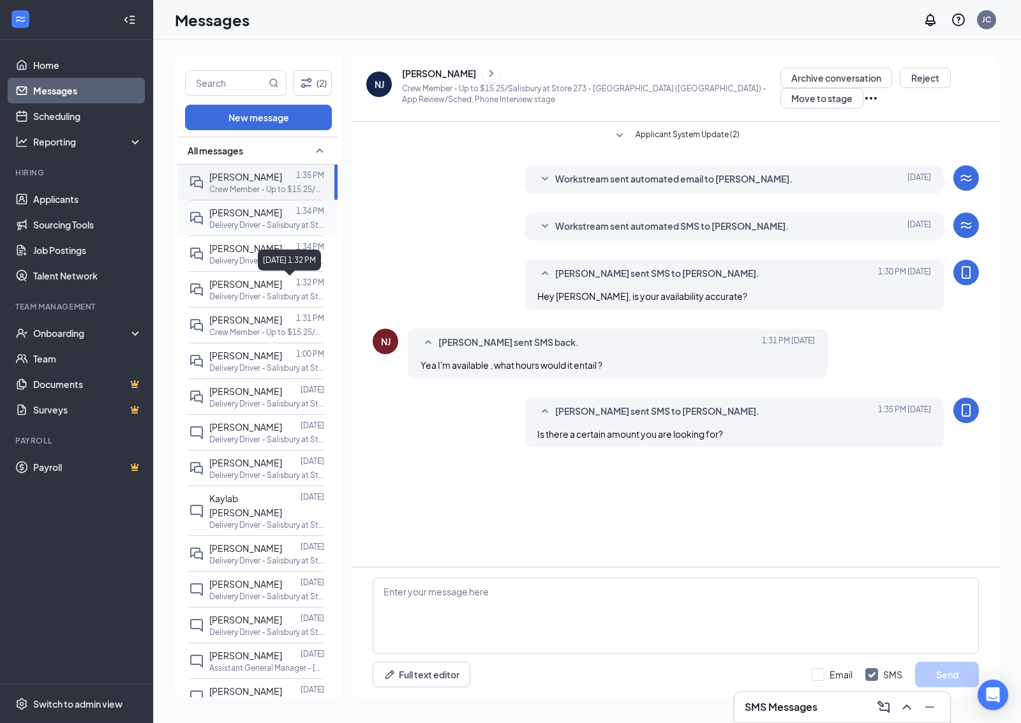
click at [270, 221] on p "Delivery Driver - Salisbury at Store [STREET_ADDRESS])" at bounding box center [266, 224] width 115 height 11
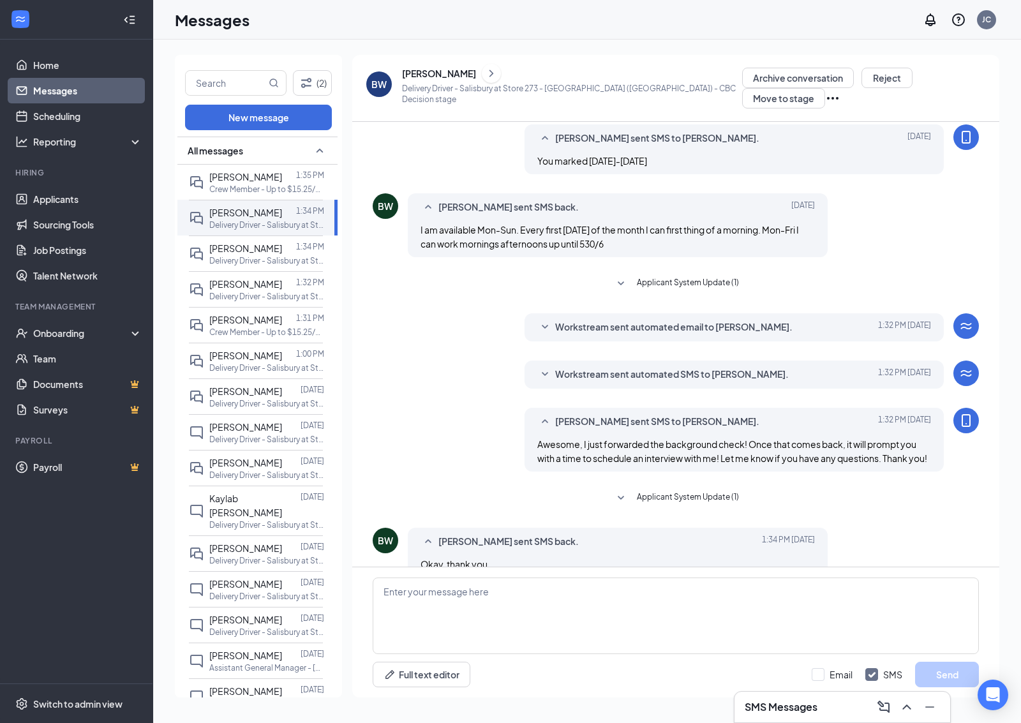
scroll to position [214, 0]
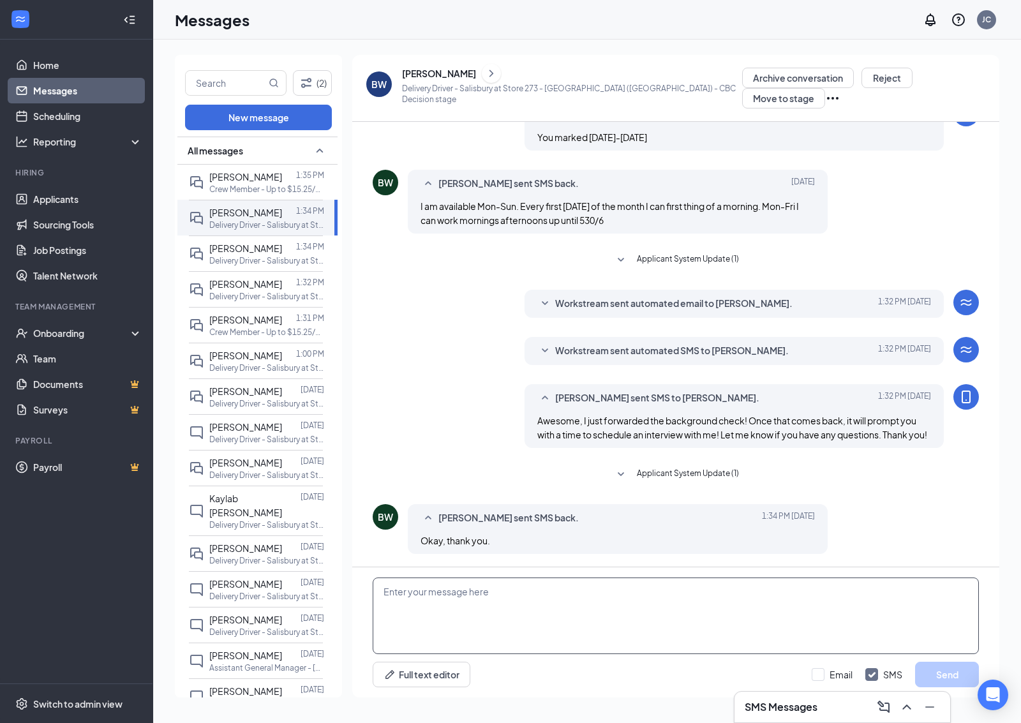
click at [556, 600] on textarea at bounding box center [676, 615] width 606 height 77
type textarea "No problem!"
click at [940, 680] on div "Minimize" at bounding box center [928, 678] width 41 height 21
click at [952, 670] on button "Send" at bounding box center [947, 674] width 64 height 26
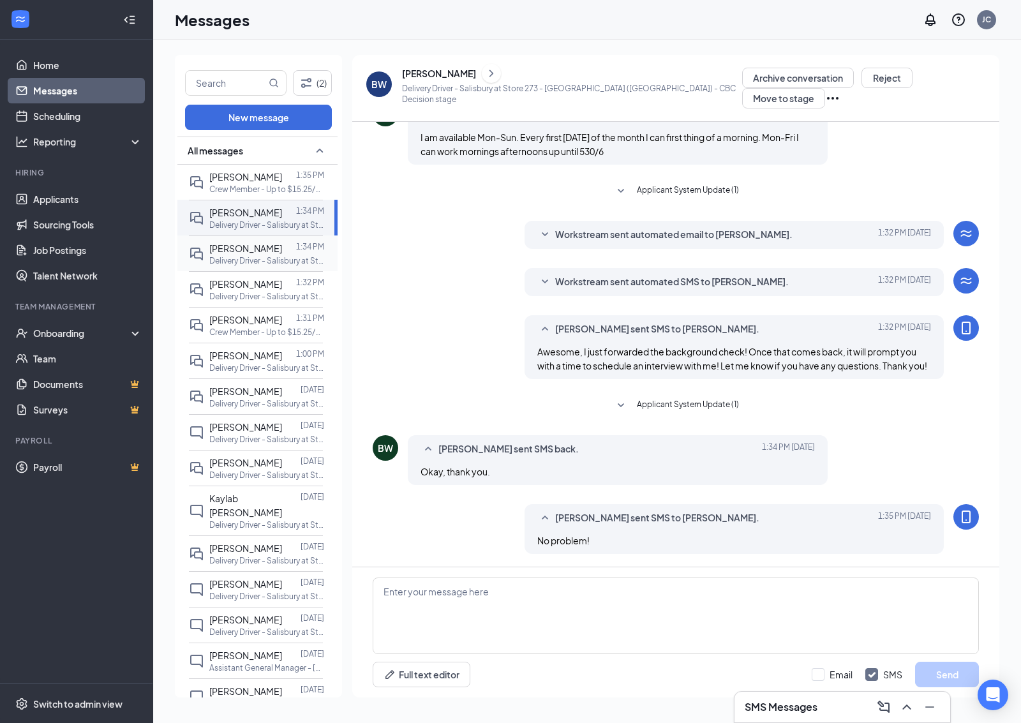
scroll to position [284, 0]
click at [294, 244] on div at bounding box center [289, 248] width 14 height 14
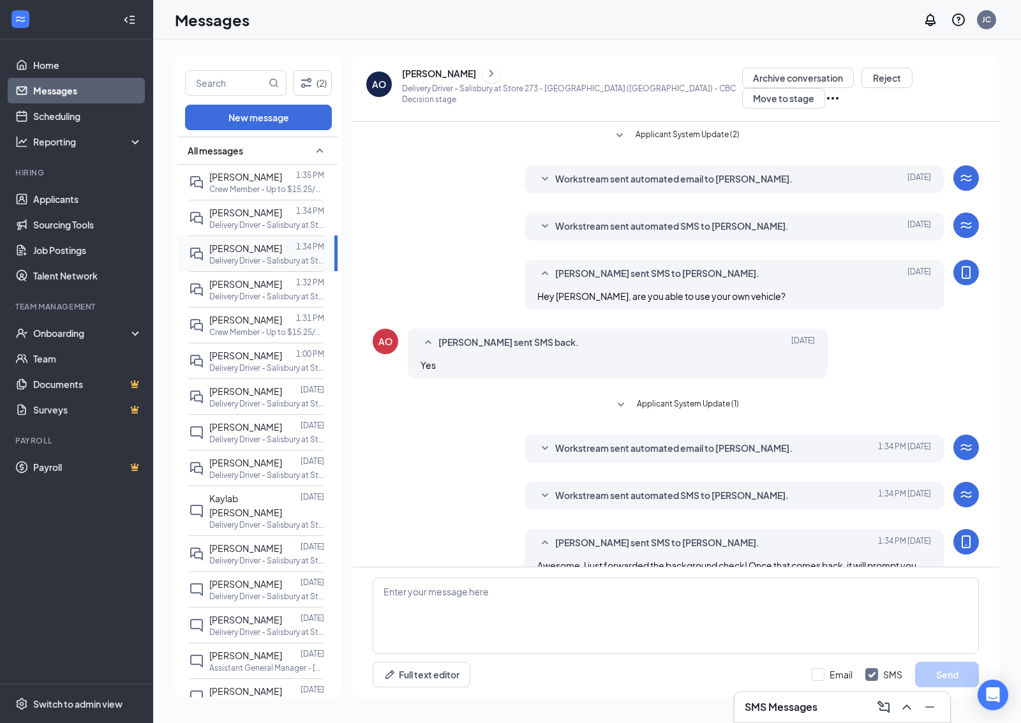
scroll to position [48, 0]
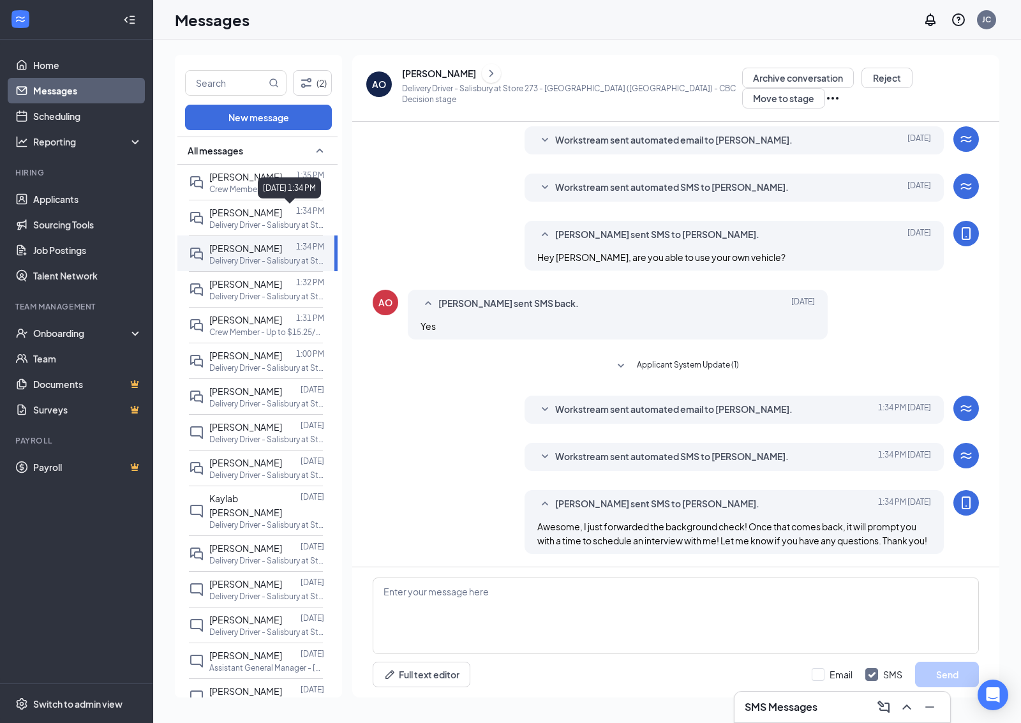
click at [300, 186] on div "October 15, 2025 1:34 PM" at bounding box center [289, 187] width 63 height 21
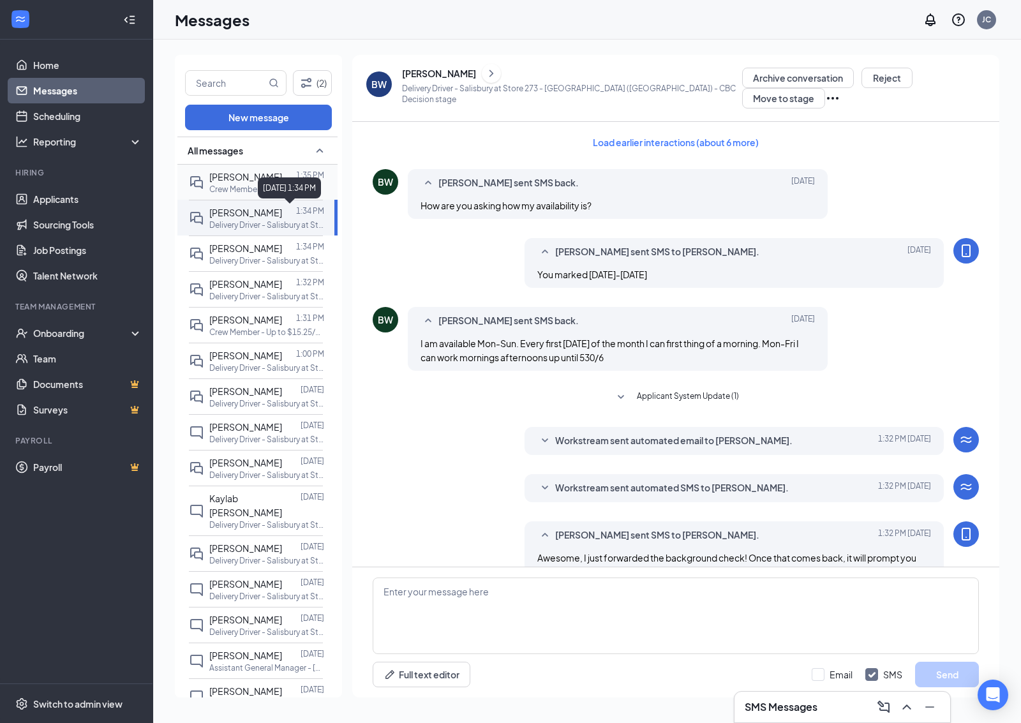
scroll to position [208, 0]
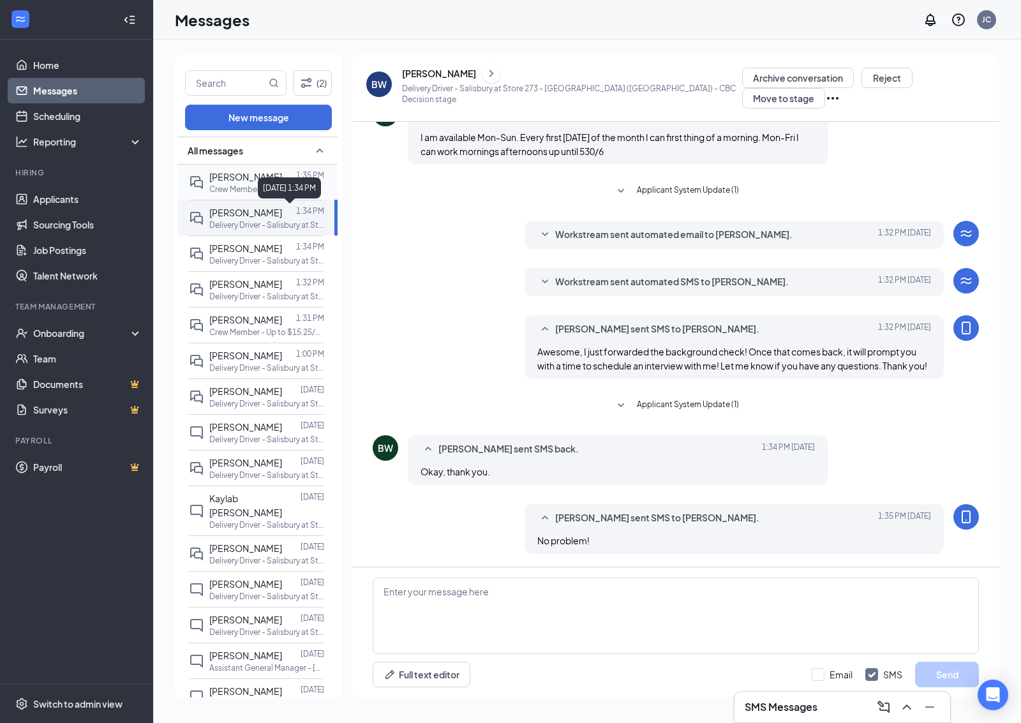
click at [282, 176] on div at bounding box center [289, 177] width 14 height 14
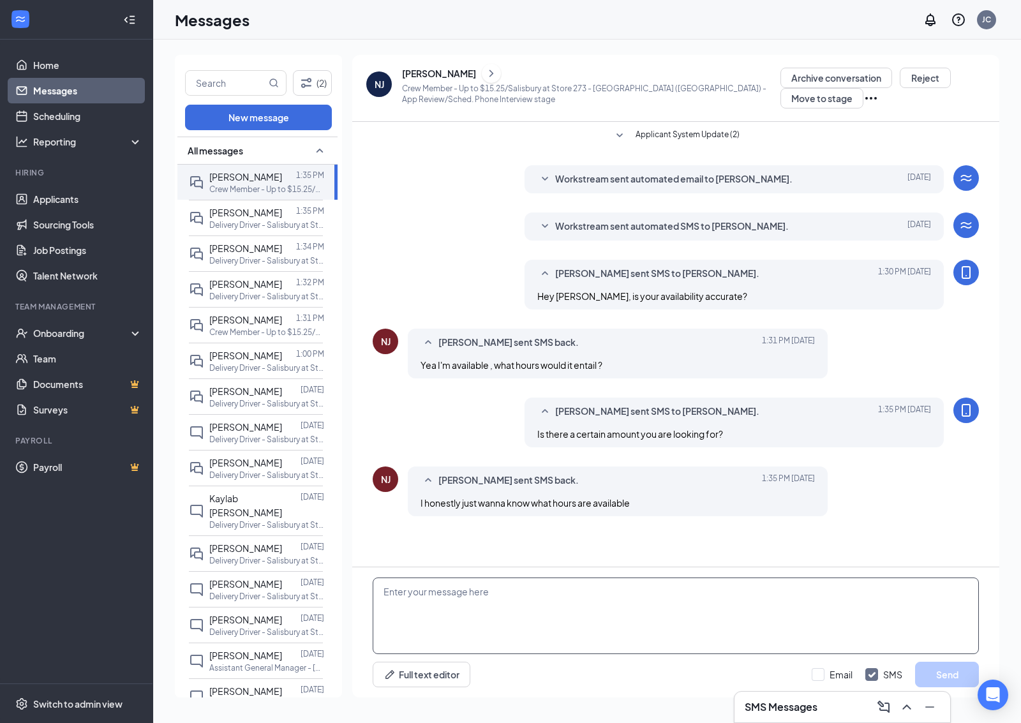
click at [606, 601] on textarea at bounding box center [676, 615] width 606 height 77
click at [538, 592] on textarea "We don't have set schedules, it flucuates week to week depending on needs." at bounding box center [676, 615] width 606 height 77
click at [760, 604] on textarea "We don't have set schedules, it fluctuates week to week depending on needs." at bounding box center [676, 615] width 606 height 77
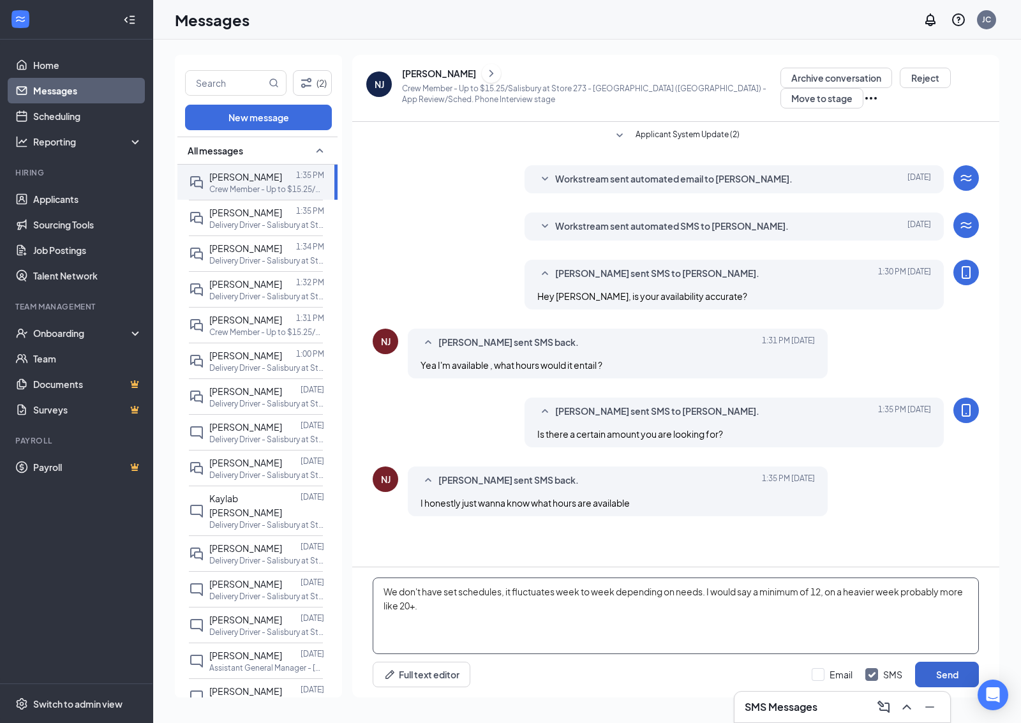
type textarea "We don't have set schedules, it fluctuates week to week depending on needs. I w…"
click at [944, 674] on button "Send" at bounding box center [947, 674] width 64 height 26
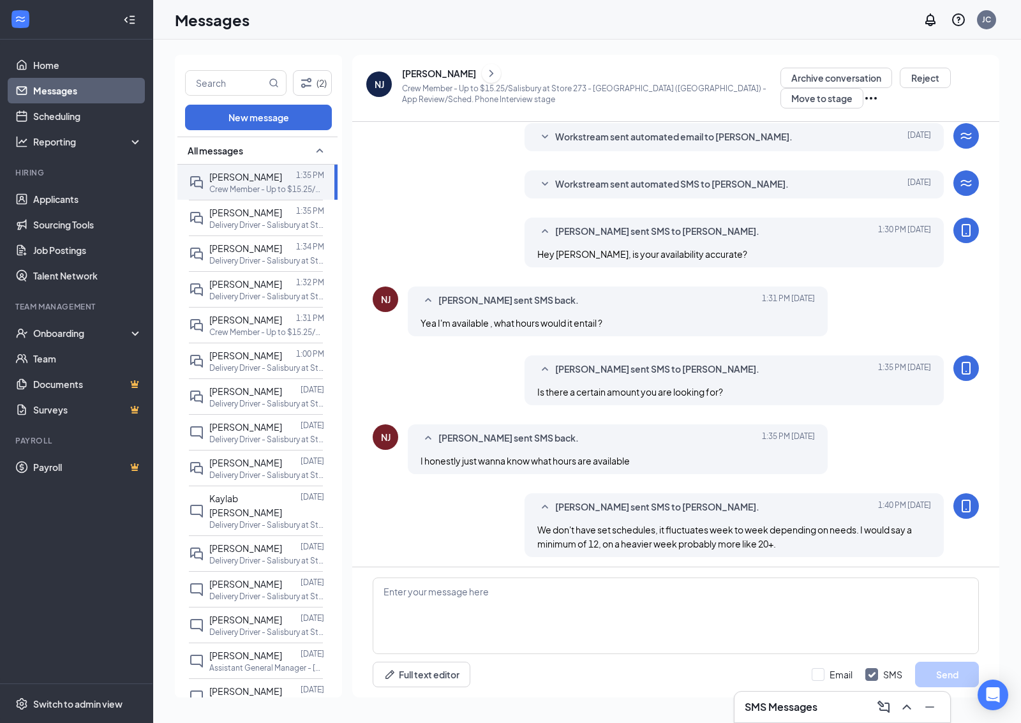
scroll to position [45, 0]
